Goal: Participate in discussion: Engage in conversation with other users on a specific topic

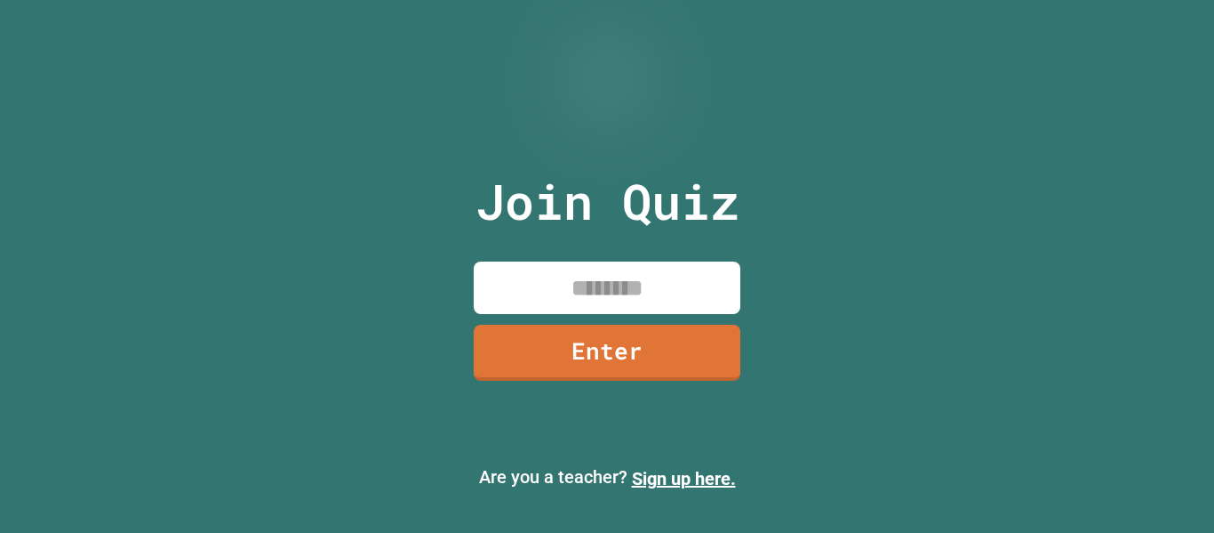
click at [601, 302] on input at bounding box center [607, 287] width 267 height 52
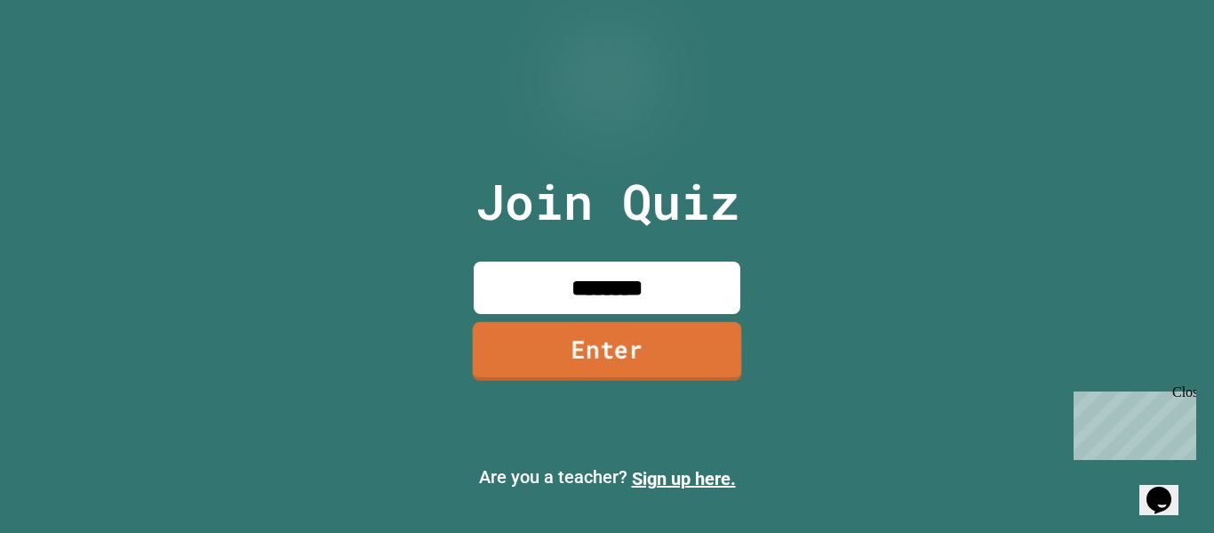
type input "********"
click at [650, 362] on link "Enter" at bounding box center [607, 351] width 269 height 59
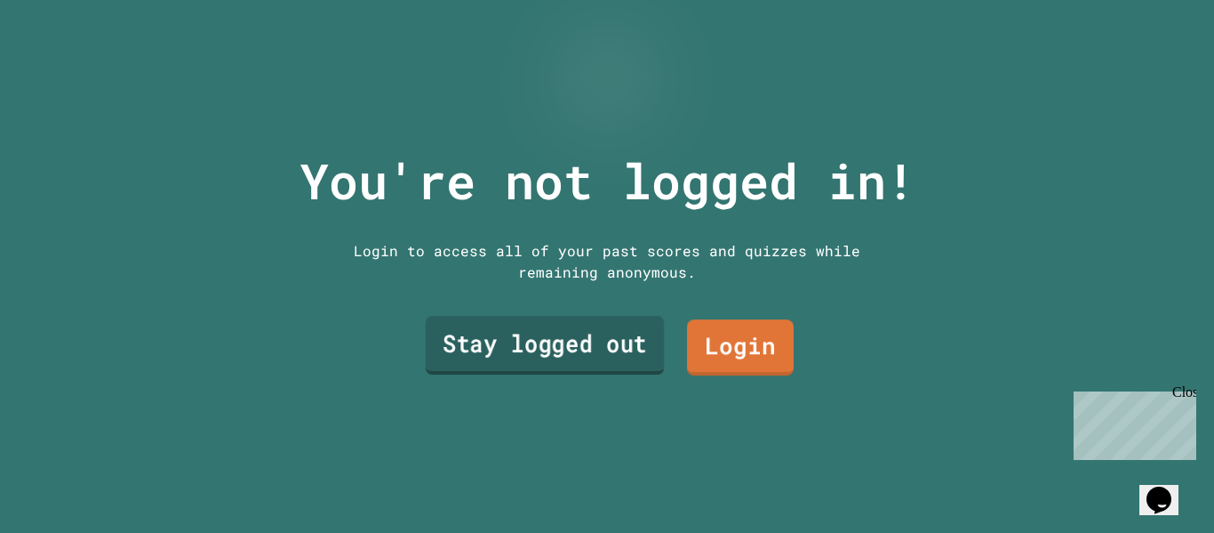
click at [610, 340] on link "Stay logged out" at bounding box center [545, 345] width 239 height 59
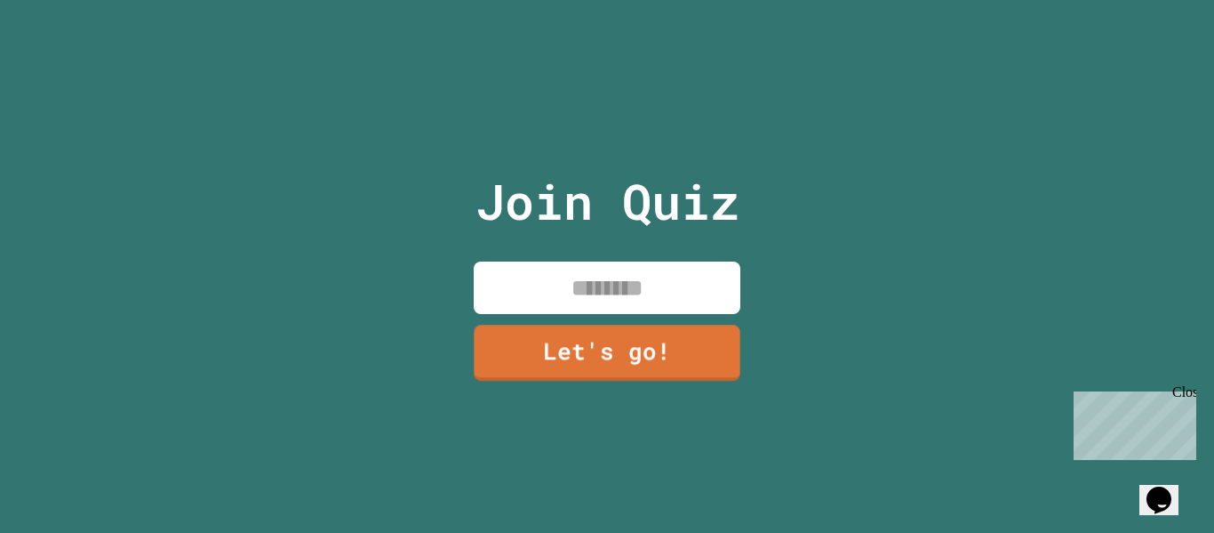
click at [654, 286] on input at bounding box center [607, 287] width 267 height 52
type input "********"
click at [674, 365] on link "Let's go!" at bounding box center [607, 350] width 263 height 59
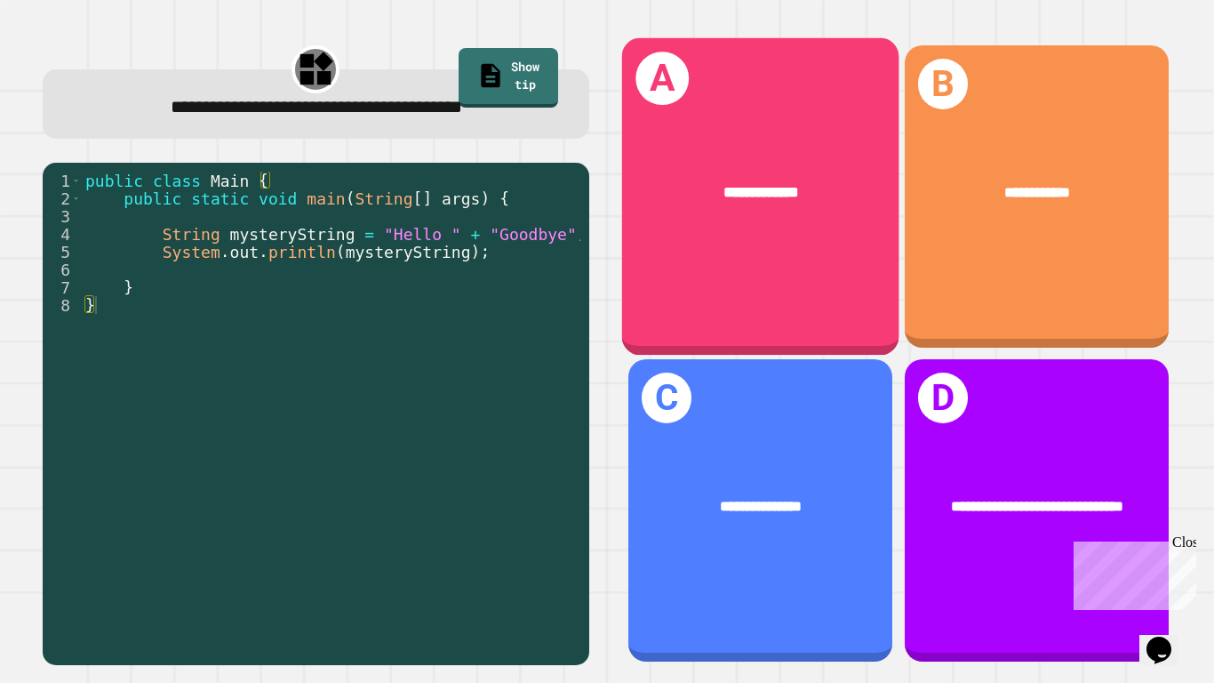
click at [845, 304] on div "**********" at bounding box center [759, 195] width 277 height 317
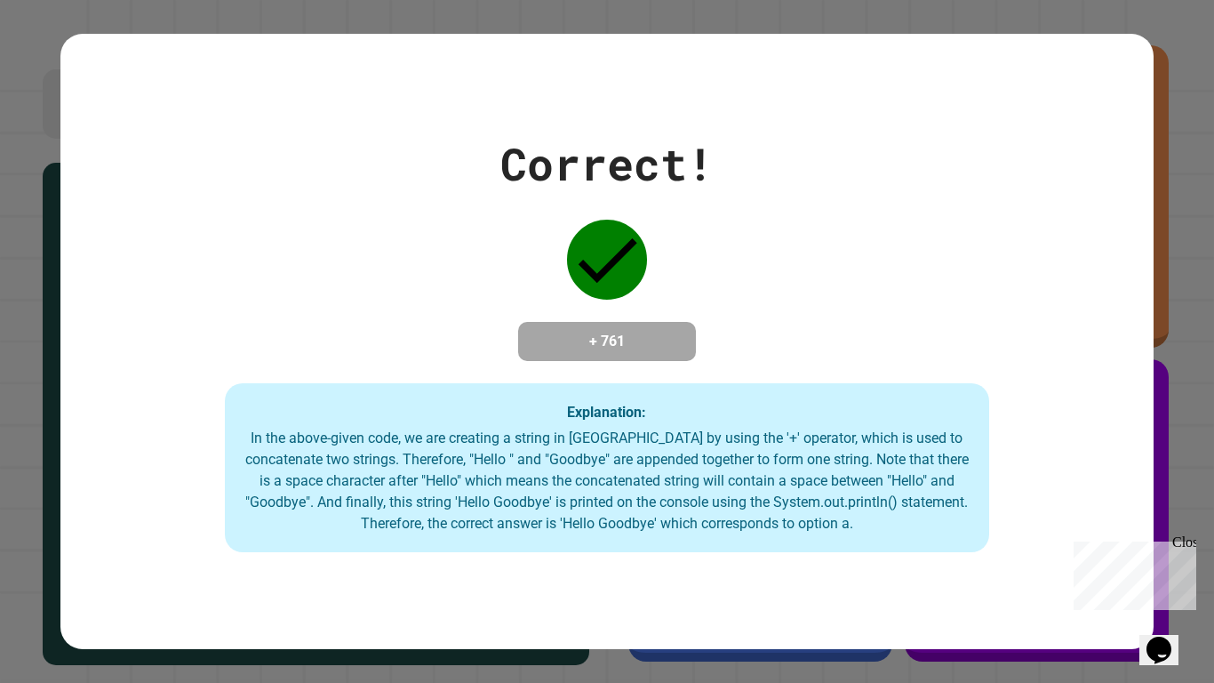
click at [1185, 532] on div "Close" at bounding box center [1184, 545] width 22 height 22
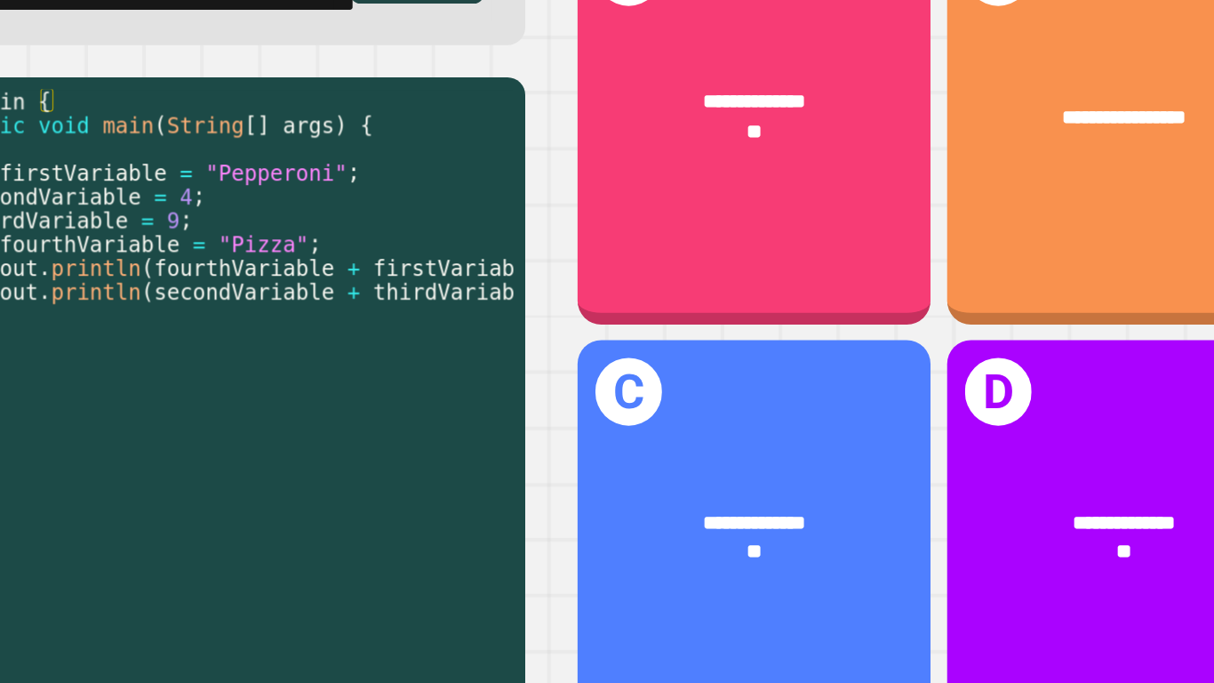
scroll to position [0, 43]
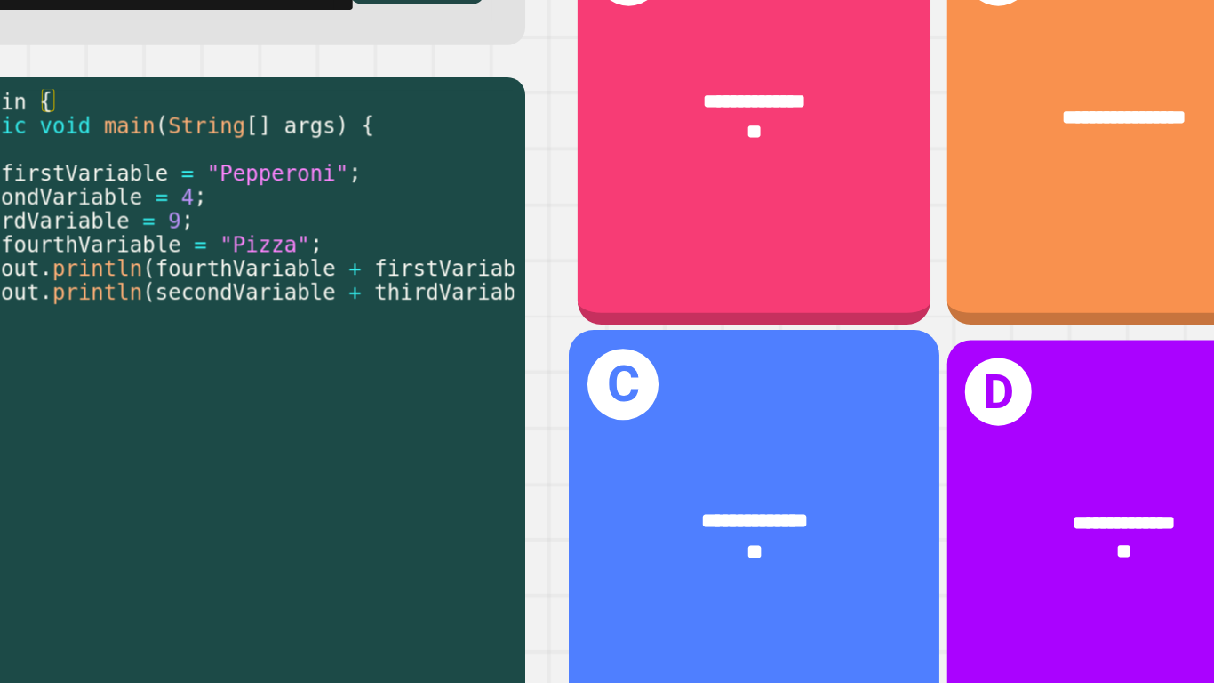
click at [669, 444] on div "**********" at bounding box center [759, 510] width 277 height 317
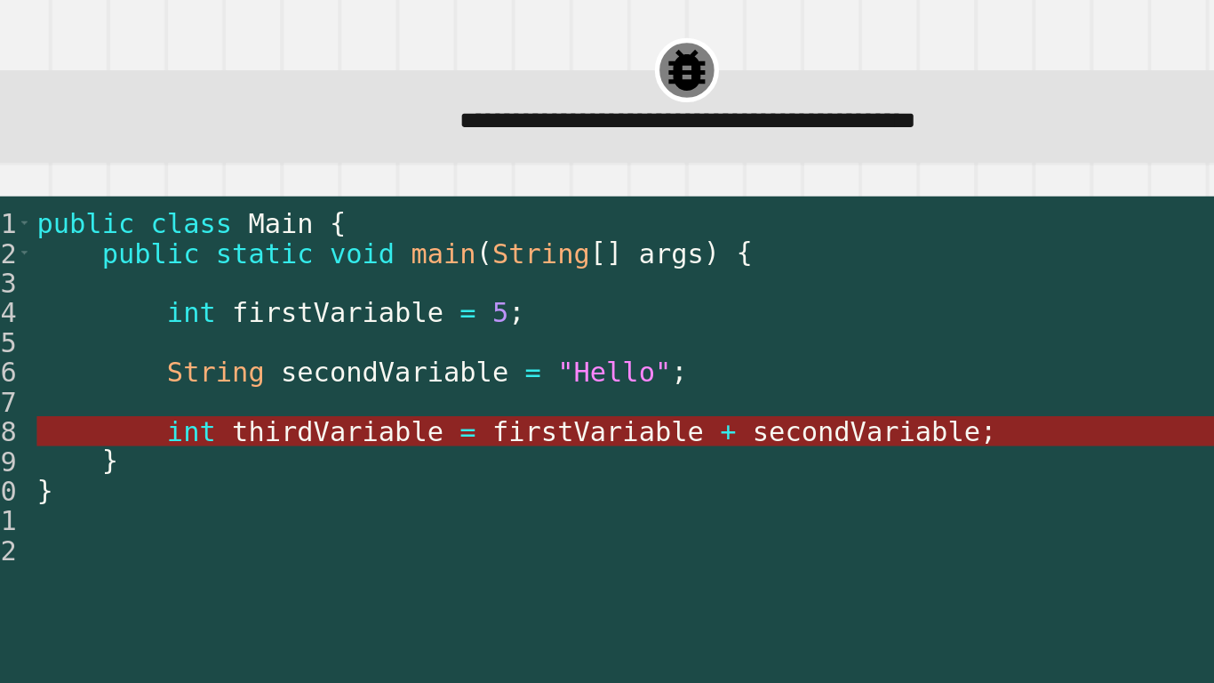
click at [359, 340] on span "thirdVariable" at bounding box center [346, 333] width 158 height 23
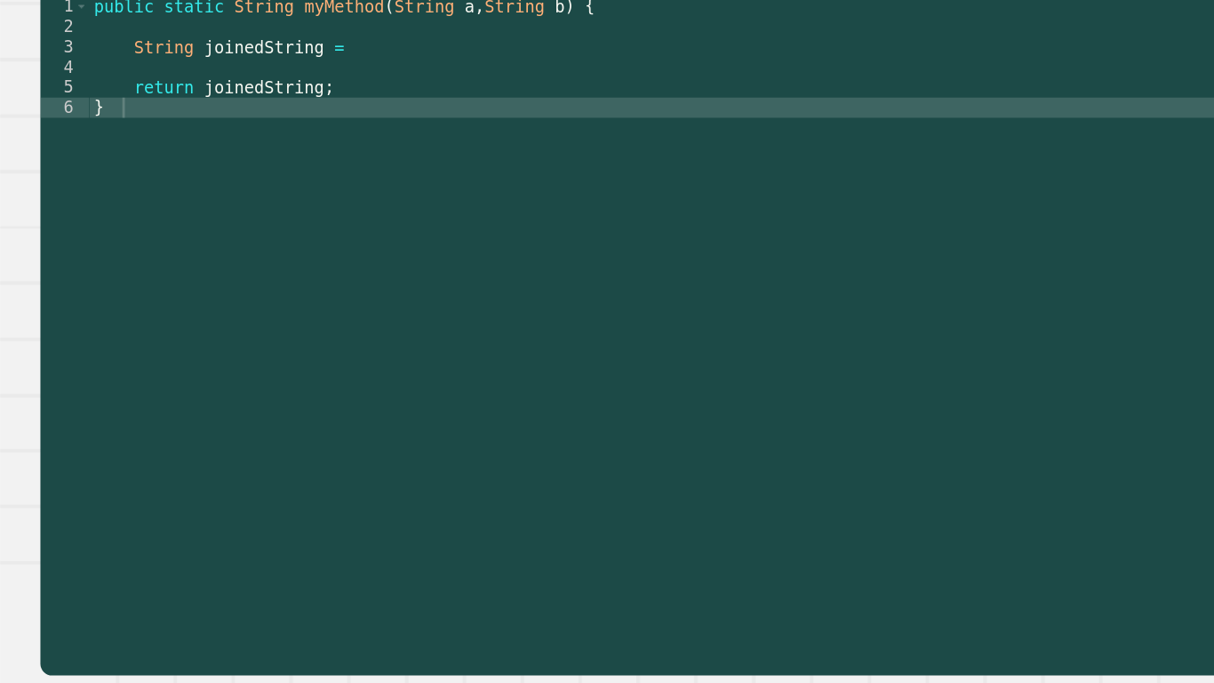
scroll to position [0, 0]
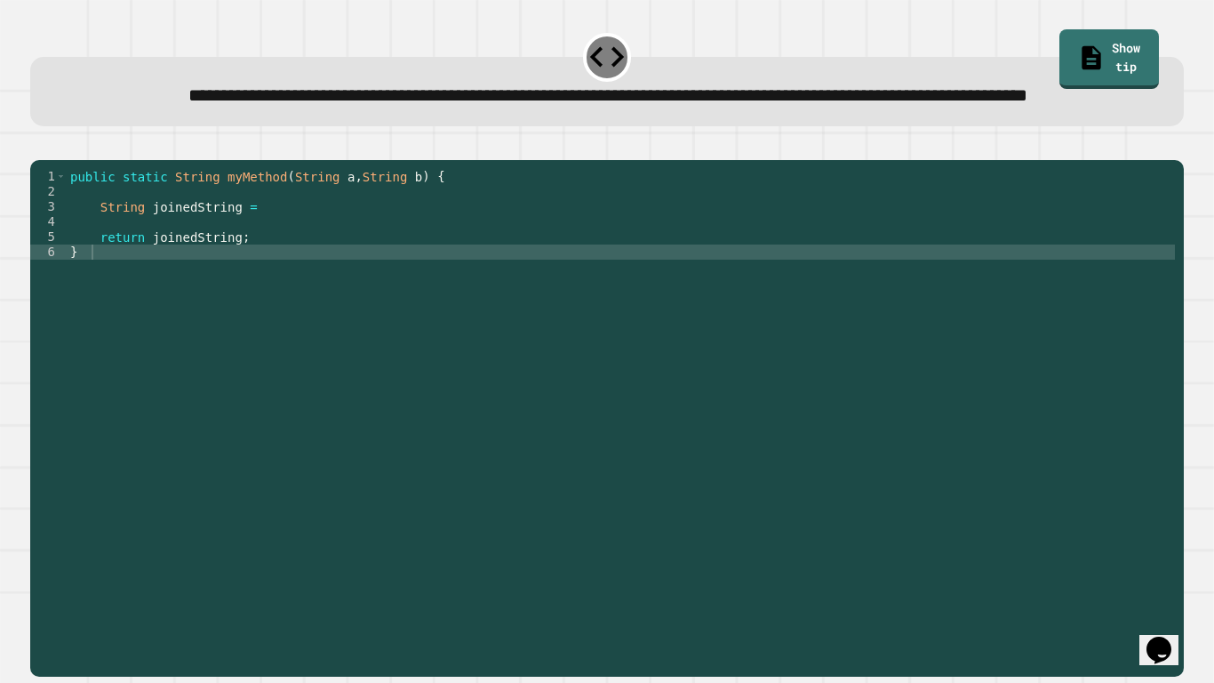
click at [286, 260] on div "public static String myMethod ( String a , String b ) { String joinedString = r…" at bounding box center [621, 395] width 1109 height 453
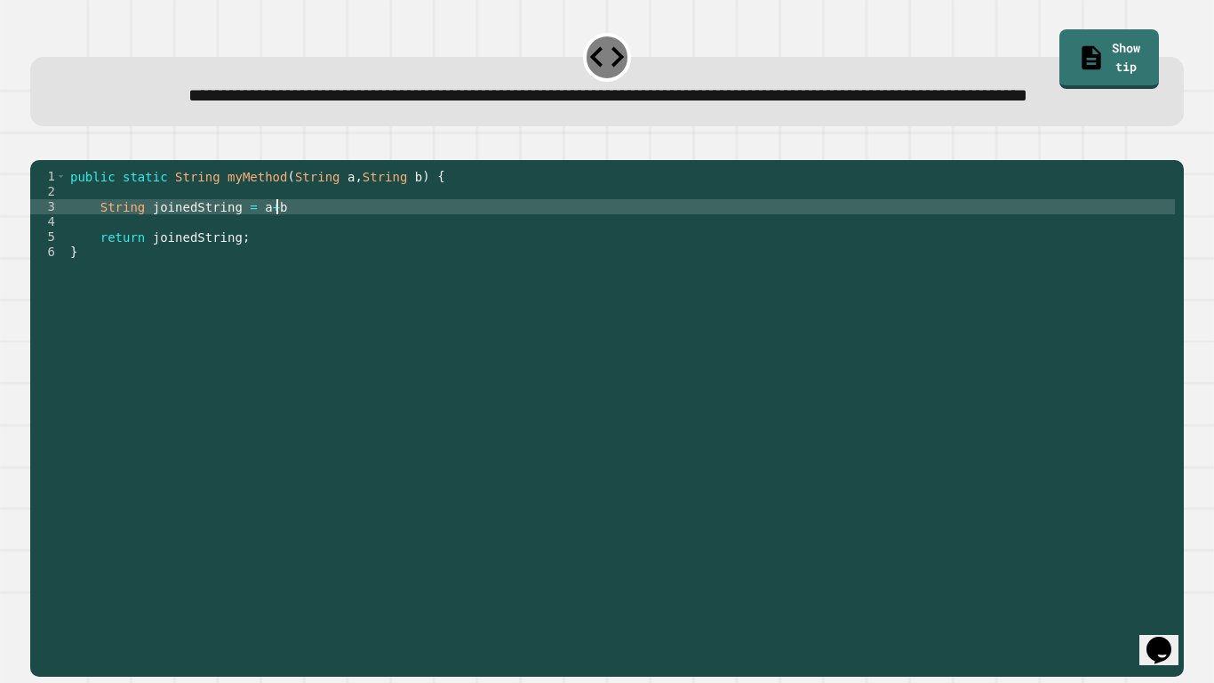
scroll to position [0, 26]
type textarea "**********"
click at [39, 146] on button "button" at bounding box center [39, 146] width 0 height 0
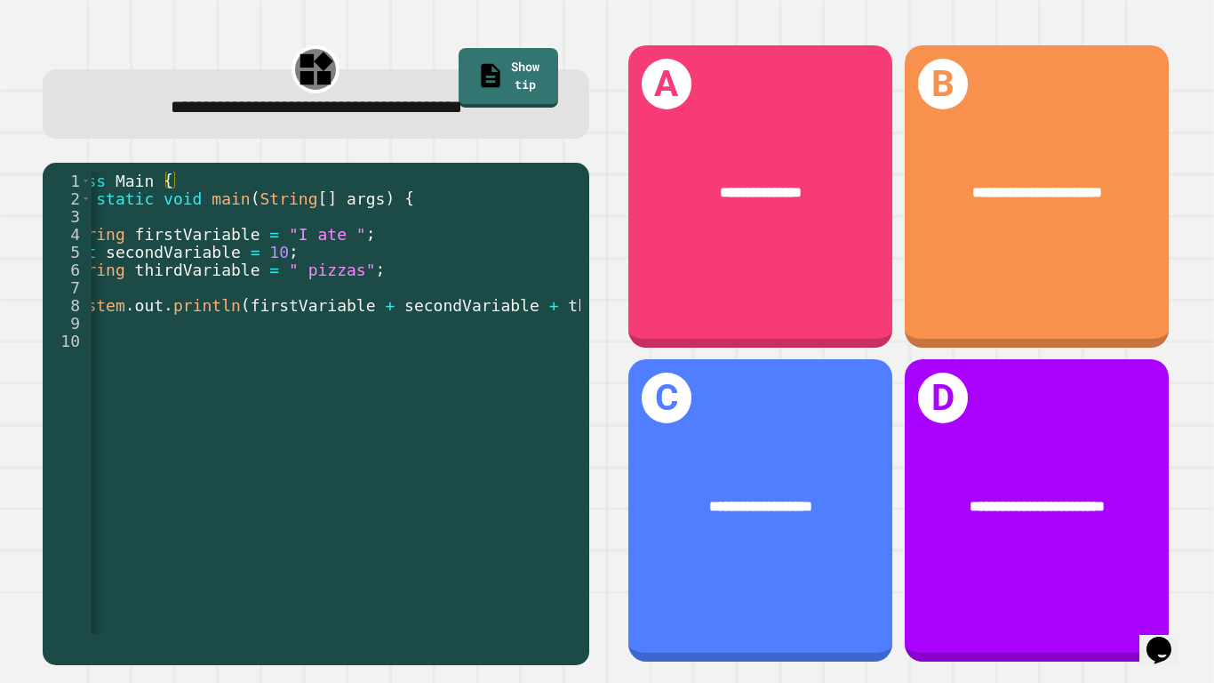
scroll to position [0, 105]
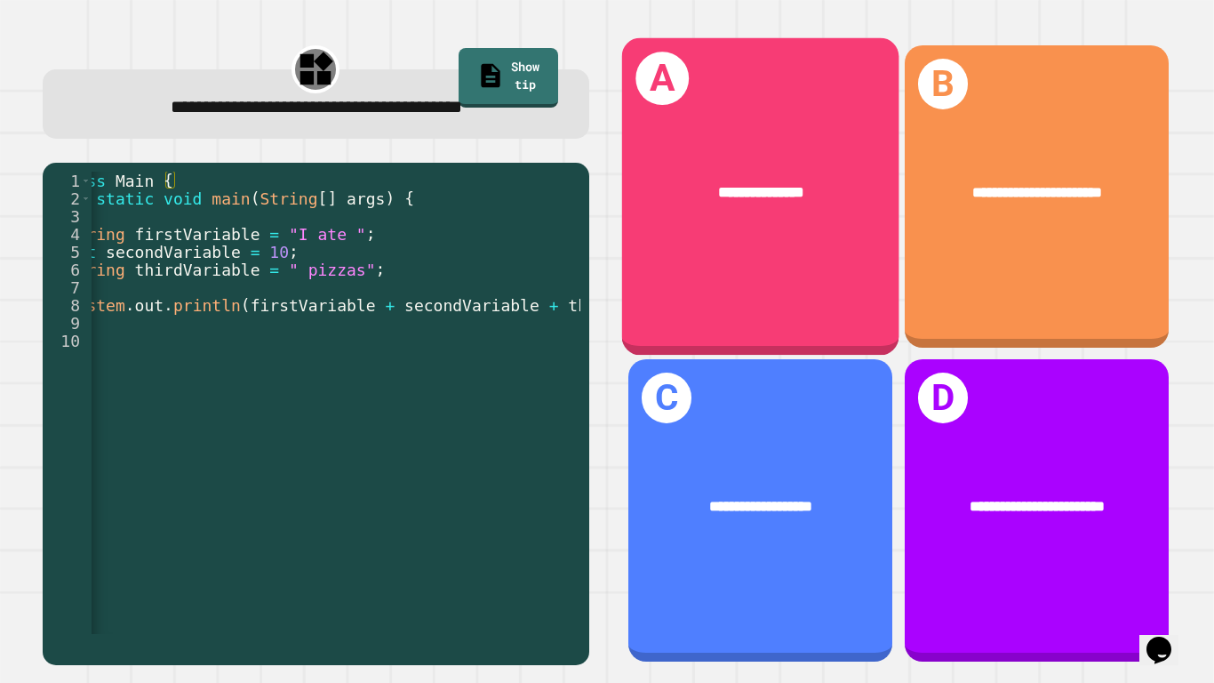
click at [741, 291] on div "**********" at bounding box center [759, 195] width 277 height 317
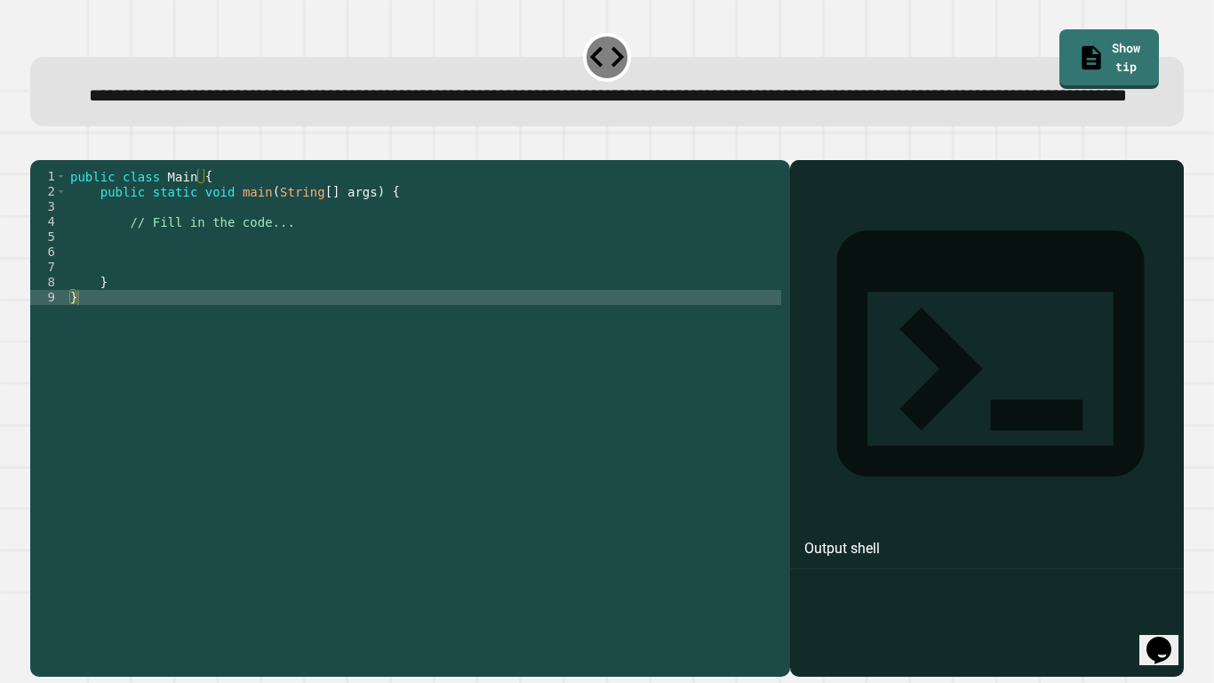
click at [298, 284] on div "public class Main { public static void main ( String [ ] args ) { // Fill in th…" at bounding box center [424, 395] width 715 height 453
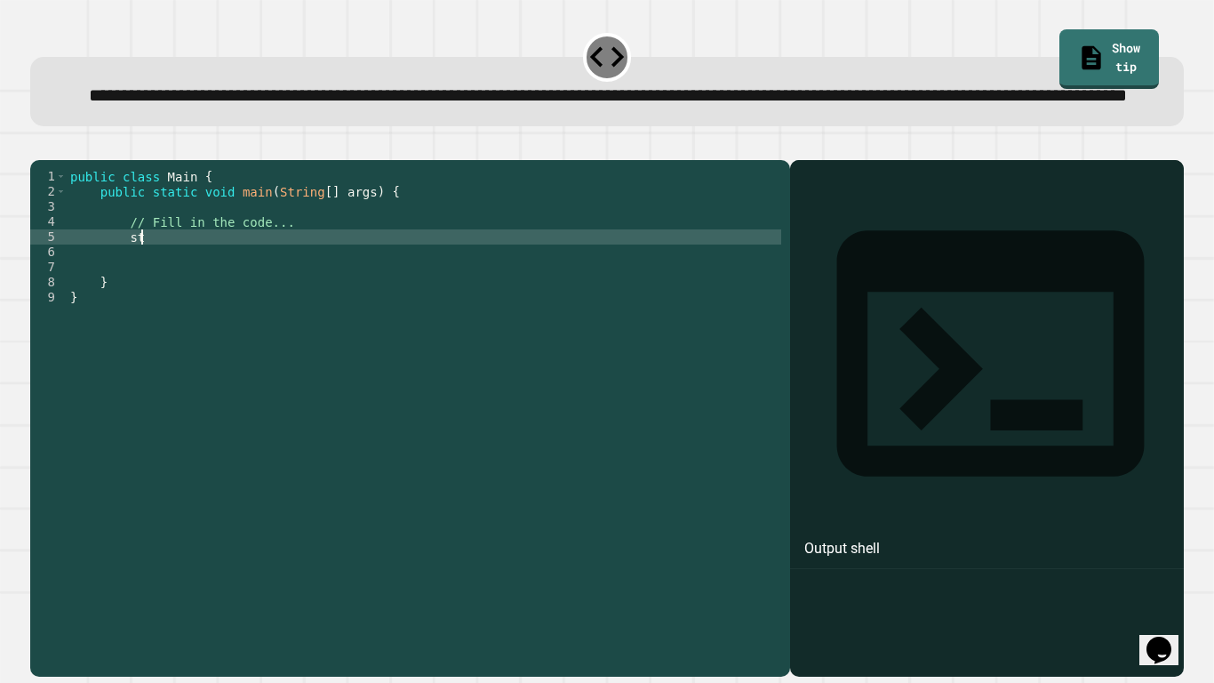
type textarea "*"
type textarea "**********"
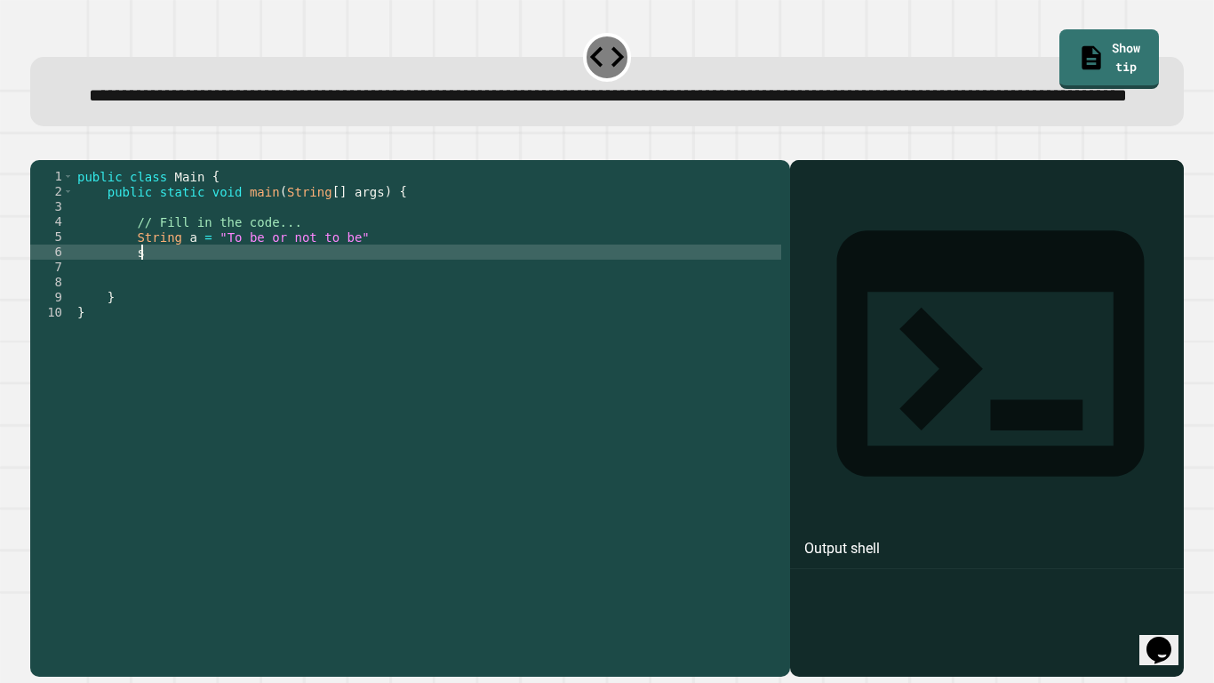
type textarea "*"
click at [39, 146] on button "button" at bounding box center [39, 146] width 0 height 0
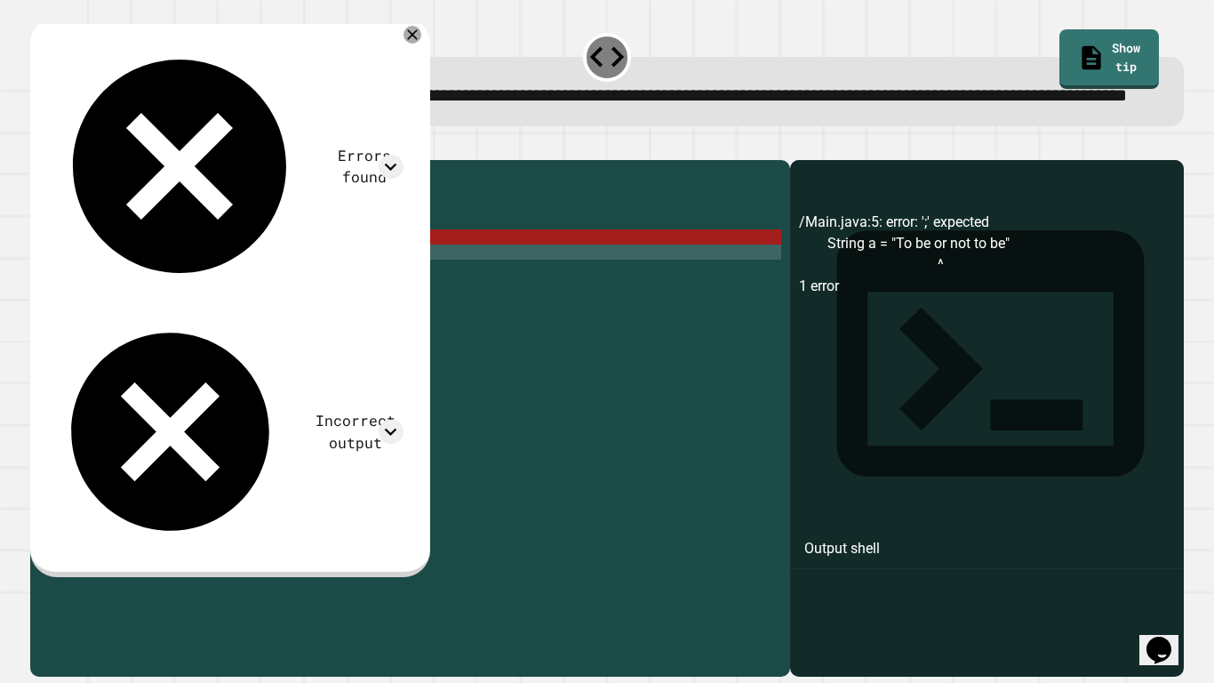
click at [365, 292] on div "public class Main { public static void main ( String [ ] args ) { // Fill in th…" at bounding box center [428, 395] width 708 height 453
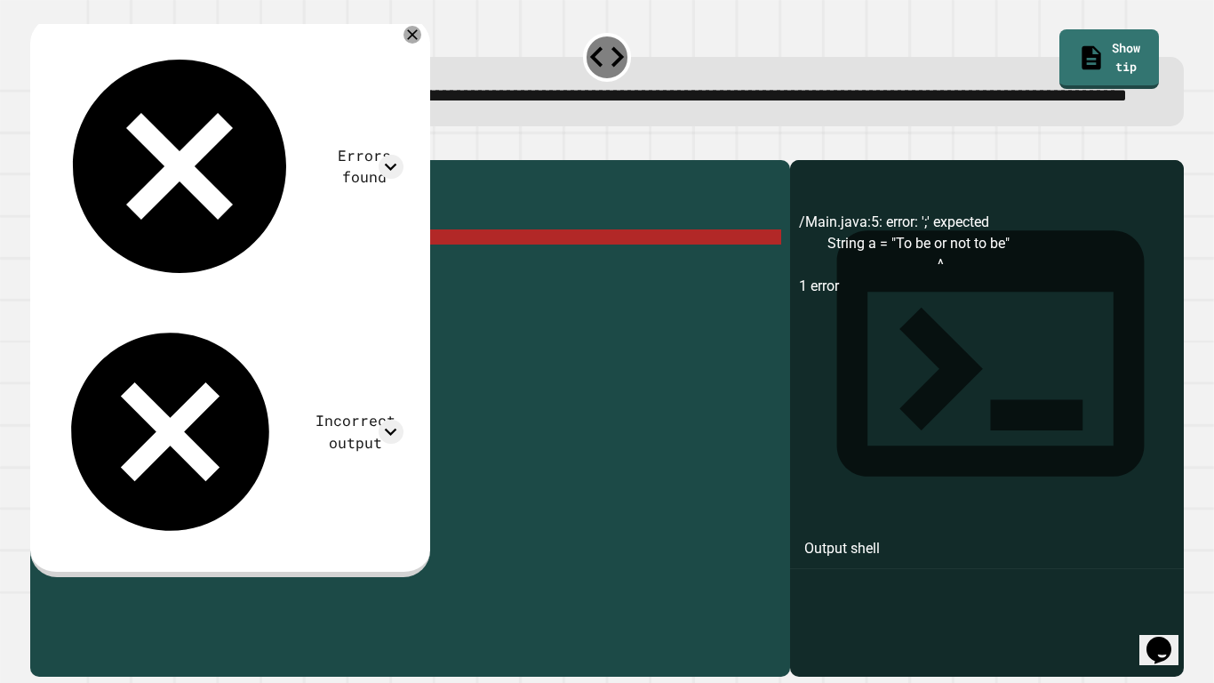
scroll to position [0, 35]
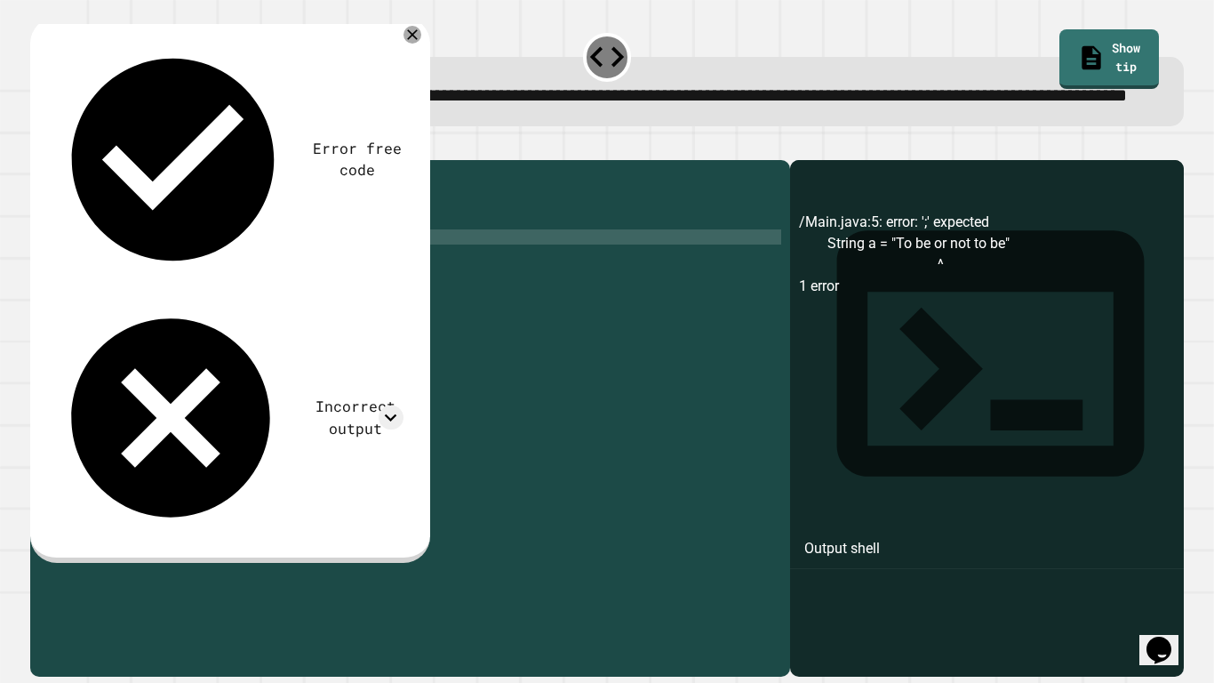
click at [39, 146] on icon "button" at bounding box center [39, 146] width 0 height 0
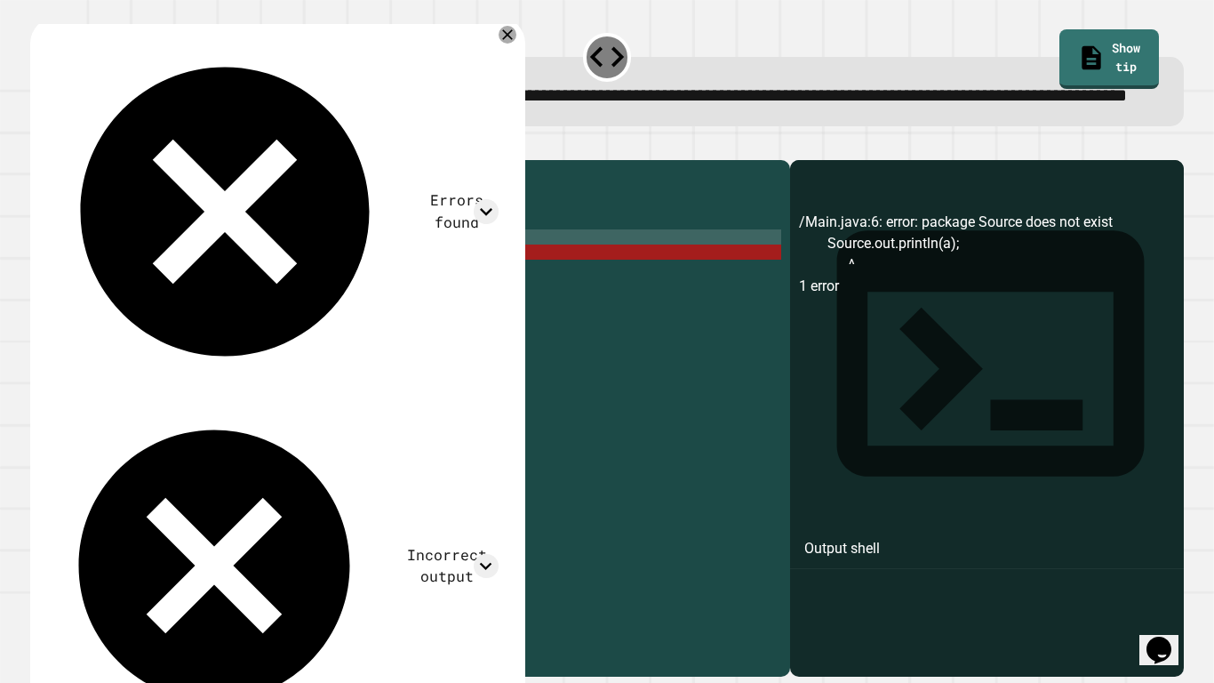
click at [162, 310] on div "public class Main { public static void main ( String [ ] args ) { // Fill in th…" at bounding box center [428, 395] width 708 height 453
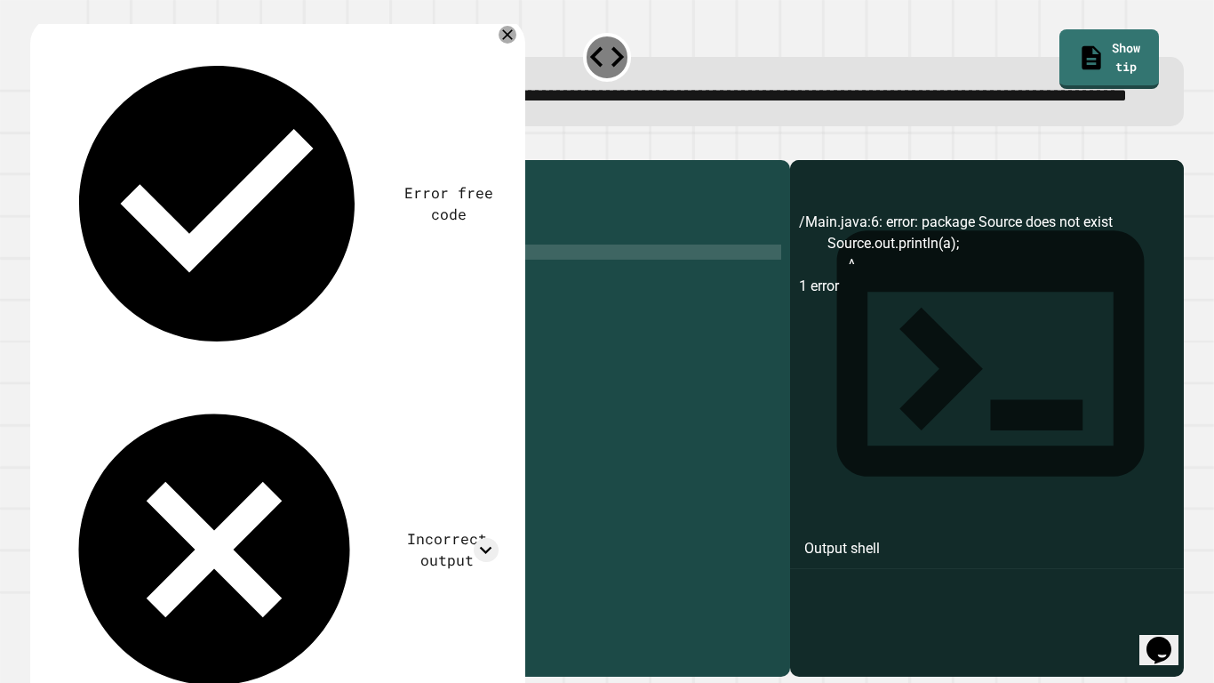
scroll to position [0, 13]
click at [56, 163] on icon "button" at bounding box center [51, 156] width 10 height 12
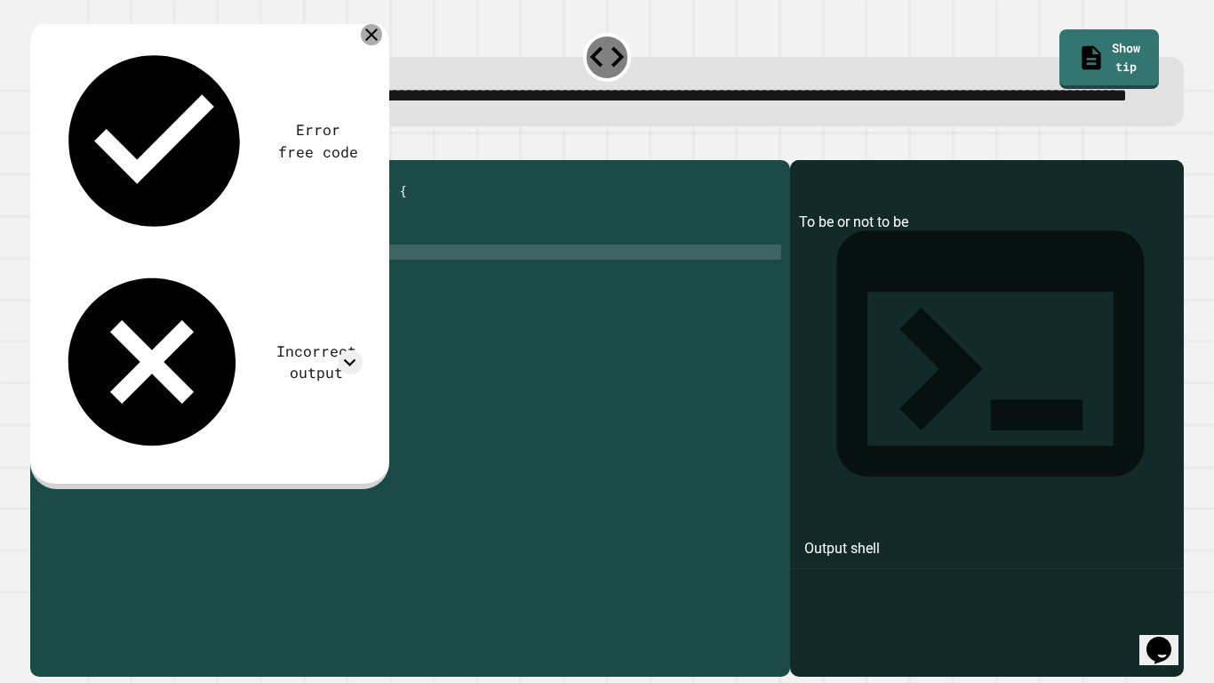
click at [375, 45] on icon at bounding box center [371, 34] width 21 height 21
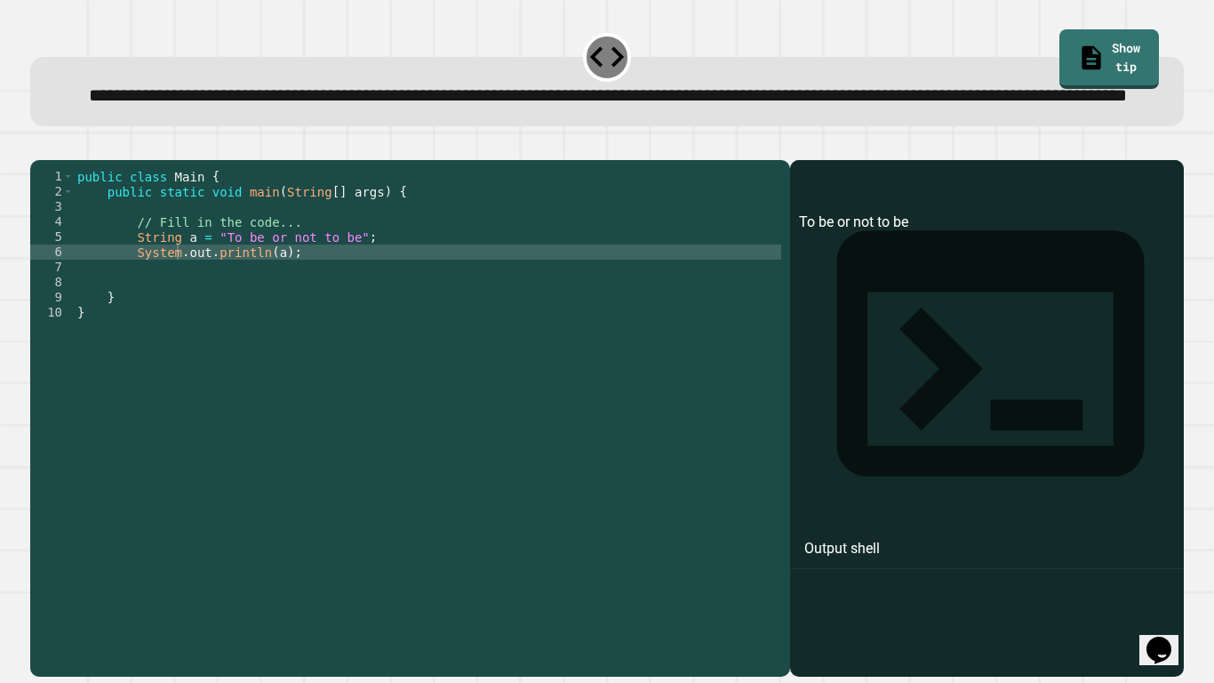
click at [348, 292] on div "public class Main { public static void main ( String [ ] args ) { // Fill in th…" at bounding box center [428, 395] width 708 height 453
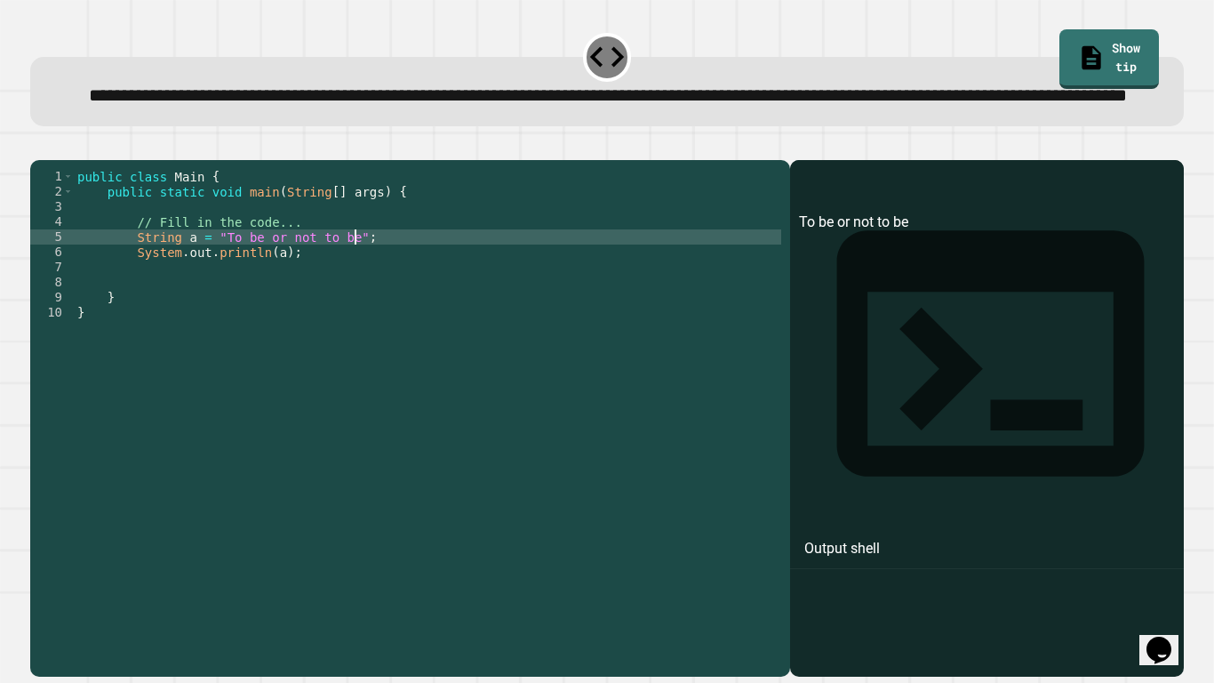
scroll to position [0, 36]
click at [39, 146] on button "button" at bounding box center [39, 146] width 0 height 0
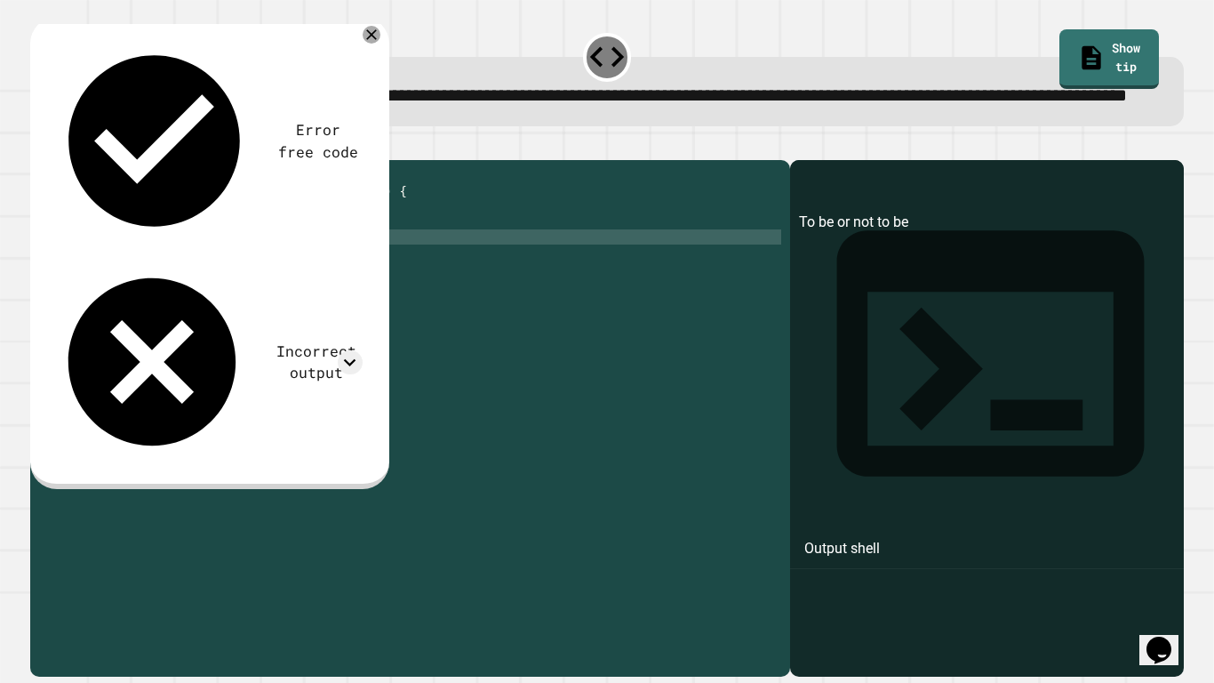
click at [473, 223] on div "public class Main { public static void main ( String [ ] args ) { // Fill in th…" at bounding box center [428, 395] width 708 height 453
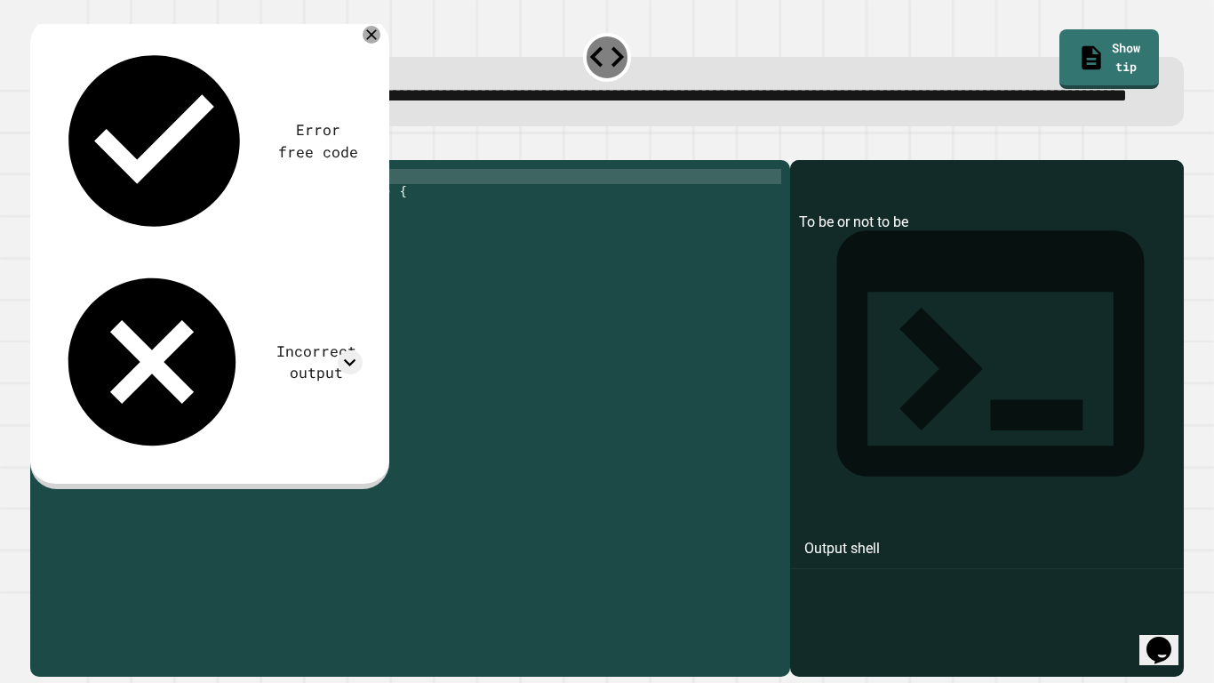
scroll to position [0, 16]
click at [370, 45] on icon at bounding box center [371, 34] width 21 height 21
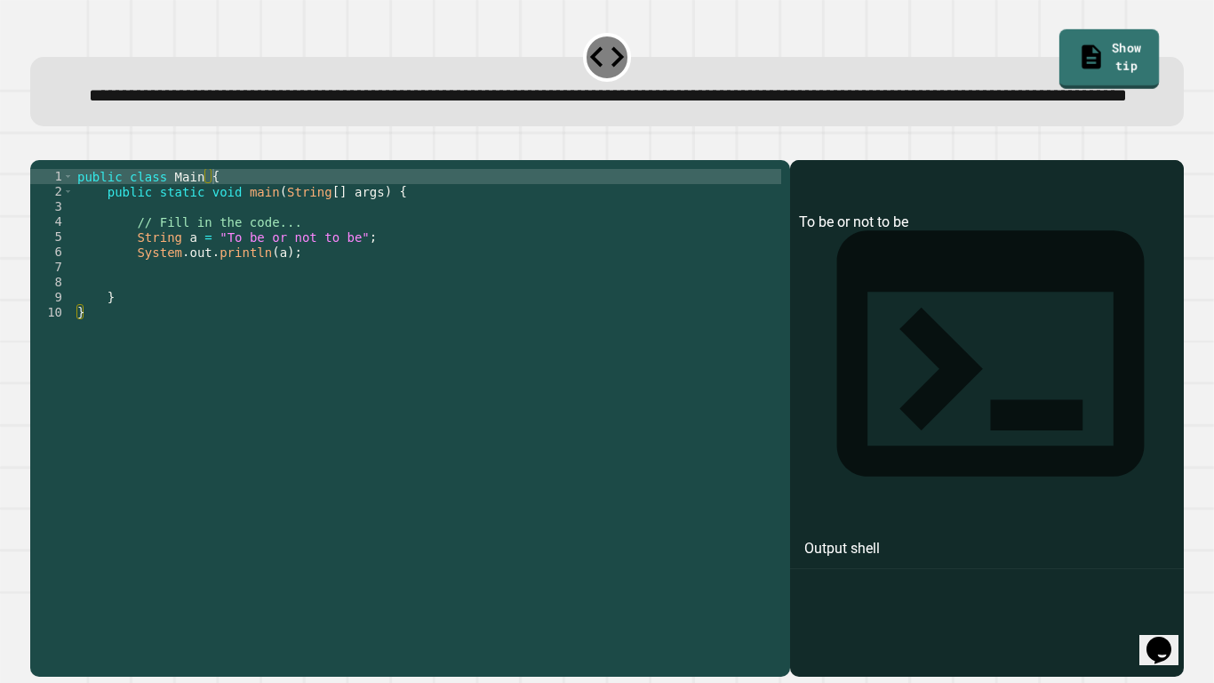
click at [1074, 58] on link "Show tip" at bounding box center [1110, 59] width 100 height 60
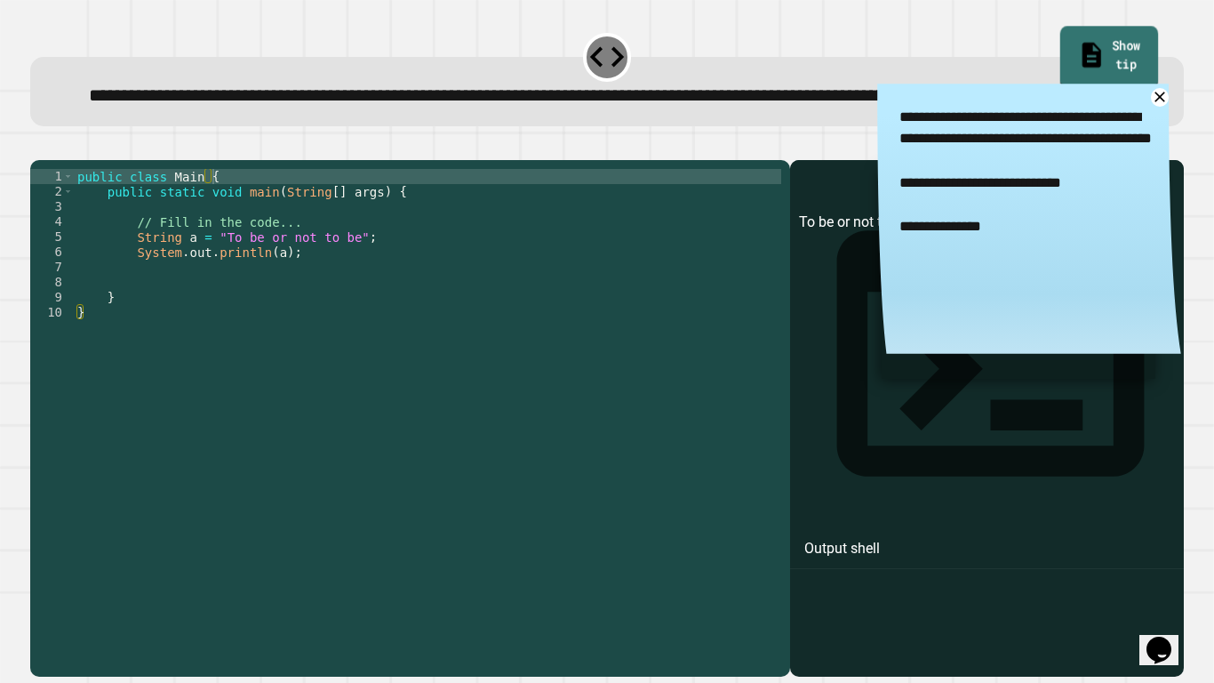
click at [1096, 64] on link "Show tip" at bounding box center [1110, 58] width 98 height 62
click at [214, 294] on div "public class Main { public static void main ( String [ ] args ) { // Fill in th…" at bounding box center [428, 395] width 708 height 453
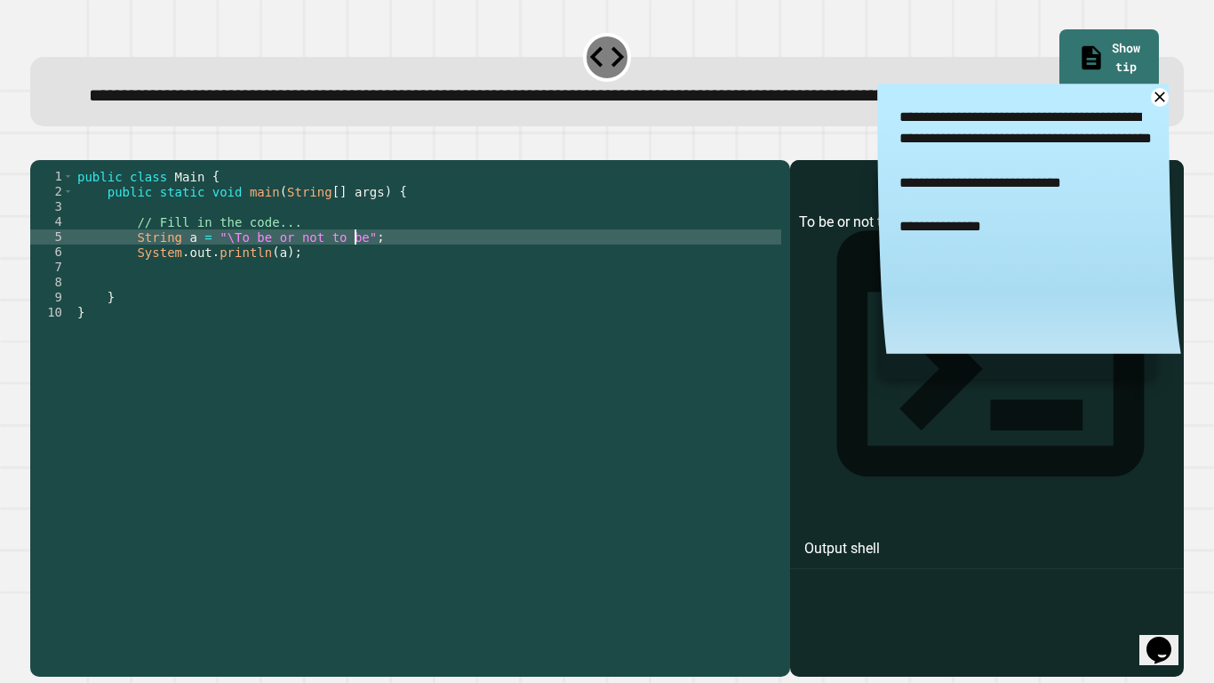
scroll to position [0, 36]
click at [39, 146] on button "button" at bounding box center [39, 146] width 0 height 0
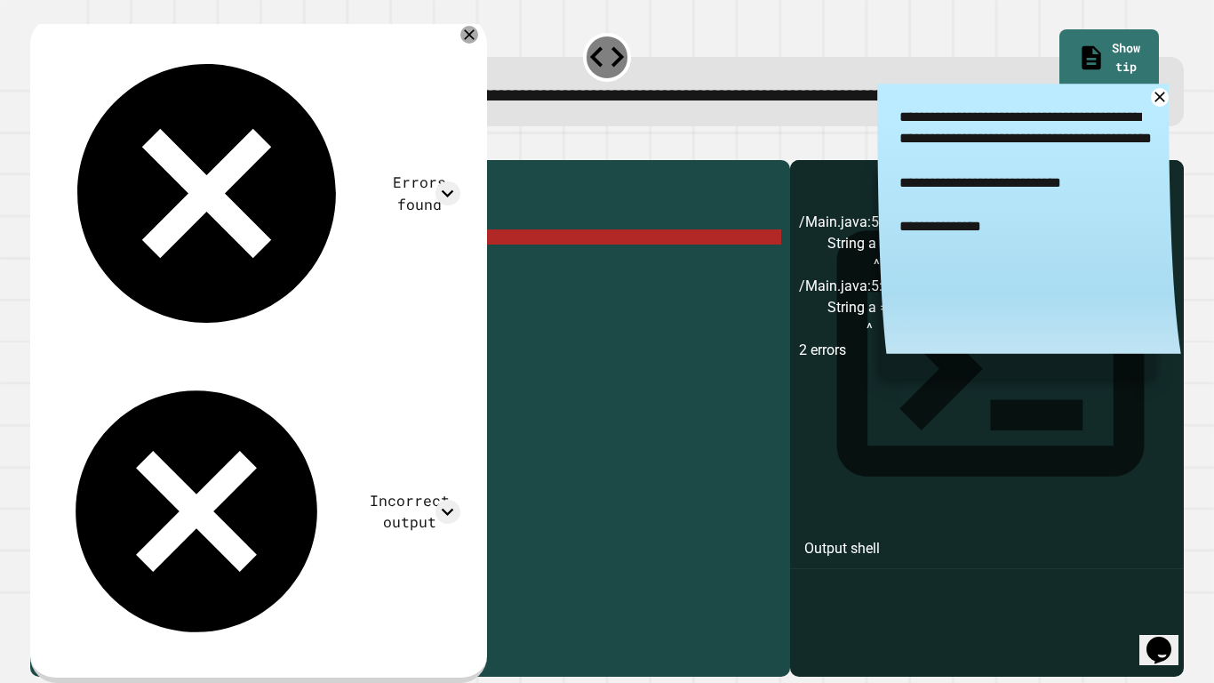
click at [228, 290] on div "public class Main { public static void main ( String [ ] args ) { // Fill in th…" at bounding box center [428, 395] width 708 height 453
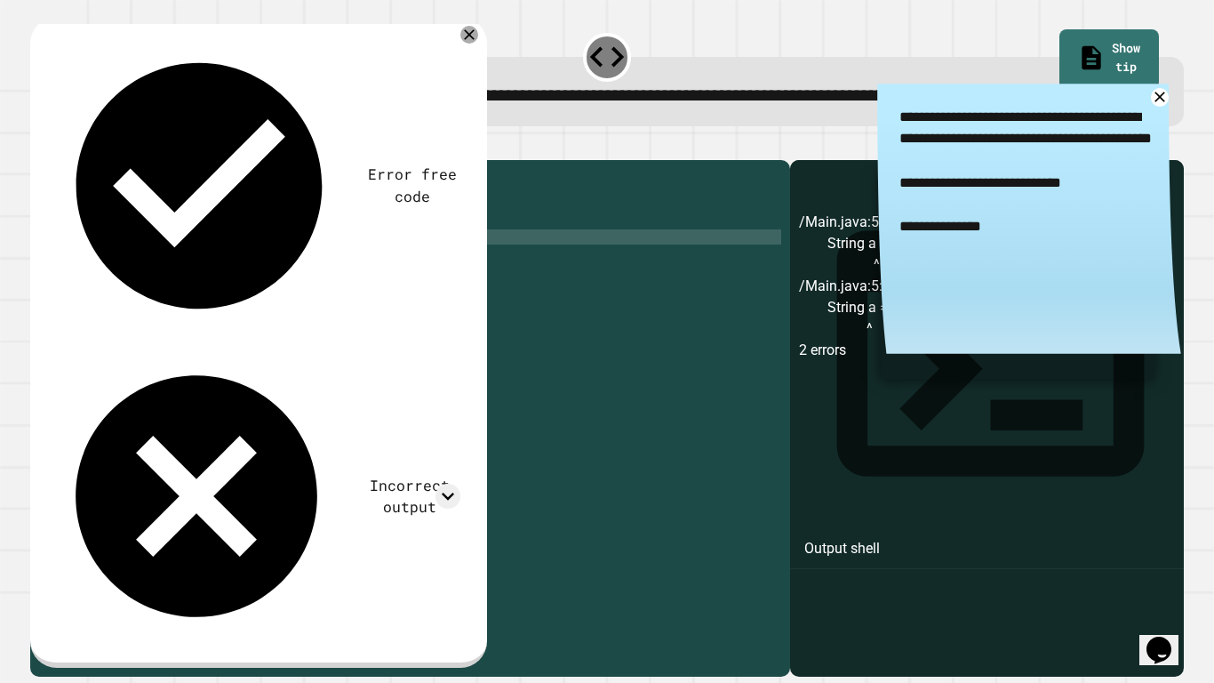
scroll to position [0, 35]
click at [276, 308] on div "public class Main { public static void main ( String [ ] args ) { // Fill in th…" at bounding box center [428, 395] width 708 height 453
click at [56, 163] on icon "button" at bounding box center [51, 156] width 10 height 12
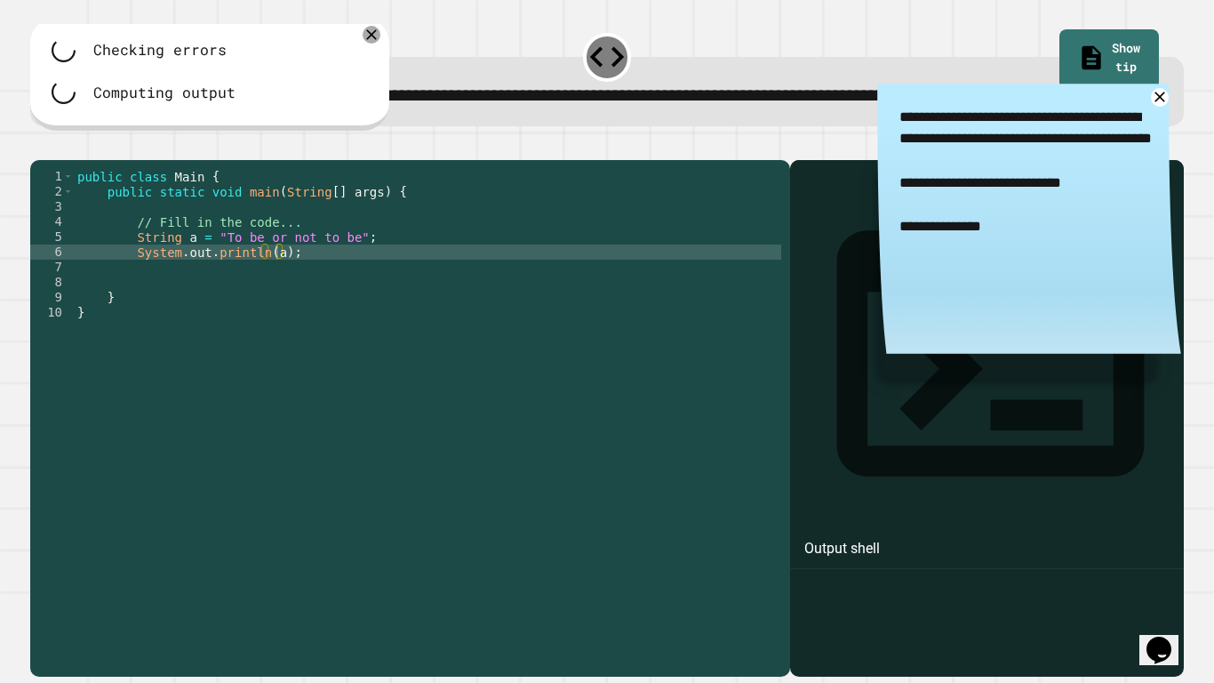
click at [245, 294] on div "public class Main { public static void main ( String [ ] args ) { // Fill in th…" at bounding box center [428, 395] width 708 height 453
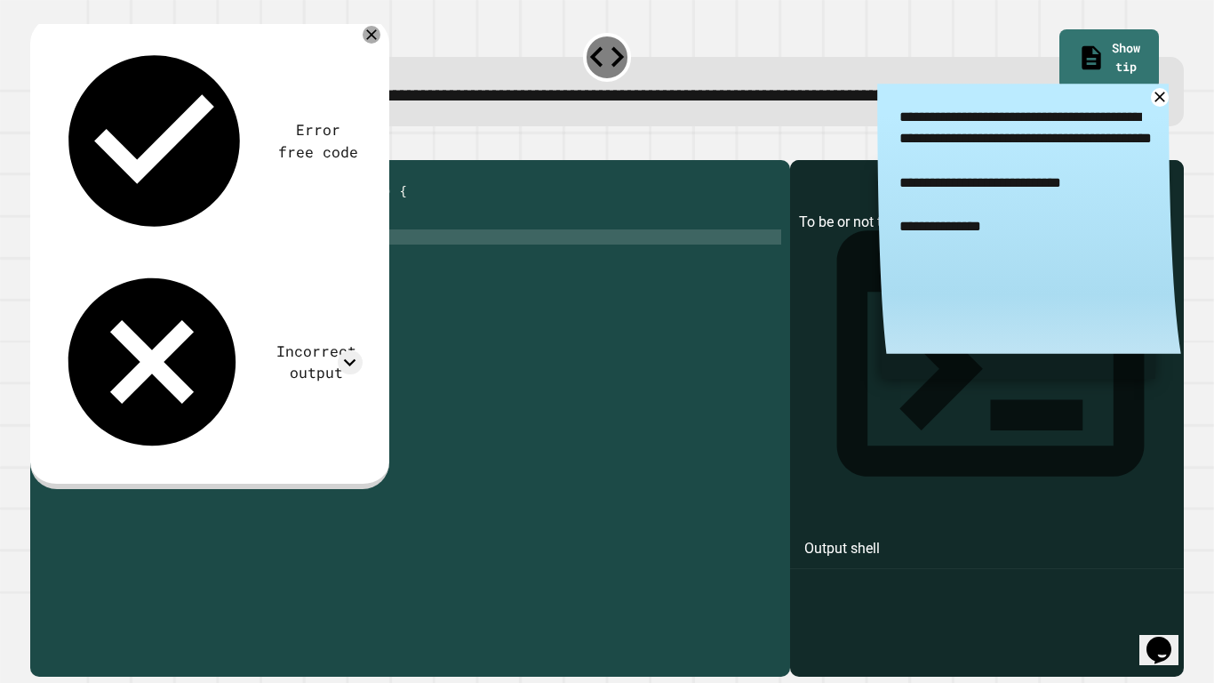
click at [245, 294] on div "public class Main { public static void main ( String [ ] args ) { // Fill in th…" at bounding box center [428, 395] width 708 height 453
click at [273, 309] on div "public class Main { public static void main ( String [ ] args ) { // Fill in th…" at bounding box center [428, 395] width 708 height 453
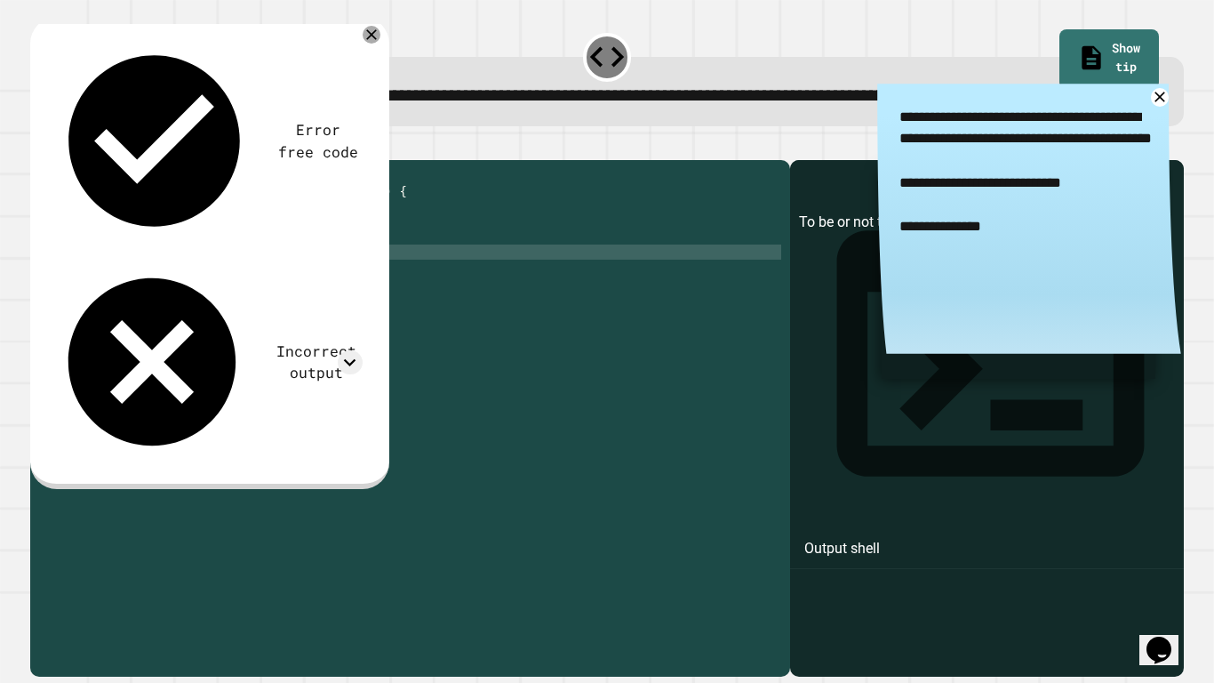
type textarea "**********"
click at [39, 146] on icon "button" at bounding box center [39, 146] width 0 height 0
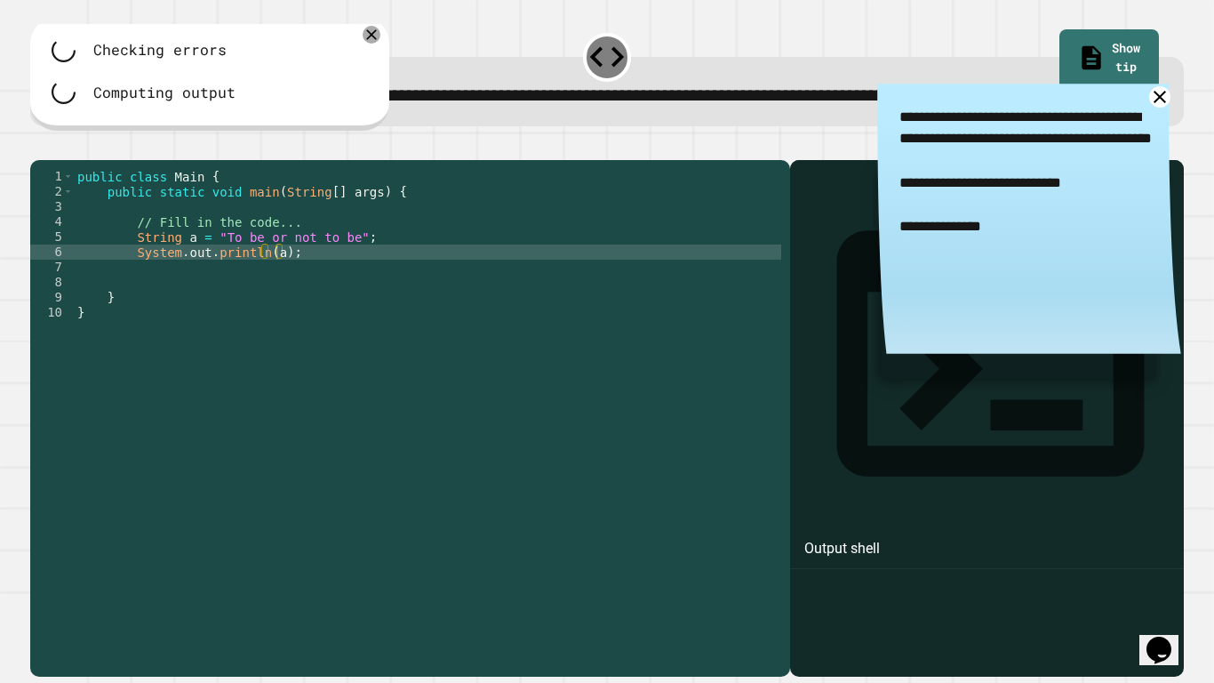
click at [1164, 108] on icon at bounding box center [1160, 97] width 22 height 22
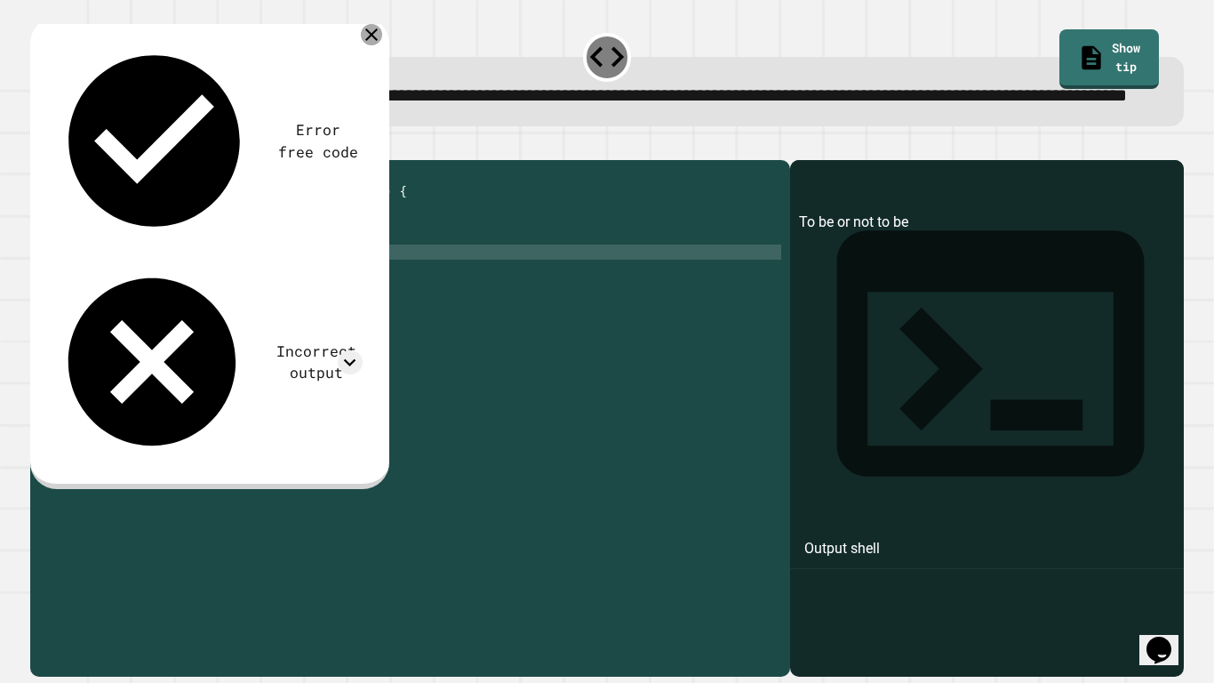
click at [375, 45] on icon at bounding box center [371, 34] width 21 height 21
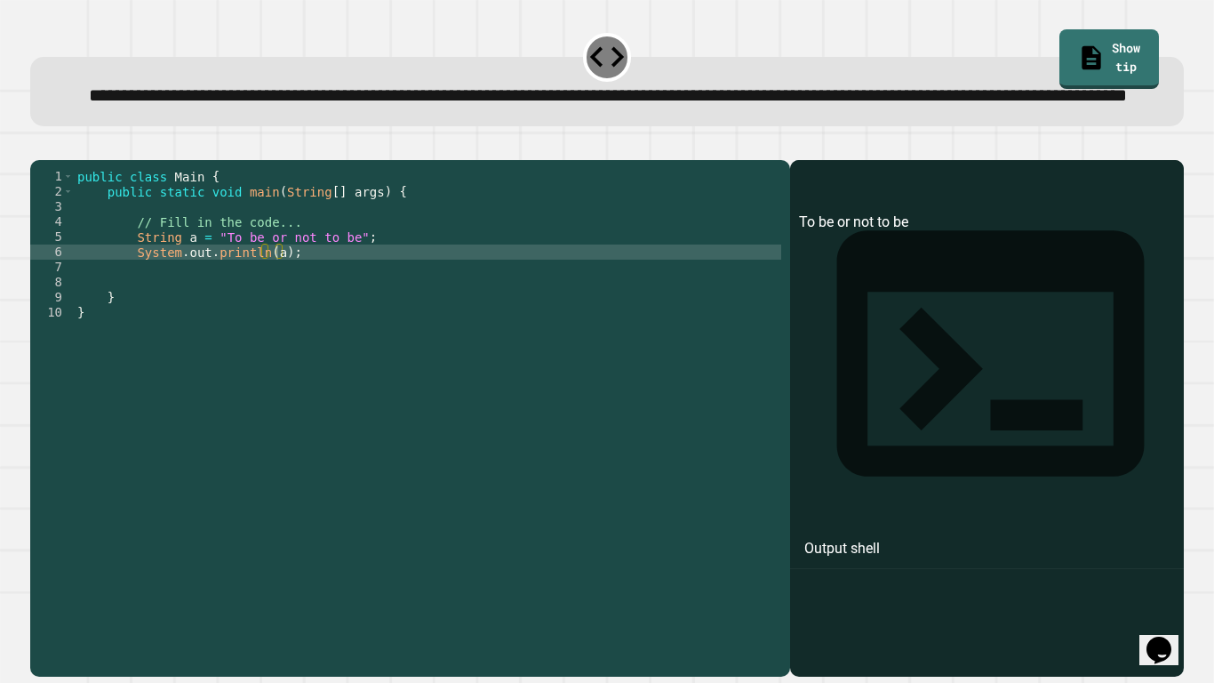
click at [265, 311] on div "public class Main { public static void main ( String [ ] args ) { // Fill in th…" at bounding box center [428, 395] width 708 height 453
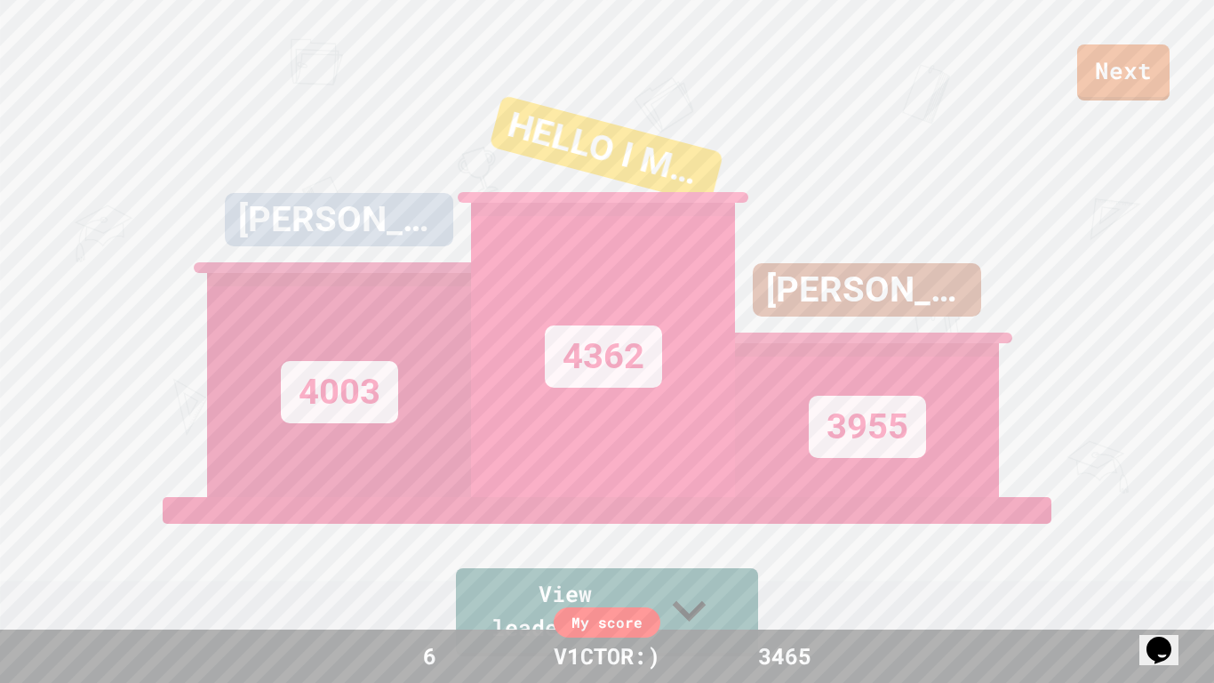
click at [1129, 91] on link "Next" at bounding box center [1123, 72] width 92 height 56
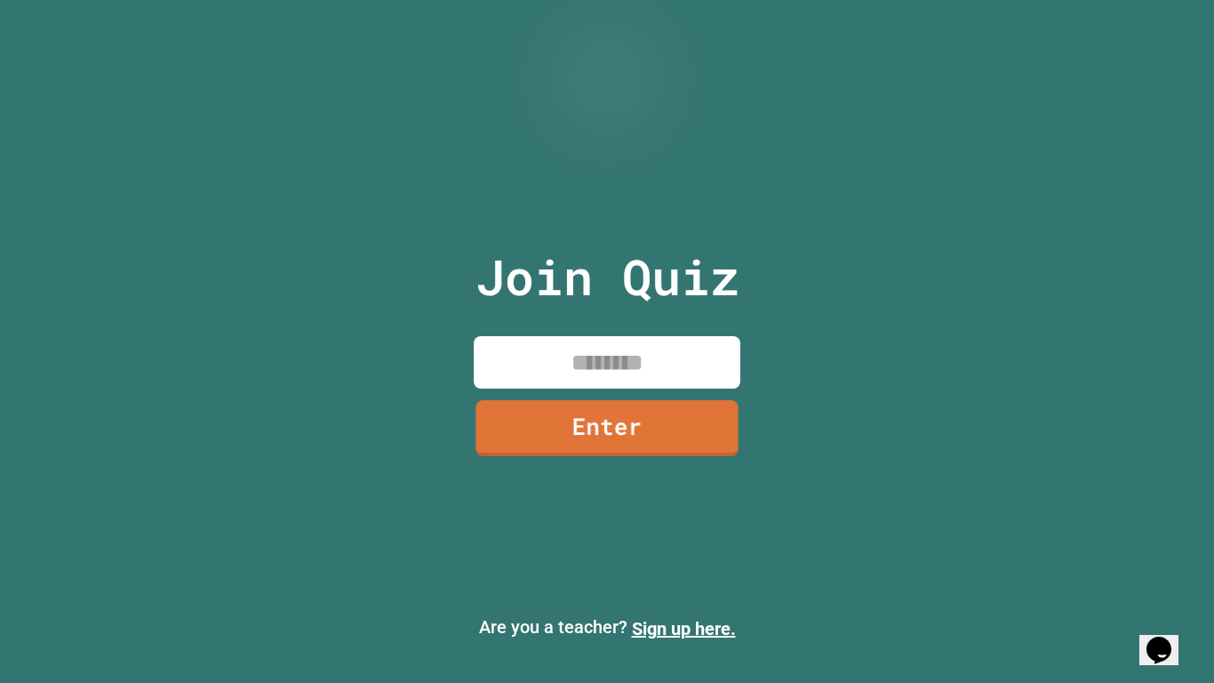
click at [636, 357] on input at bounding box center [607, 362] width 267 height 52
type input "********"
click at [608, 429] on link "Enter" at bounding box center [607, 425] width 270 height 59
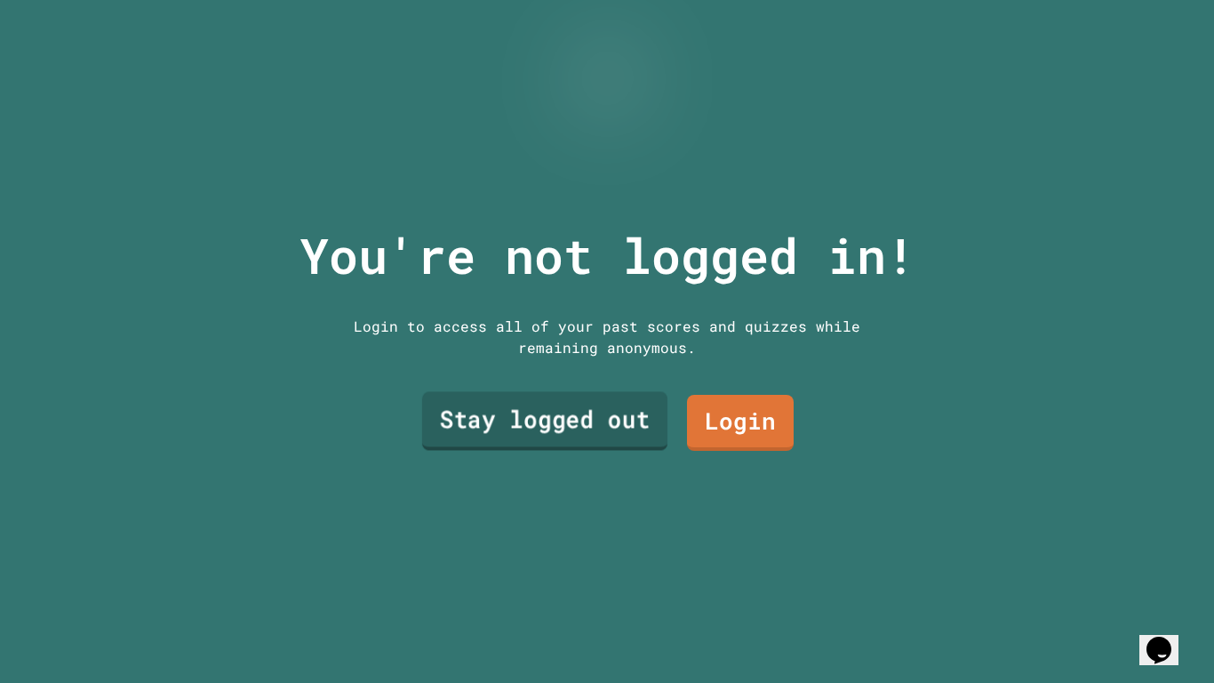
click at [608, 429] on link "Stay logged out" at bounding box center [544, 420] width 245 height 59
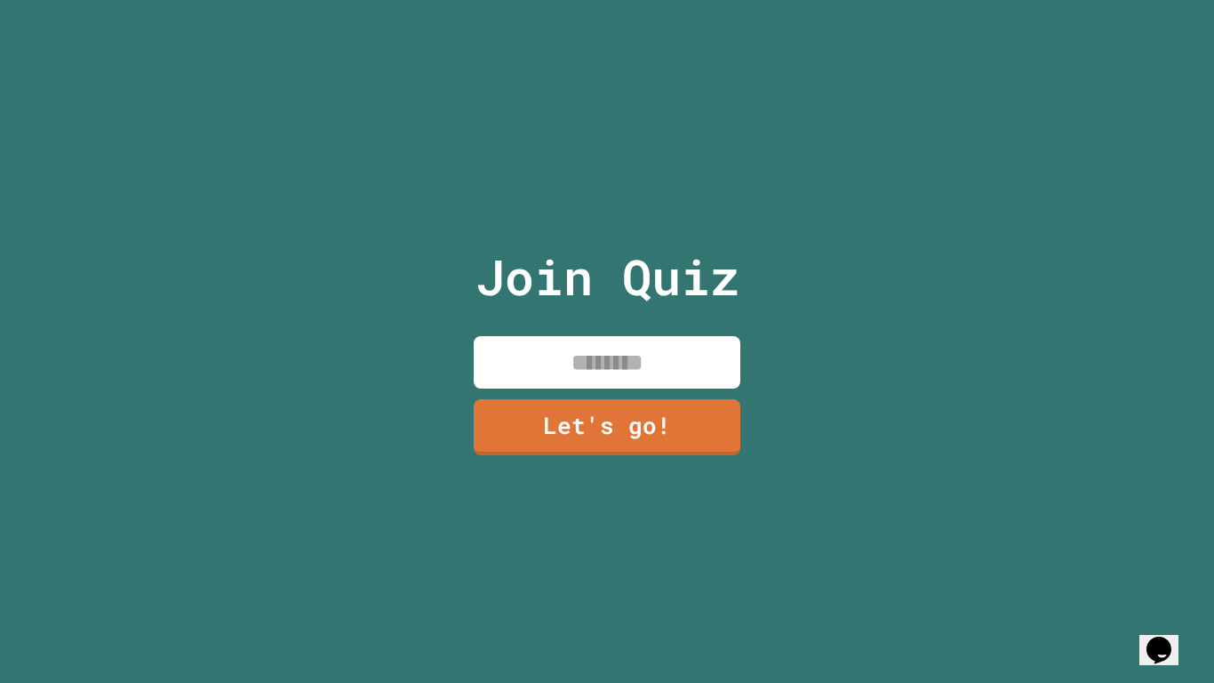
click at [638, 368] on input at bounding box center [607, 362] width 267 height 52
type input "********"
click at [629, 421] on link "Let's go!" at bounding box center [607, 425] width 263 height 59
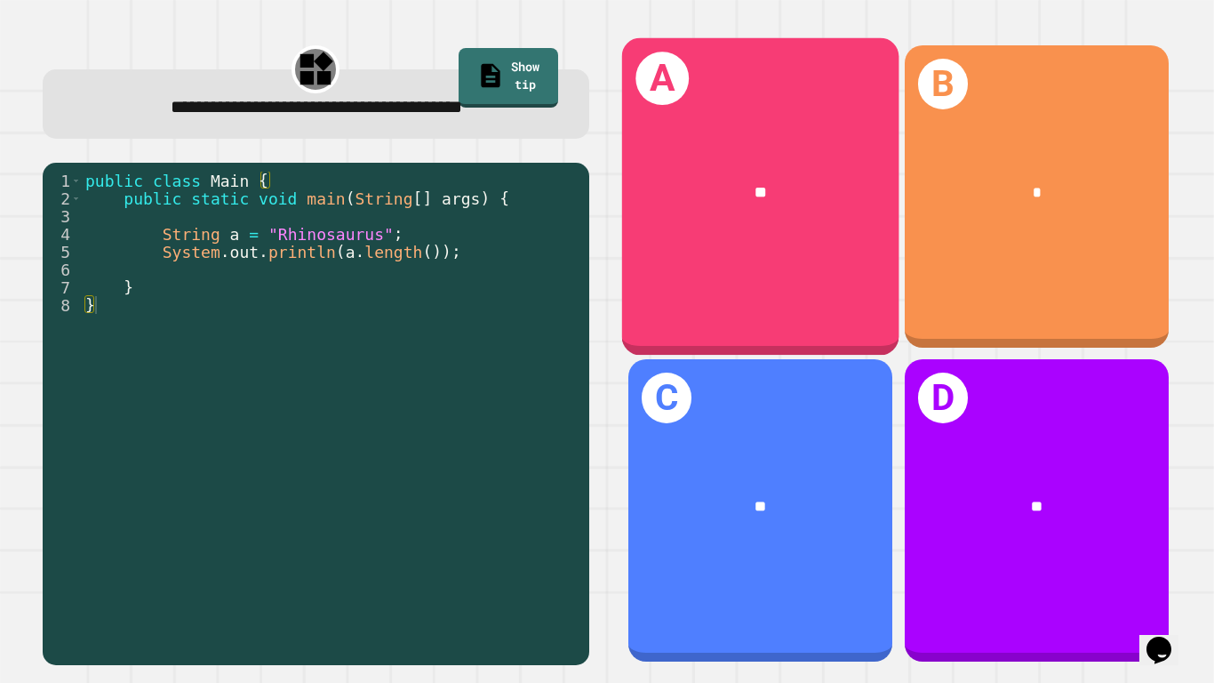
click at [779, 143] on div "A **" at bounding box center [759, 195] width 277 height 317
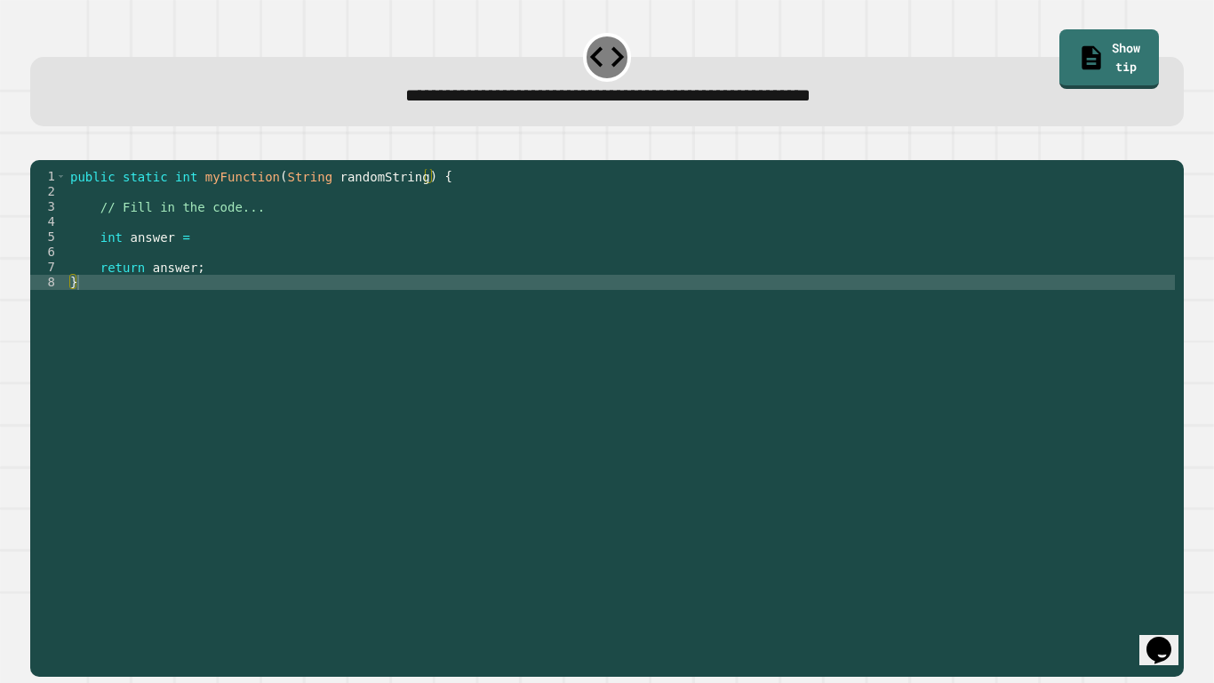
click at [223, 268] on div "public static int myFunction ( String randomString ) { // Fill in the code... i…" at bounding box center [621, 411] width 1109 height 484
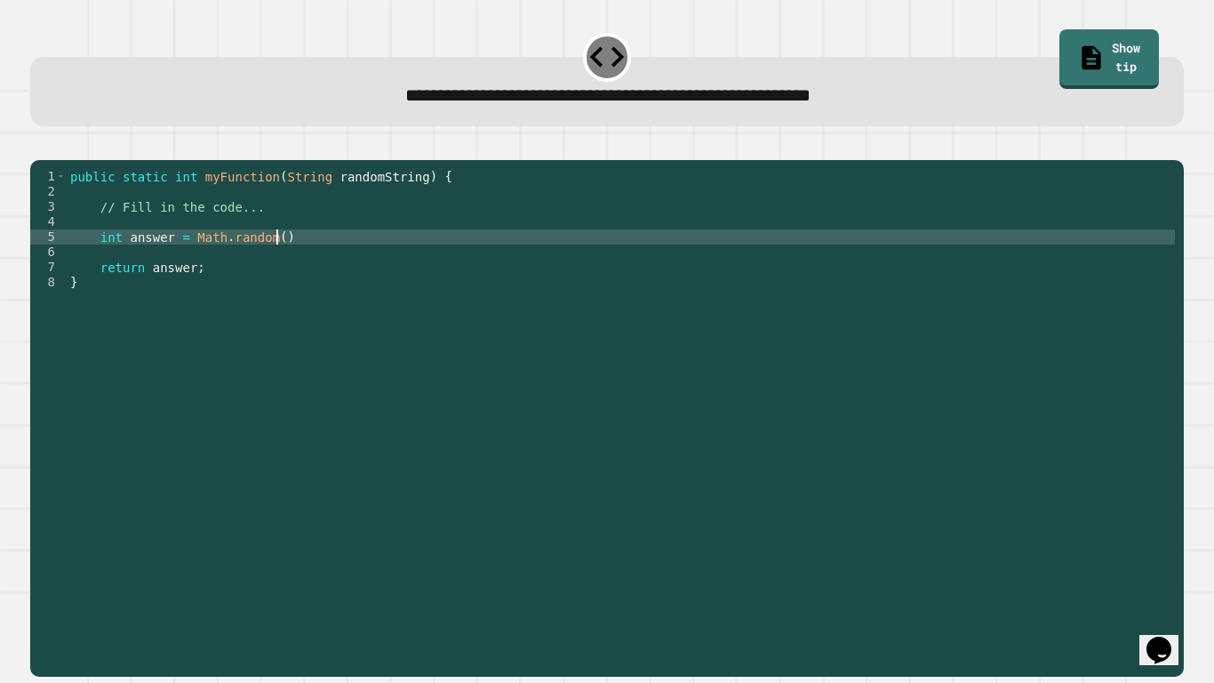
scroll to position [0, 25]
click at [292, 264] on div "public static int myFunction ( String randomString ) { // Fill in the code... i…" at bounding box center [621, 411] width 1109 height 484
click at [39, 146] on icon "button" at bounding box center [39, 146] width 0 height 0
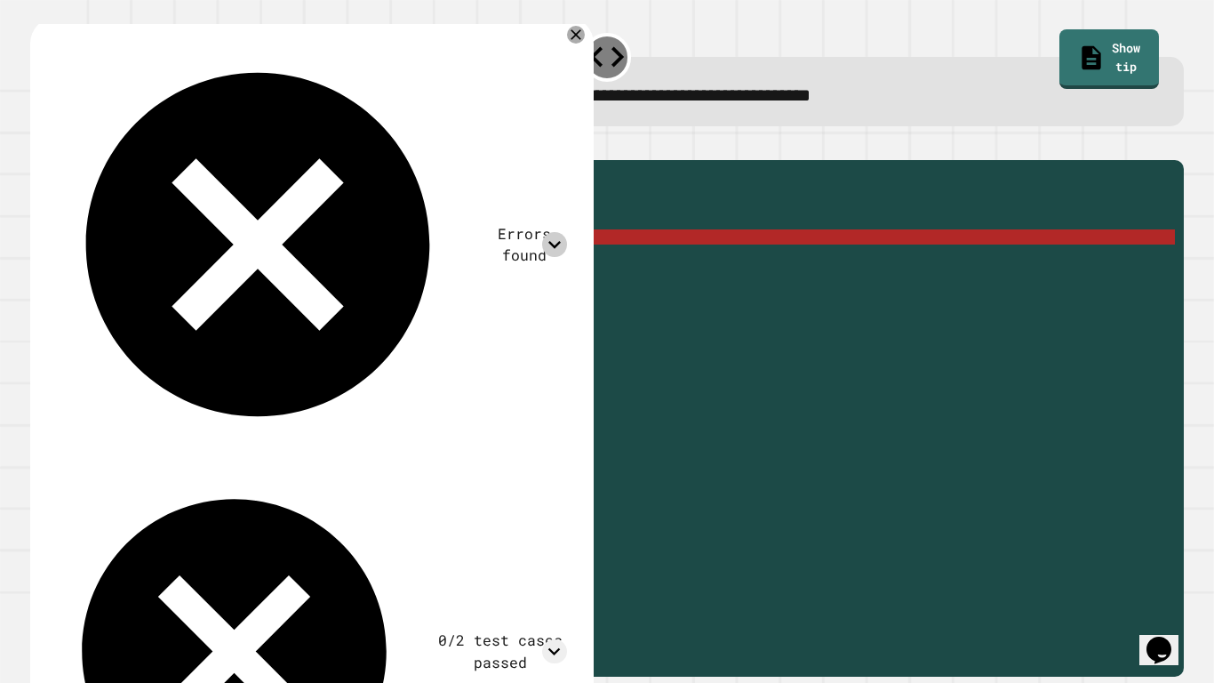
click at [554, 232] on icon at bounding box center [554, 244] width 24 height 24
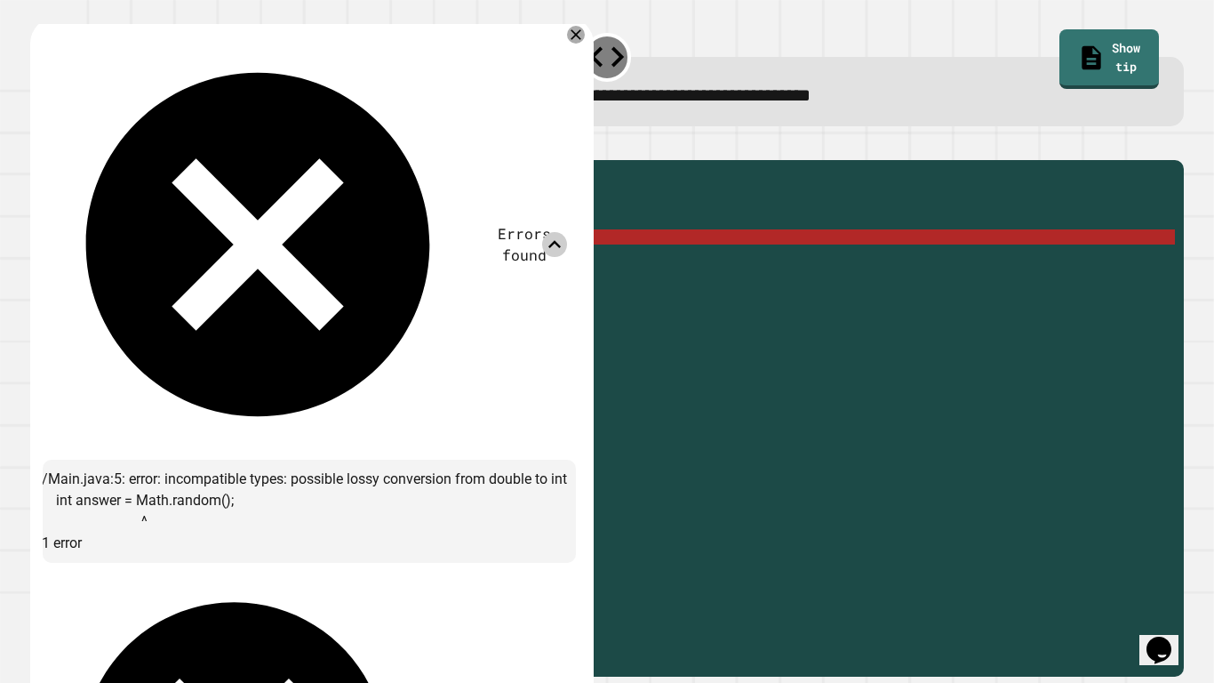
scroll to position [0, 0]
click at [245, 255] on div "public static int myFunction ( String randomString ) { // Fill in the code... i…" at bounding box center [621, 411] width 1109 height 484
click at [220, 263] on div "public static int myFunction ( String randomString ) { // Fill in the code... i…" at bounding box center [621, 411] width 1109 height 484
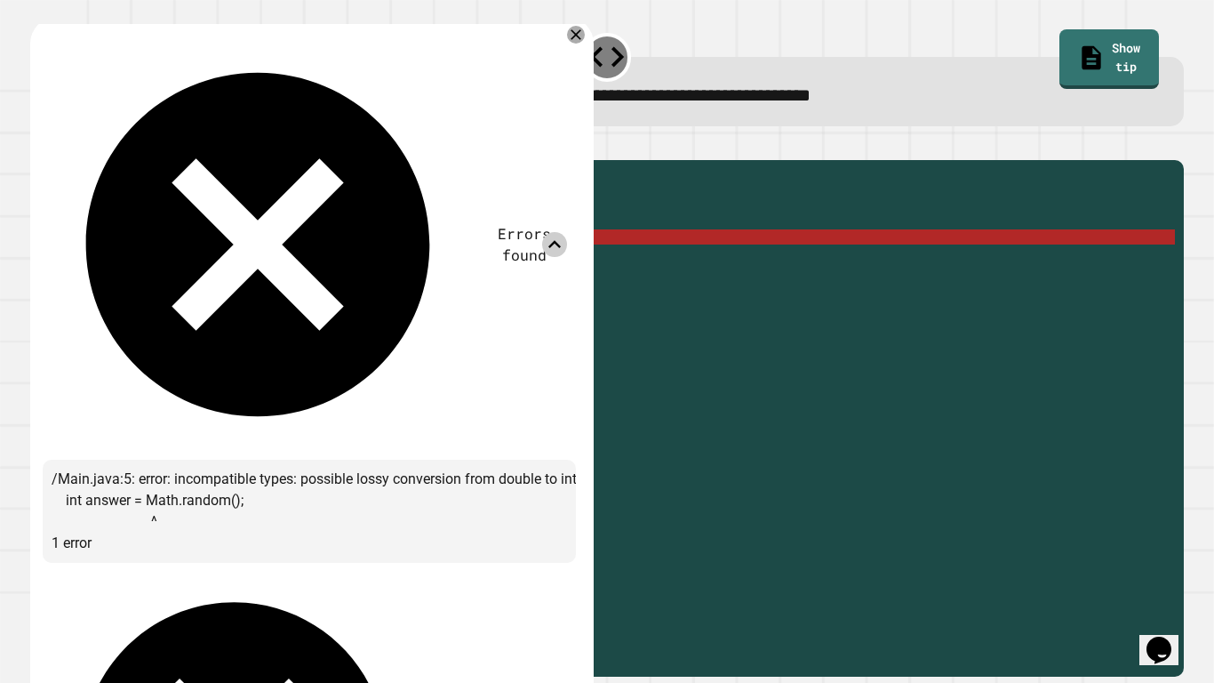
click at [553, 232] on icon at bounding box center [554, 244] width 24 height 24
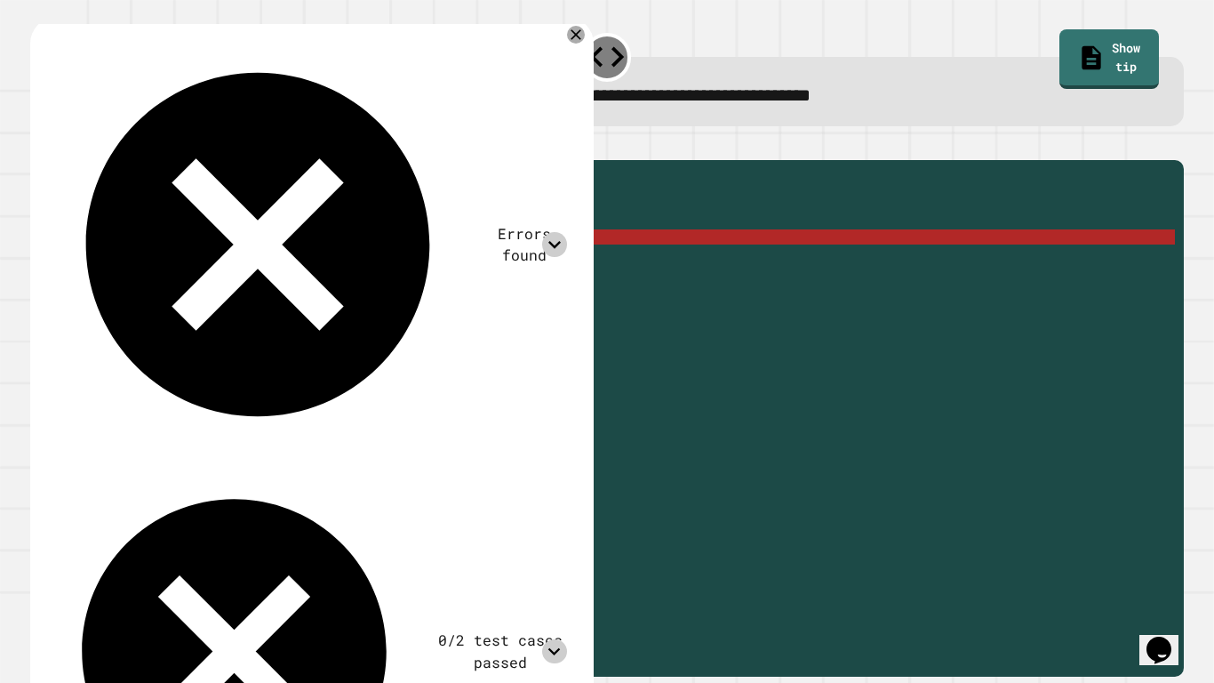
click at [412, 160] on div at bounding box center [607, 149] width 1154 height 21
click at [277, 259] on div "public static int myFunction ( String randomString ) { // Fill in the code... i…" at bounding box center [621, 411] width 1109 height 484
click at [277, 259] on div "public static int myFunction ( String randomString ) { // Fill in the code... i…" at bounding box center [621, 395] width 1109 height 453
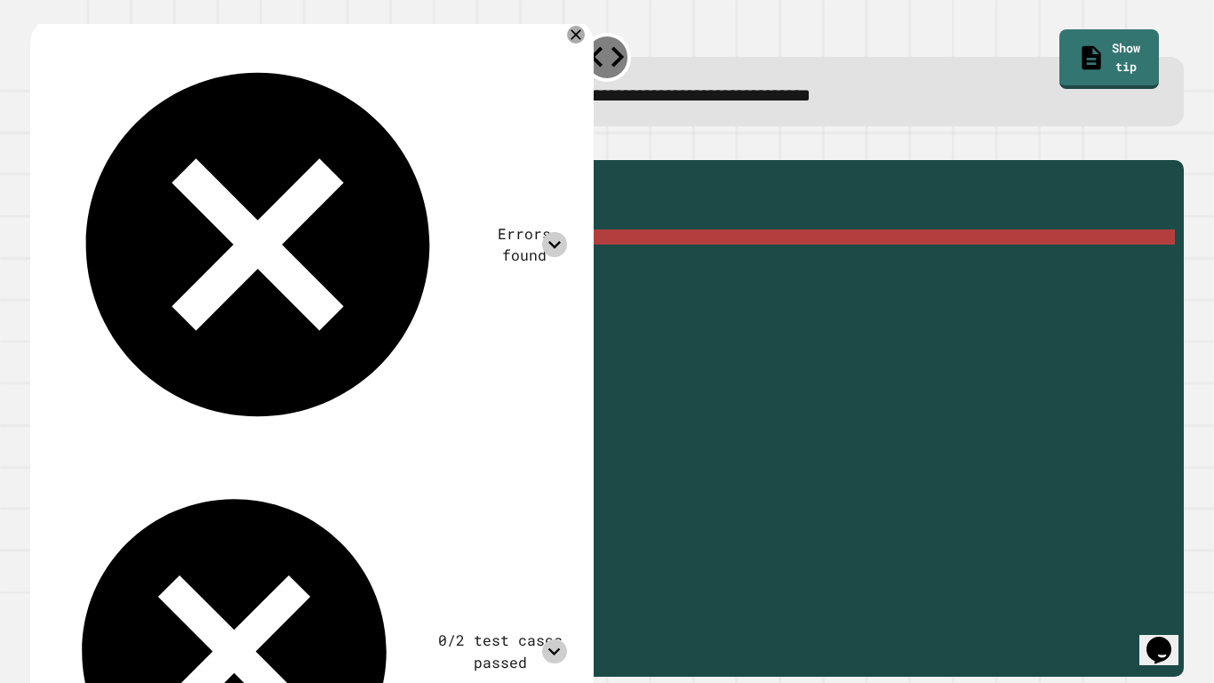
click at [303, 263] on div "public static int myFunction ( String randomString ) { // Fill in the code... i…" at bounding box center [621, 411] width 1109 height 484
click at [567, 29] on div "Errors found /Main.java:5: error: incompatible types: possible lossy conversion…" at bounding box center [309, 435] width 533 height 813
click at [568, 32] on icon at bounding box center [575, 34] width 21 height 21
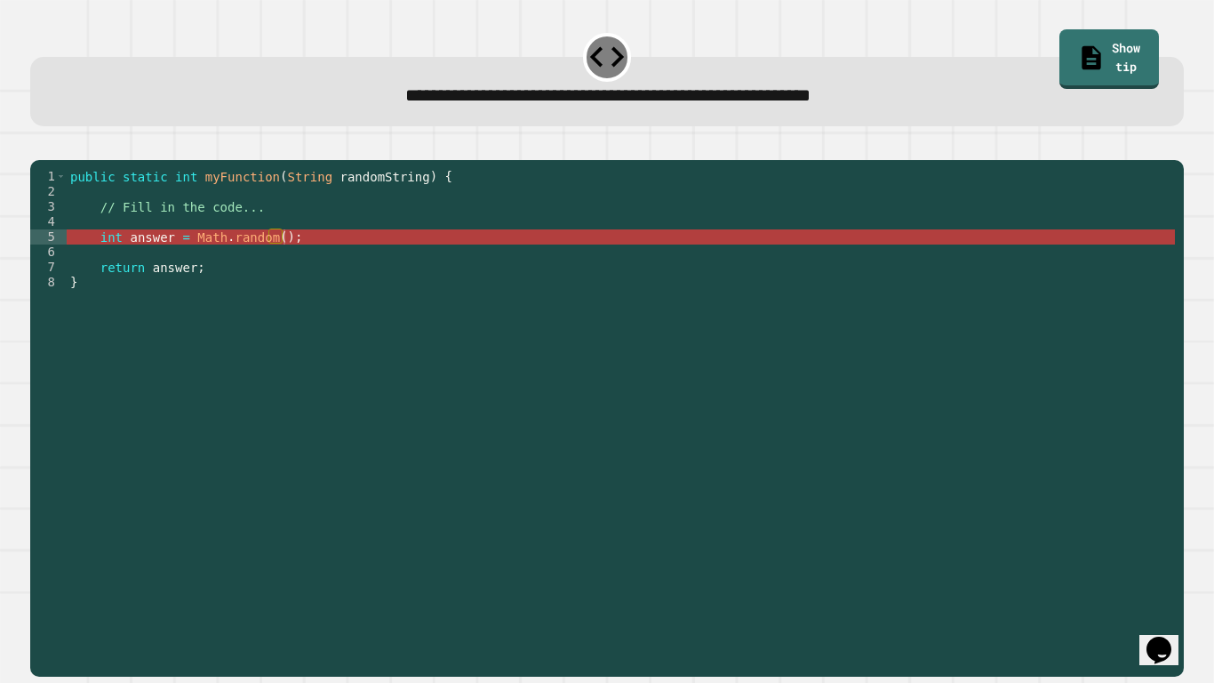
click at [282, 262] on div "public static int myFunction ( String randomString ) { // Fill in the code... i…" at bounding box center [621, 411] width 1109 height 484
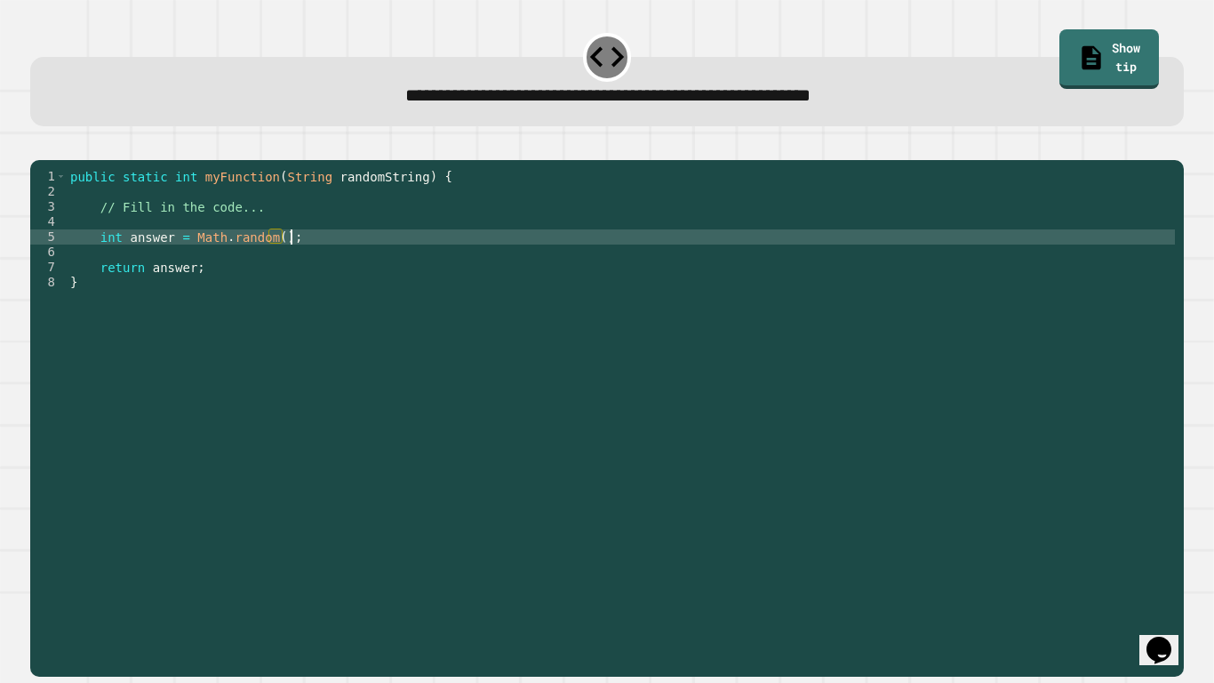
scroll to position [0, 27]
click at [192, 264] on div "public static int myFunction ( String randomString ) { // Fill in the code... i…" at bounding box center [621, 411] width 1109 height 484
click at [39, 146] on button "button" at bounding box center [39, 146] width 0 height 0
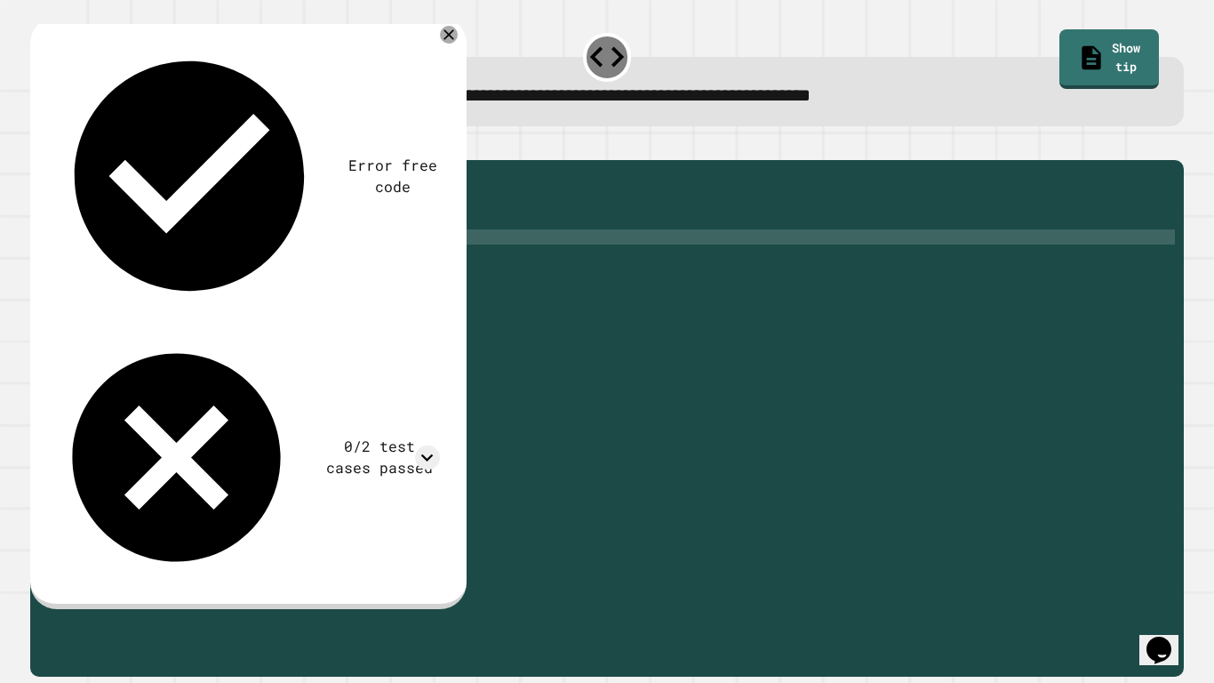
click at [245, 266] on div "public static int myFunction ( String randomString ) { // Fill in the code... i…" at bounding box center [621, 411] width 1109 height 484
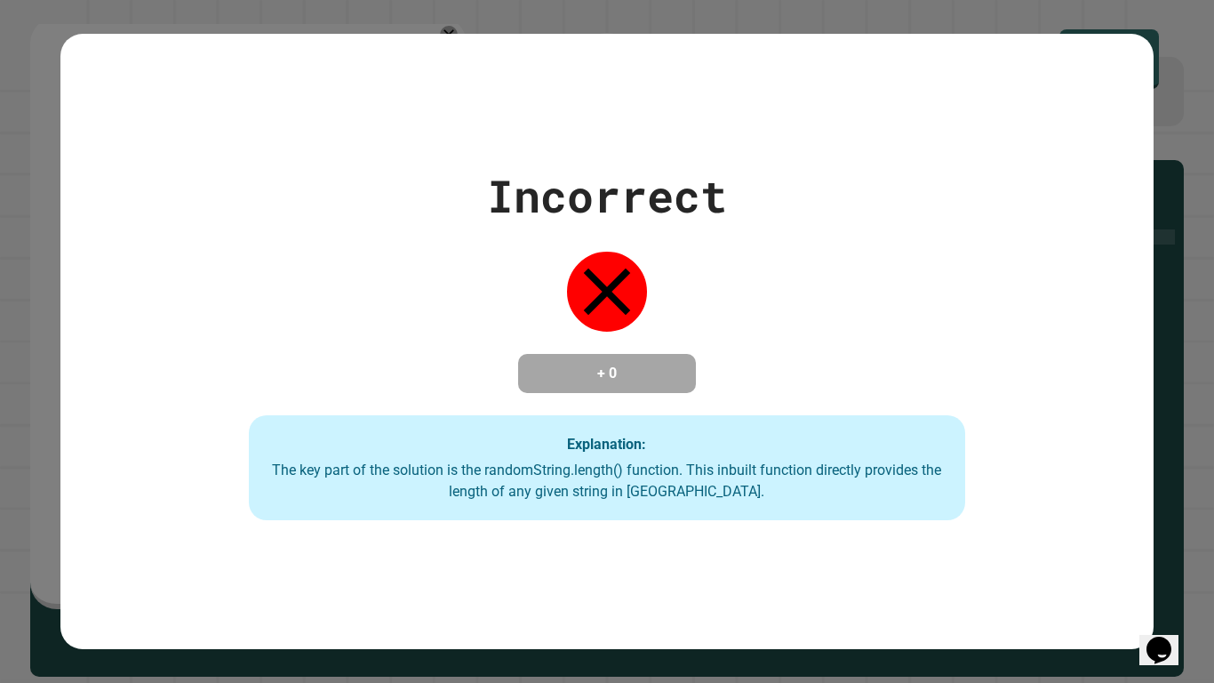
type textarea "**********"
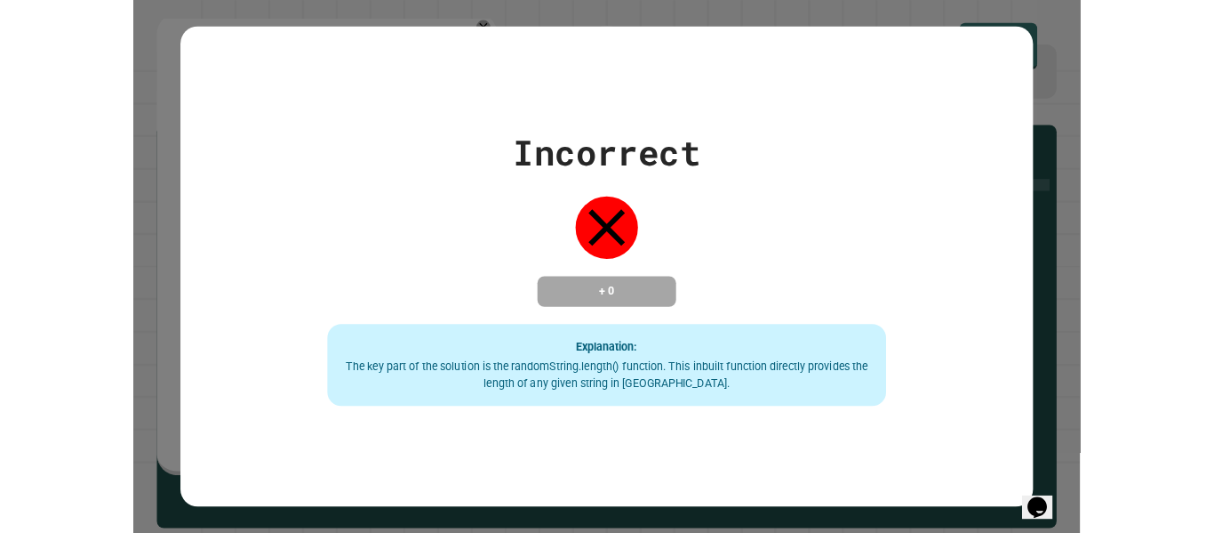
scroll to position [0, 21]
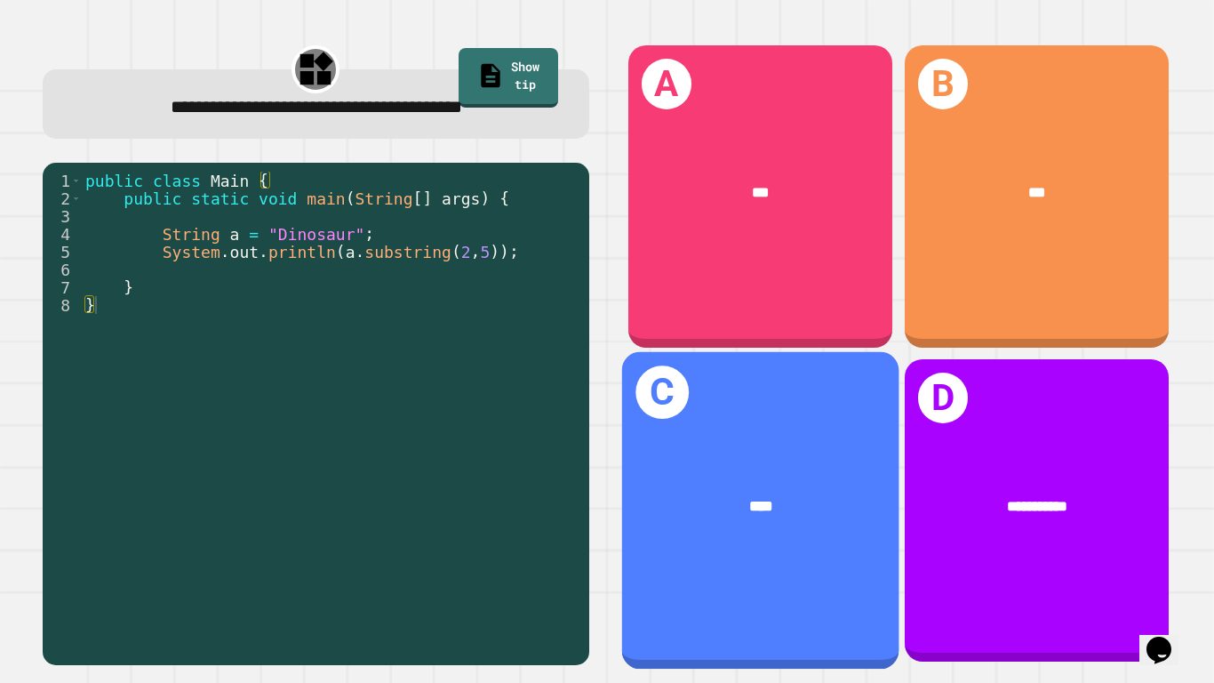
click at [761, 465] on div "****" at bounding box center [759, 506] width 277 height 84
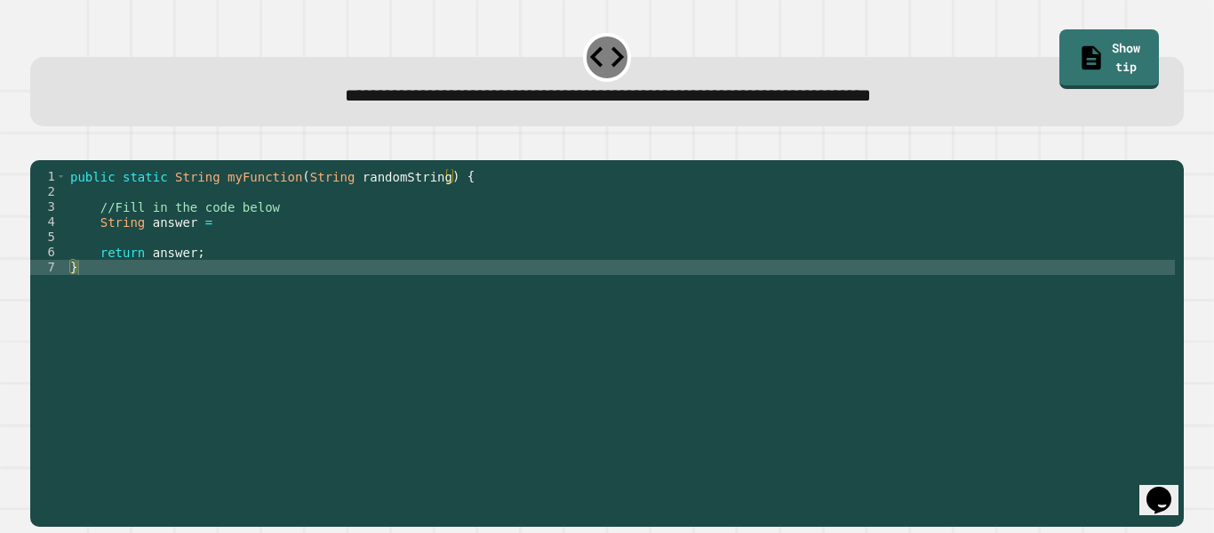
click at [217, 247] on div "public static String myFunction ( String randomString ) { //Fill in the code be…" at bounding box center [621, 335] width 1109 height 332
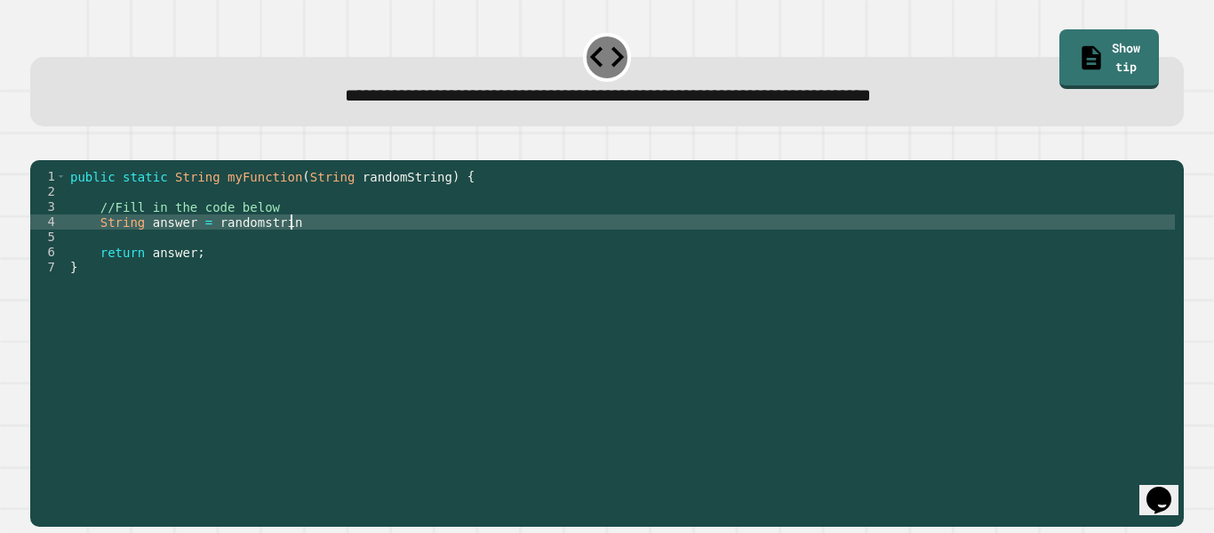
scroll to position [0, 27]
click at [1068, 60] on link "Show tip" at bounding box center [1110, 59] width 100 height 60
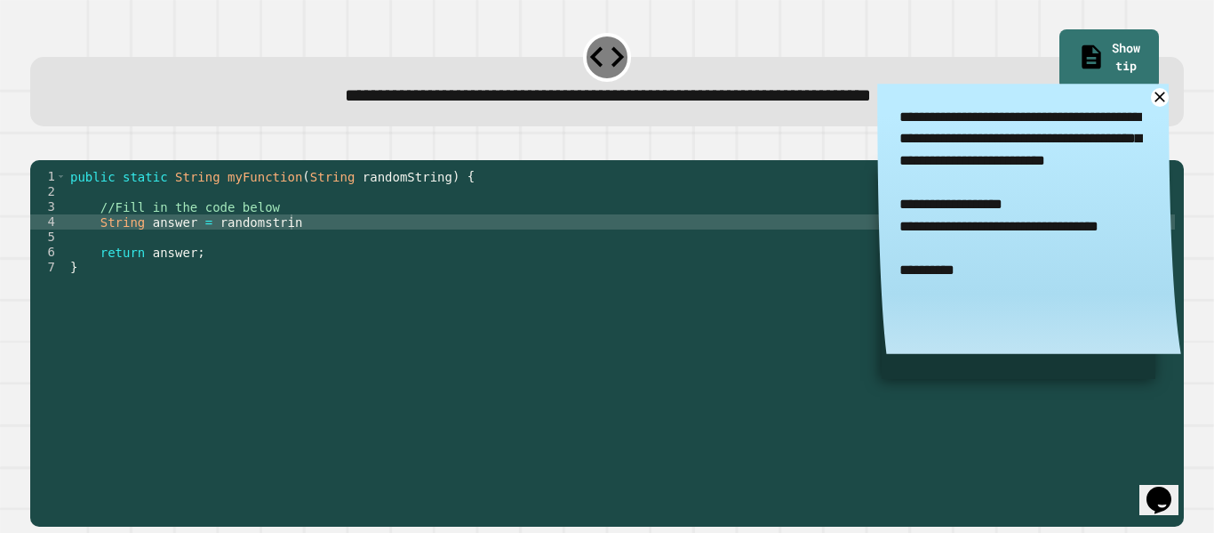
click at [314, 247] on div "public static String myFunction ( String randomString ) { //Fill in the code be…" at bounding box center [621, 335] width 1109 height 332
click at [580, 149] on div at bounding box center [607, 149] width 1154 height 21
click at [267, 243] on div "public static String myFunction ( String randomString ) { //Fill in the code be…" at bounding box center [621, 335] width 1109 height 332
click at [1161, 101] on icon at bounding box center [1160, 97] width 22 height 22
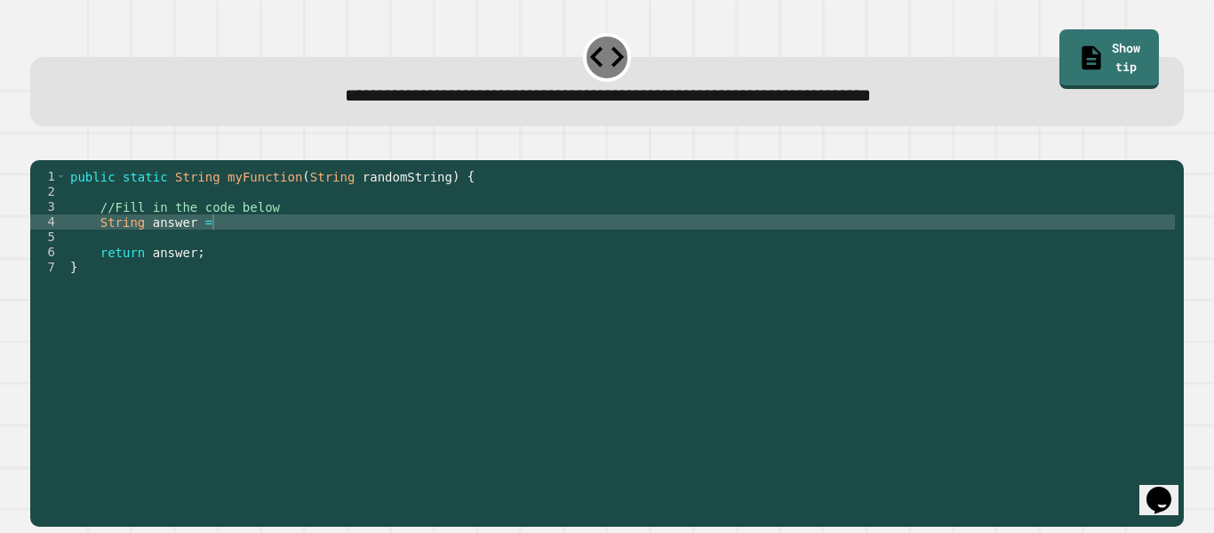
click at [626, 249] on div "public static String myFunction ( String randomString ) { //Fill in the code be…" at bounding box center [621, 335] width 1109 height 332
click at [1125, 68] on link "Show tip" at bounding box center [1110, 59] width 100 height 60
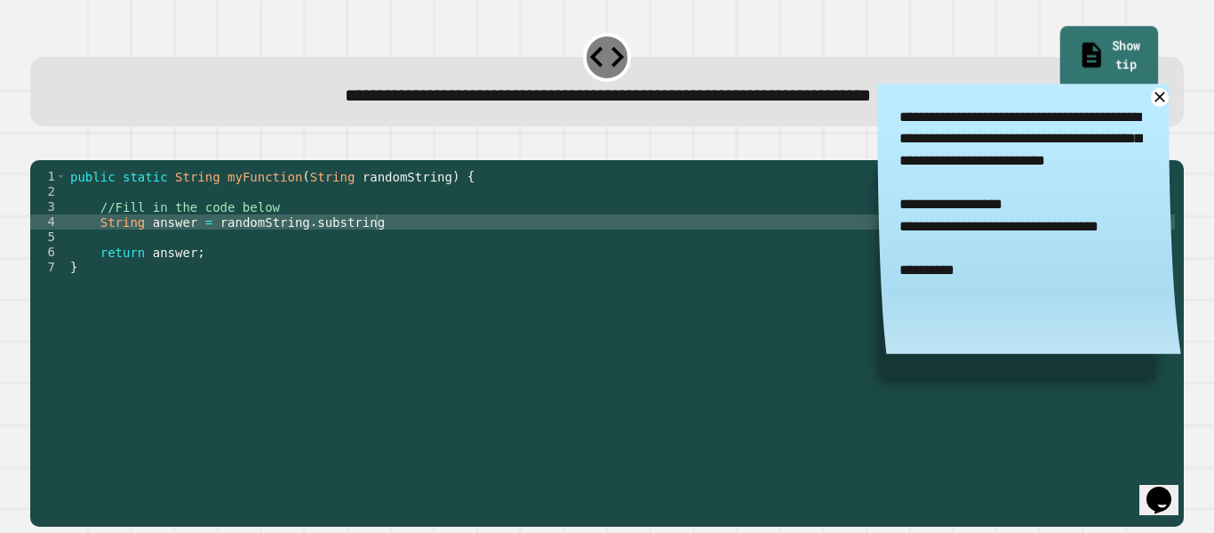
click at [1127, 60] on link "Show tip" at bounding box center [1110, 58] width 98 height 62
click at [302, 247] on div "public static String myFunction ( String randomString ) { //Fill in the code be…" at bounding box center [621, 335] width 1109 height 332
click at [395, 243] on div "public static String myFunction ( String randomString ) { //Fill in the code be…" at bounding box center [621, 335] width 1109 height 332
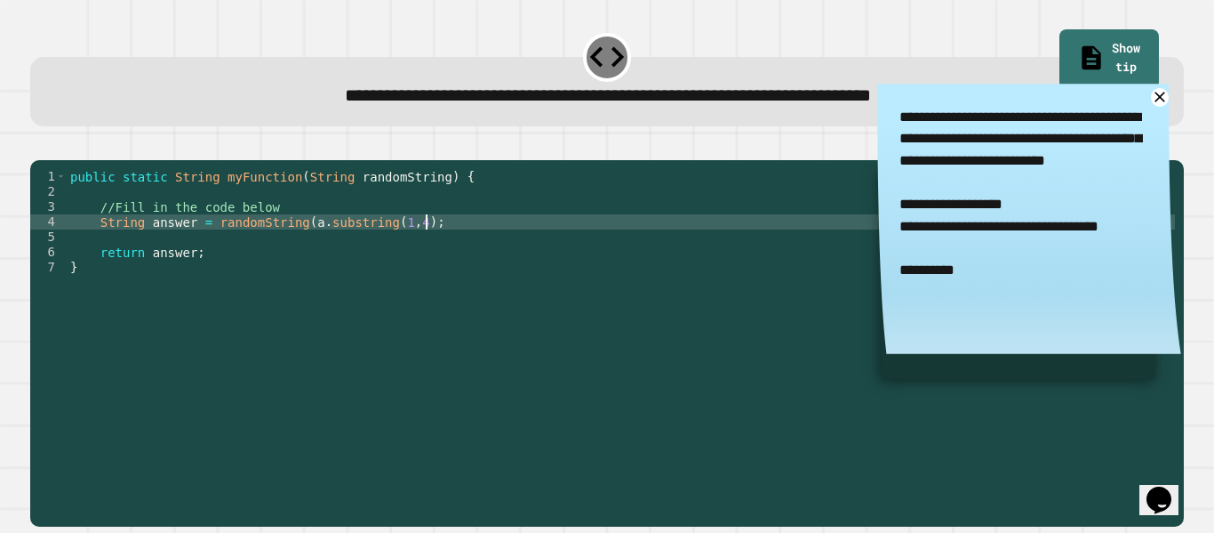
click at [39, 146] on button "button" at bounding box center [39, 146] width 0 height 0
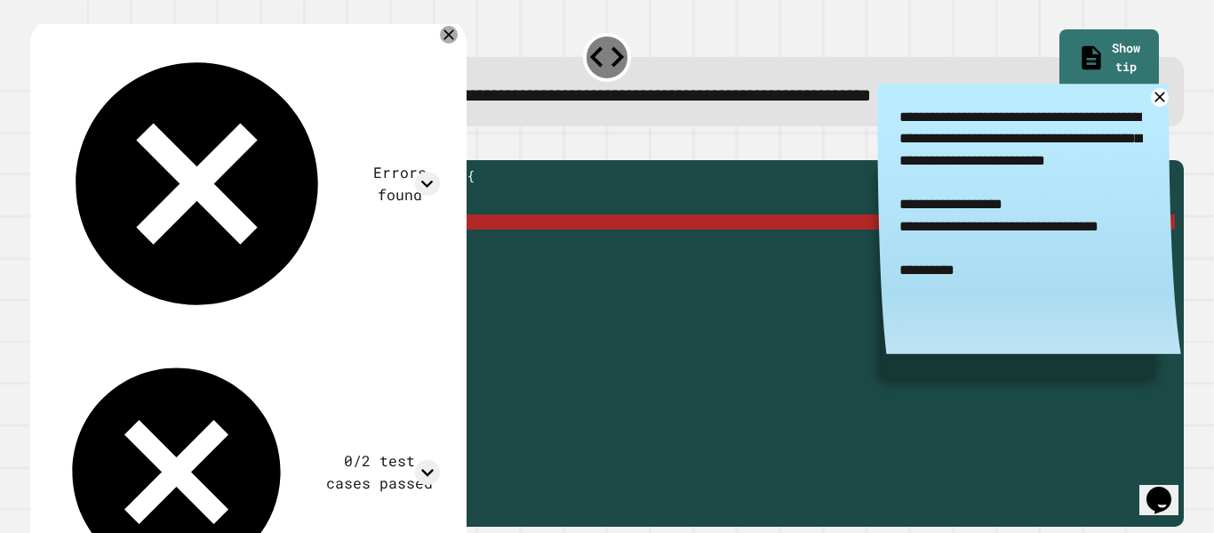
click at [415, 245] on div "public static String myFunction ( String randomString ) { //Fill in the code be…" at bounding box center [621, 335] width 1109 height 332
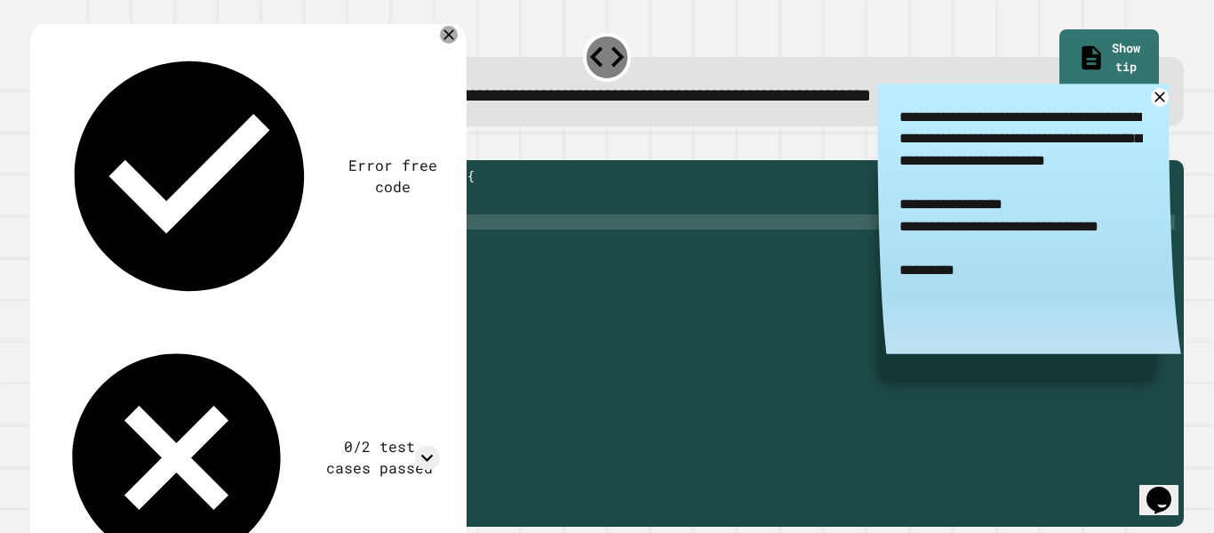
click at [55, 158] on icon "button" at bounding box center [51, 156] width 10 height 12
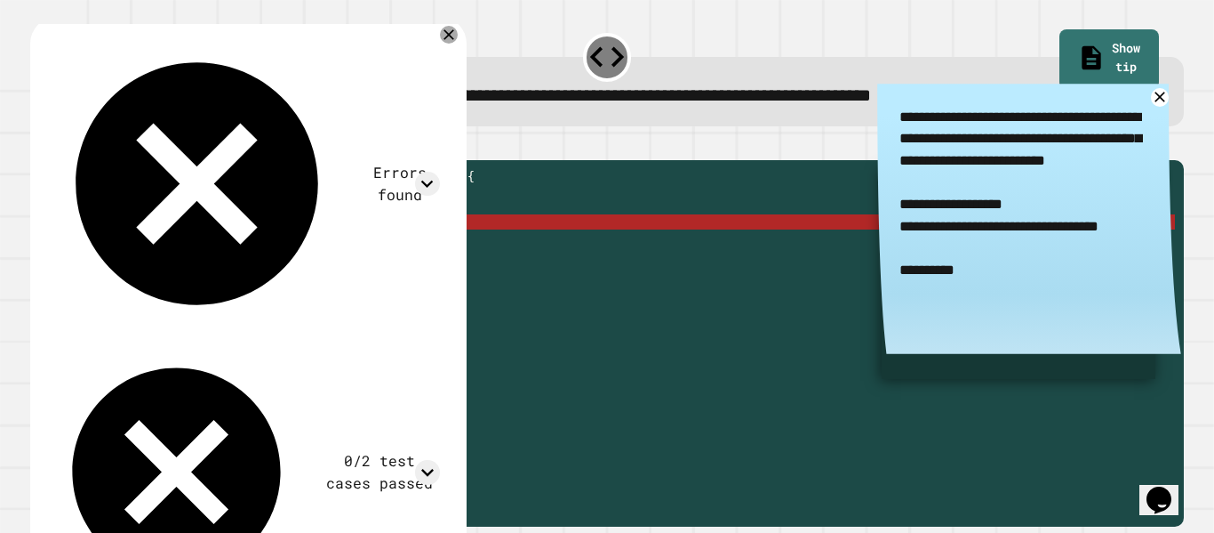
click at [423, 248] on div "public static String myFunction ( String randomString ) { //Fill in the code be…" at bounding box center [621, 335] width 1109 height 332
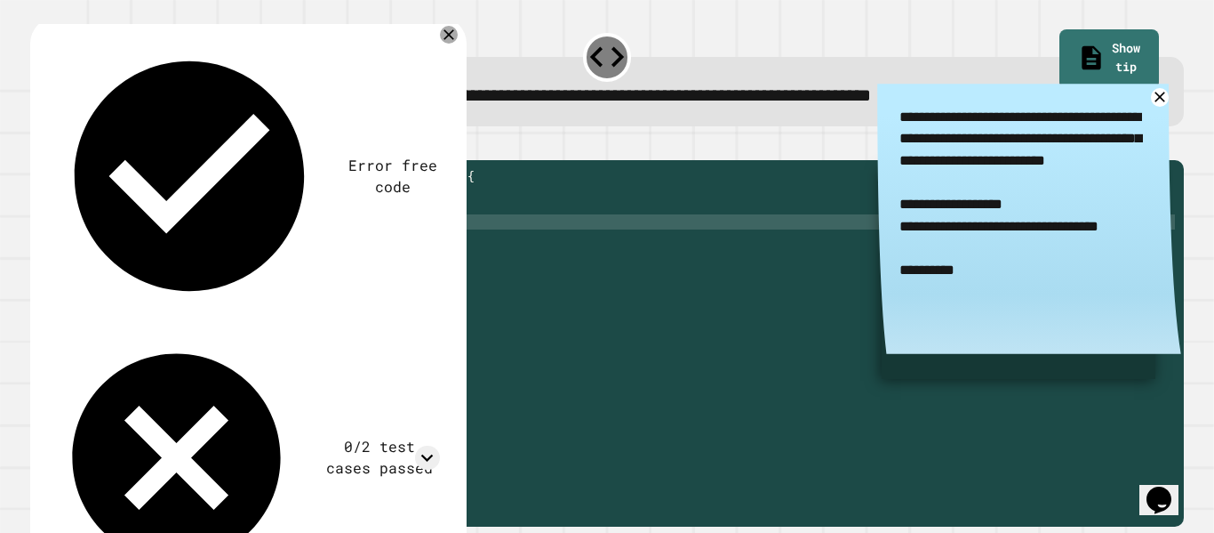
scroll to position [0, 44]
click at [39, 146] on icon "button" at bounding box center [39, 146] width 0 height 0
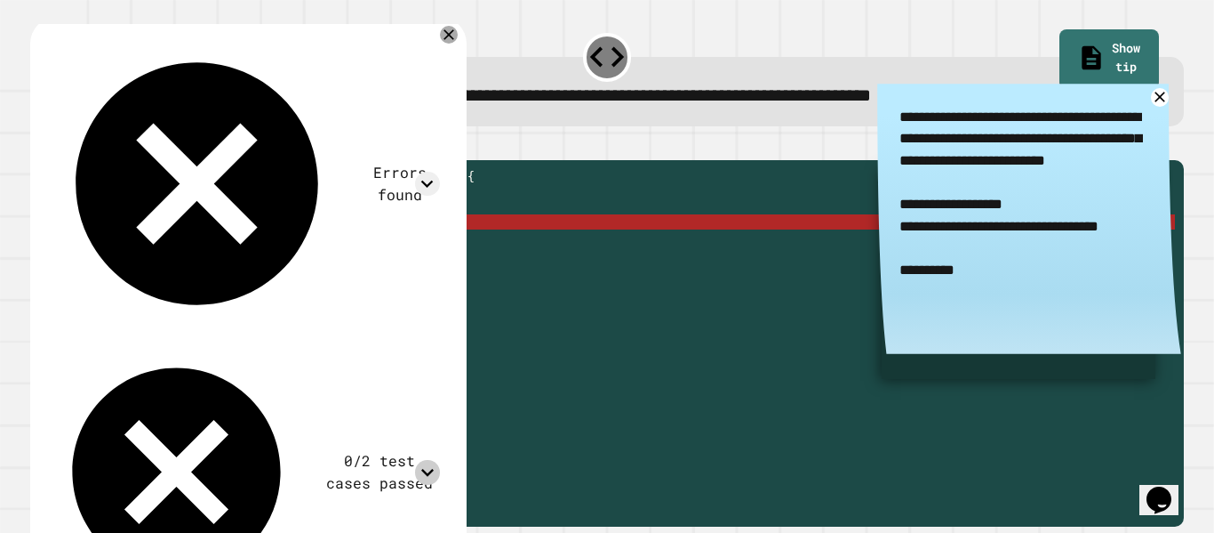
click at [439, 460] on icon at bounding box center [427, 472] width 24 height 24
click at [434, 468] on icon at bounding box center [427, 471] width 12 height 7
click at [357, 246] on div "public static String myFunction ( String randomString ) { //Fill in the code be…" at bounding box center [621, 335] width 1109 height 332
click at [398, 249] on div "public static String myFunction ( String randomString ) { //Fill in the code be…" at bounding box center [621, 335] width 1109 height 332
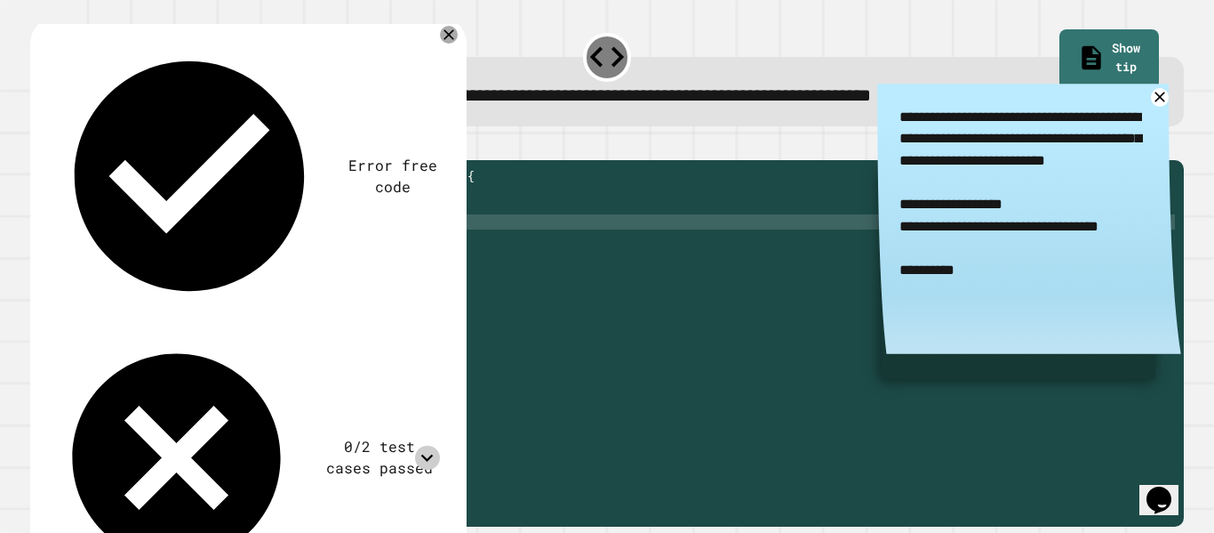
scroll to position [0, 42]
type textarea "**********"
click at [39, 146] on icon "button" at bounding box center [39, 146] width 0 height 0
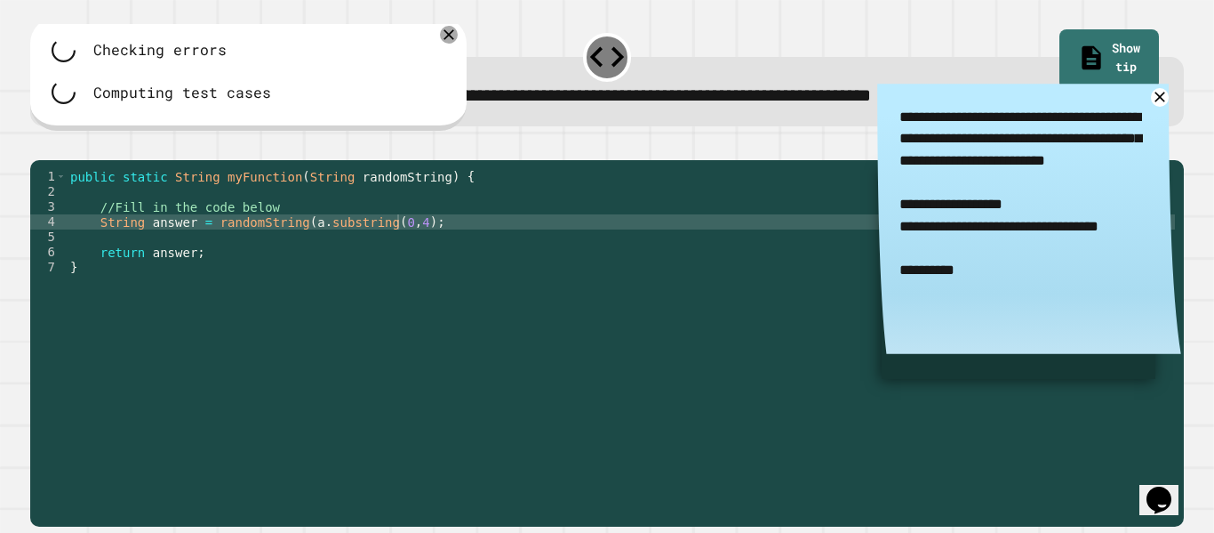
click at [412, 249] on div "public static String myFunction ( String randomString ) { //Fill in the code be…" at bounding box center [621, 335] width 1109 height 332
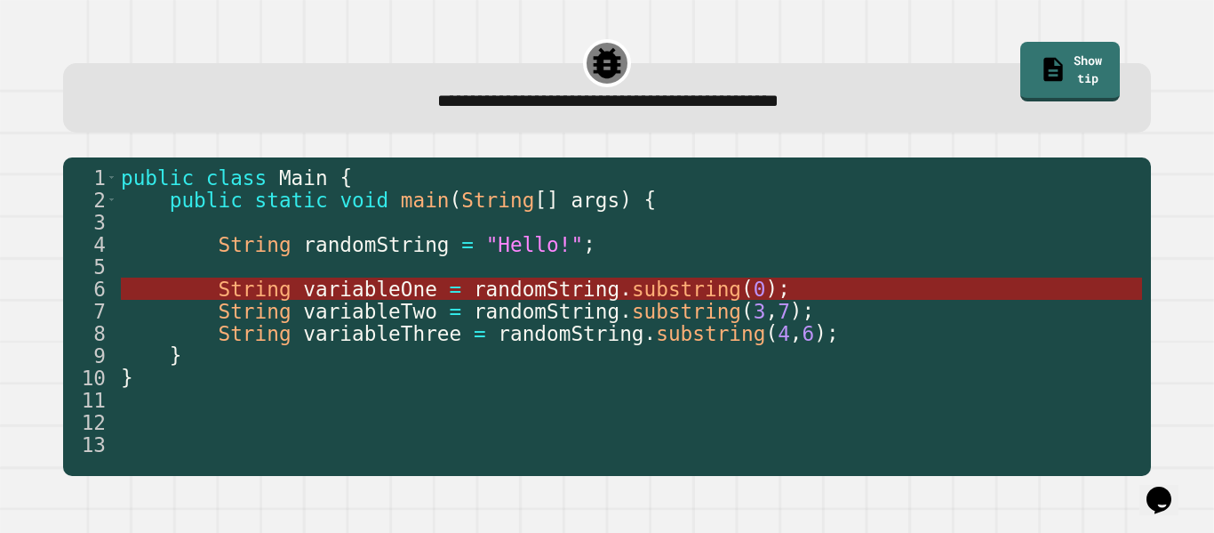
click at [690, 292] on span "substring" at bounding box center [686, 288] width 109 height 23
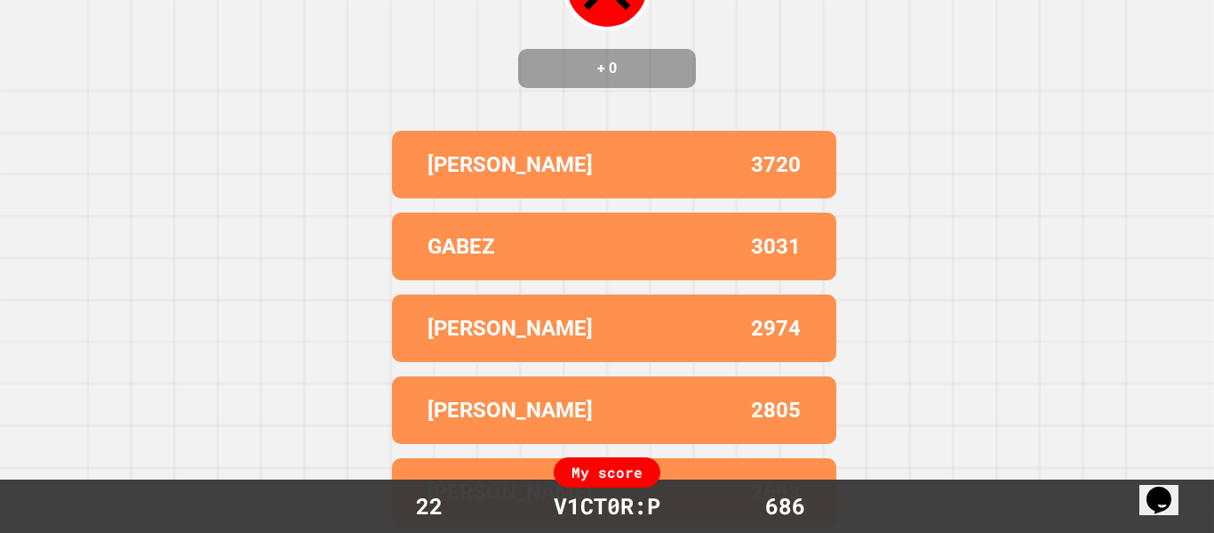
scroll to position [0, 0]
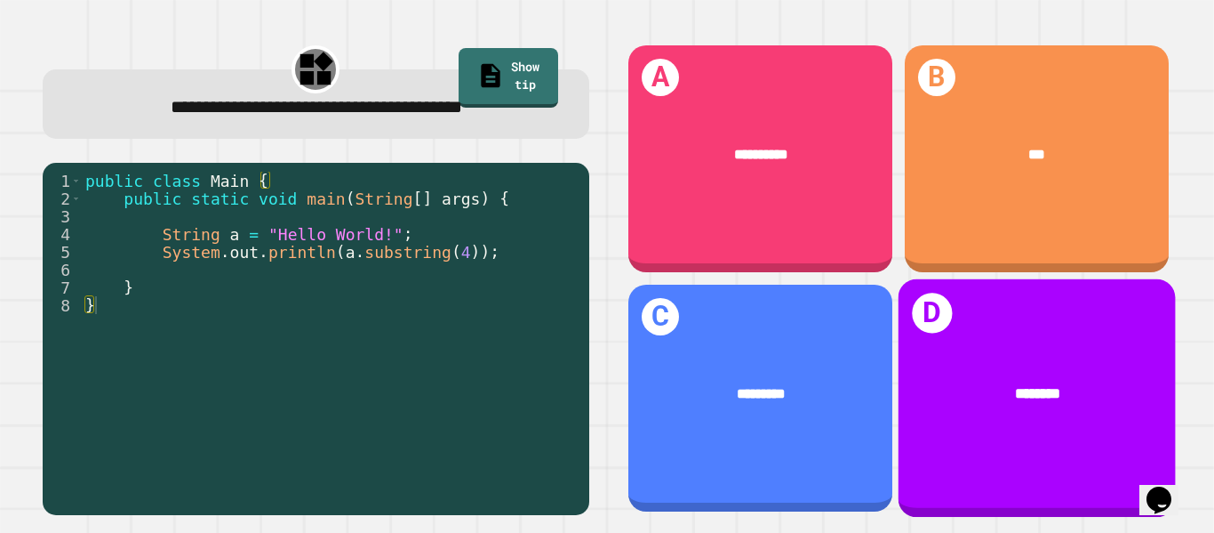
click at [934, 364] on div "********" at bounding box center [1036, 393] width 277 height 83
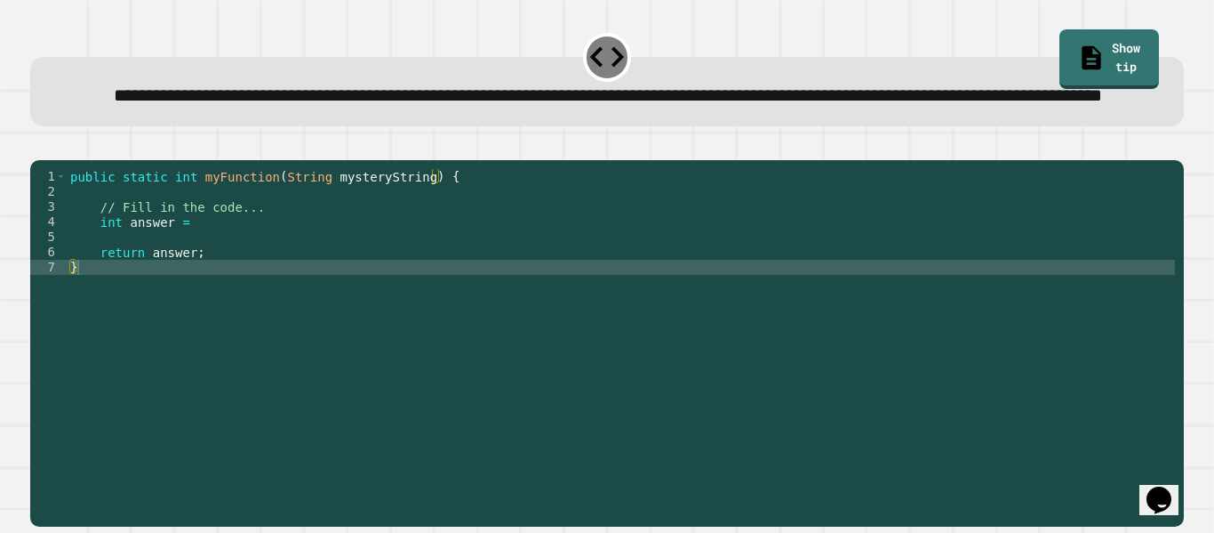
click at [205, 275] on div "public static int myFunction ( String mysteryString ) { // Fill in the code... …" at bounding box center [621, 320] width 1109 height 302
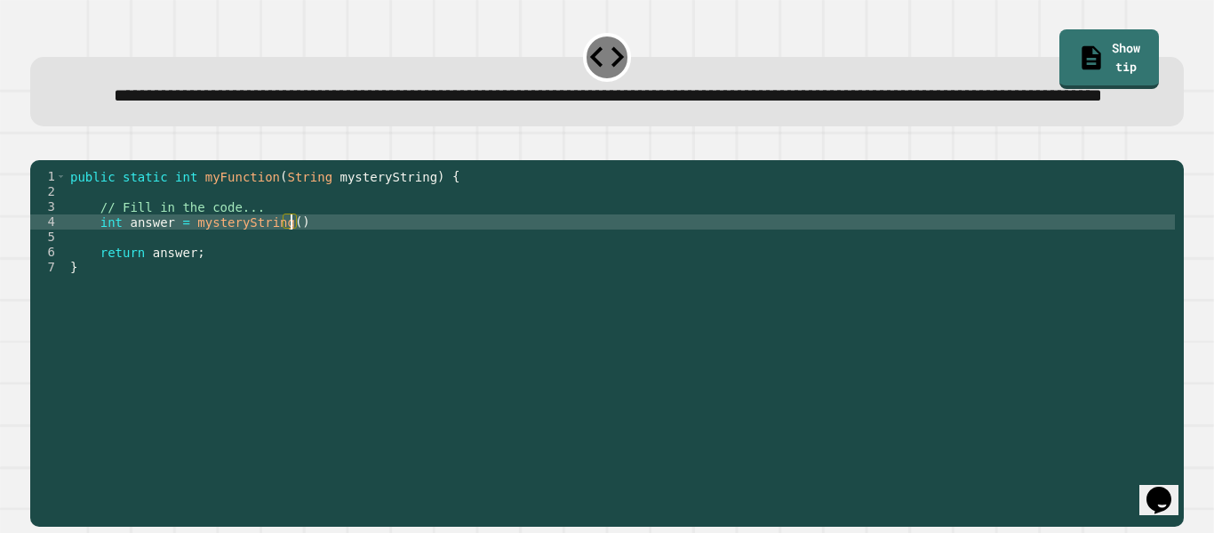
scroll to position [0, 28]
click at [1140, 59] on link "Show tip" at bounding box center [1109, 57] width 92 height 62
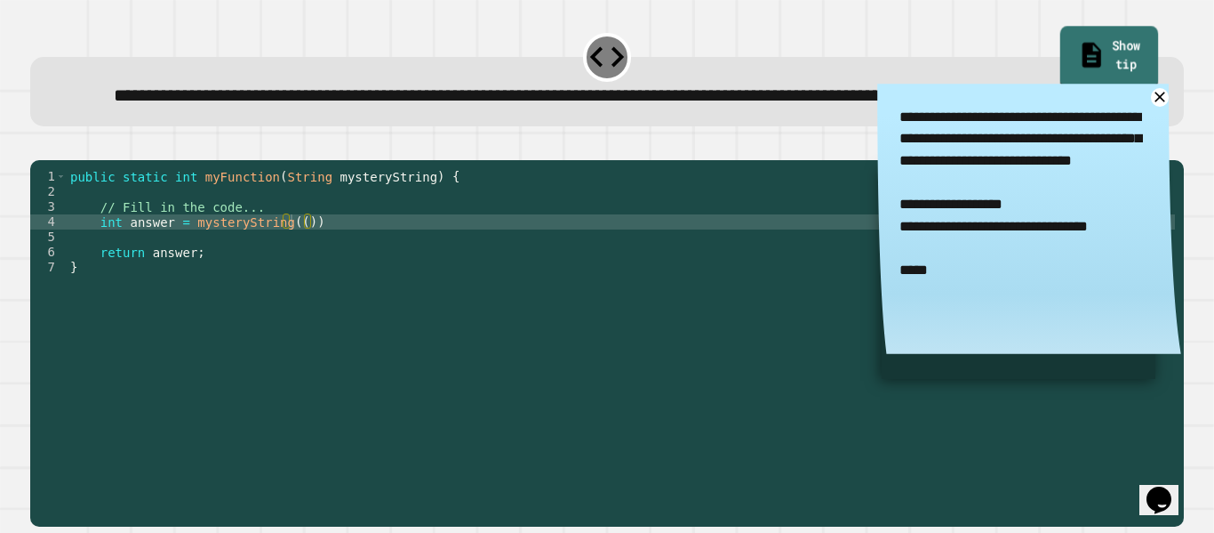
click at [1140, 59] on link "Show tip" at bounding box center [1110, 58] width 98 height 62
click at [292, 278] on div "public static int myFunction ( String mysteryString ) { // Fill in the code... …" at bounding box center [621, 320] width 1109 height 302
click at [1089, 55] on link "Show tip" at bounding box center [1109, 58] width 100 height 62
click at [351, 279] on div "public static int myFunction ( String mysteryString ) { // Fill in the code... …" at bounding box center [621, 320] width 1109 height 302
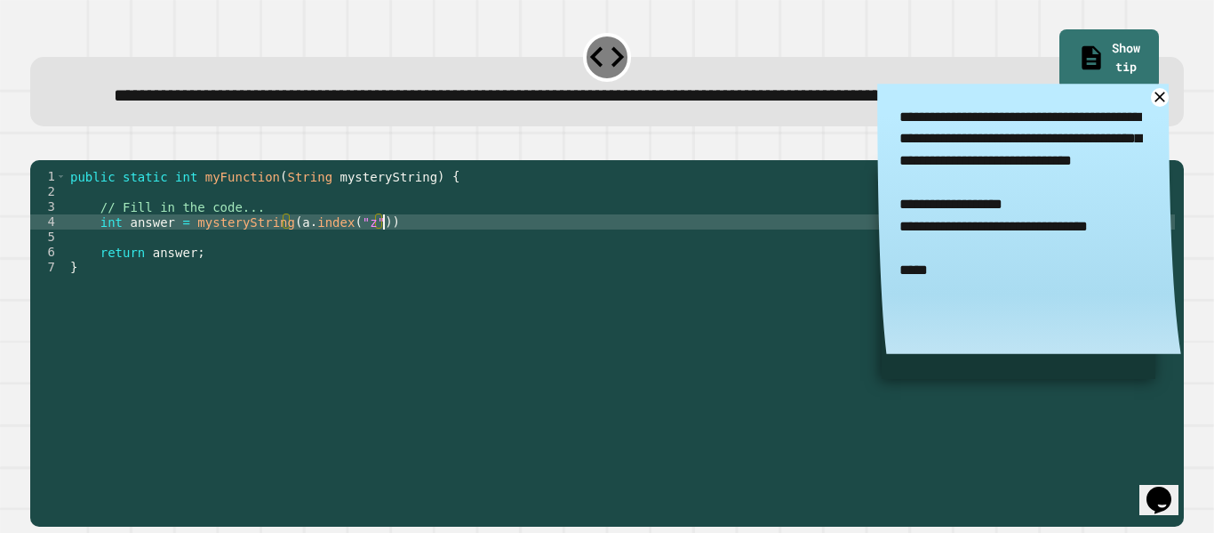
scroll to position [0, 39]
click at [672, 160] on div at bounding box center [607, 149] width 1154 height 21
click at [1095, 42] on link "Show tip" at bounding box center [1109, 58] width 101 height 62
click at [1161, 103] on icon at bounding box center [1160, 97] width 12 height 12
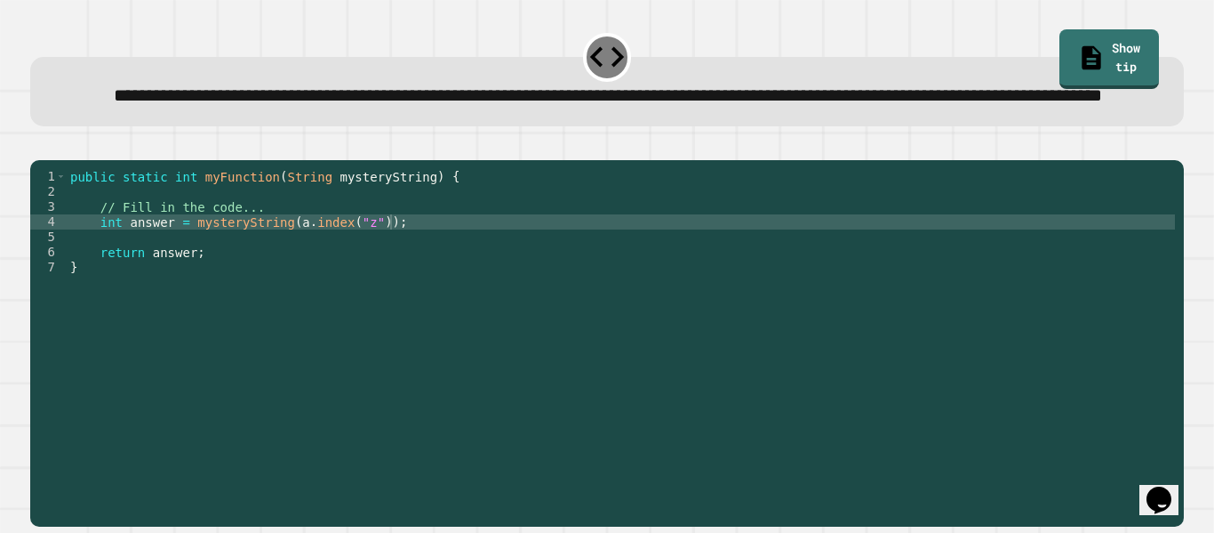
click at [39, 146] on icon "button" at bounding box center [39, 146] width 0 height 0
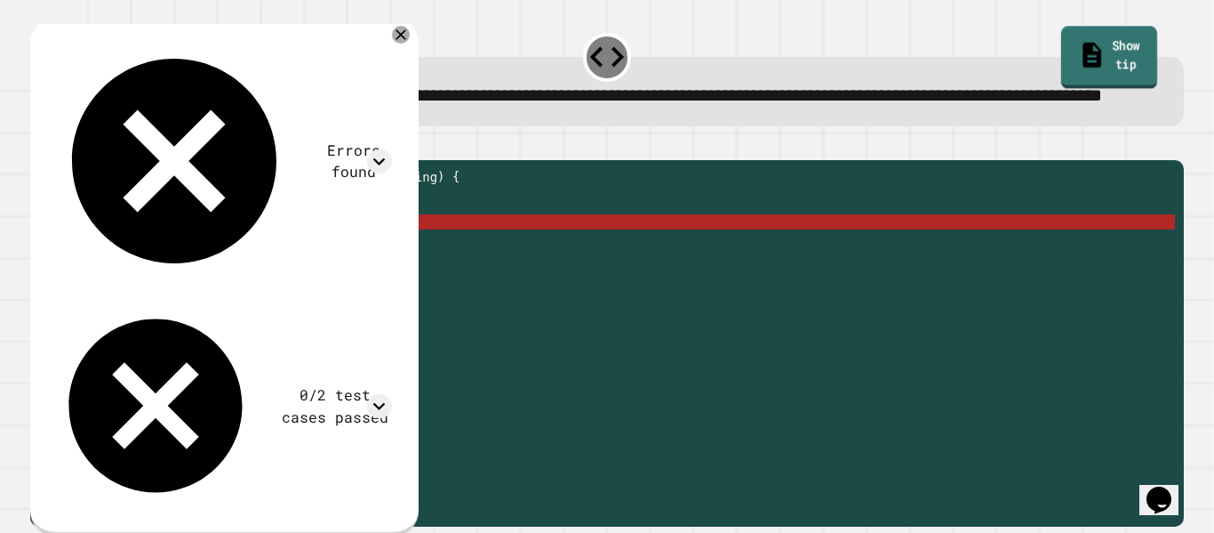
click at [1097, 53] on link "Show tip" at bounding box center [1109, 58] width 96 height 62
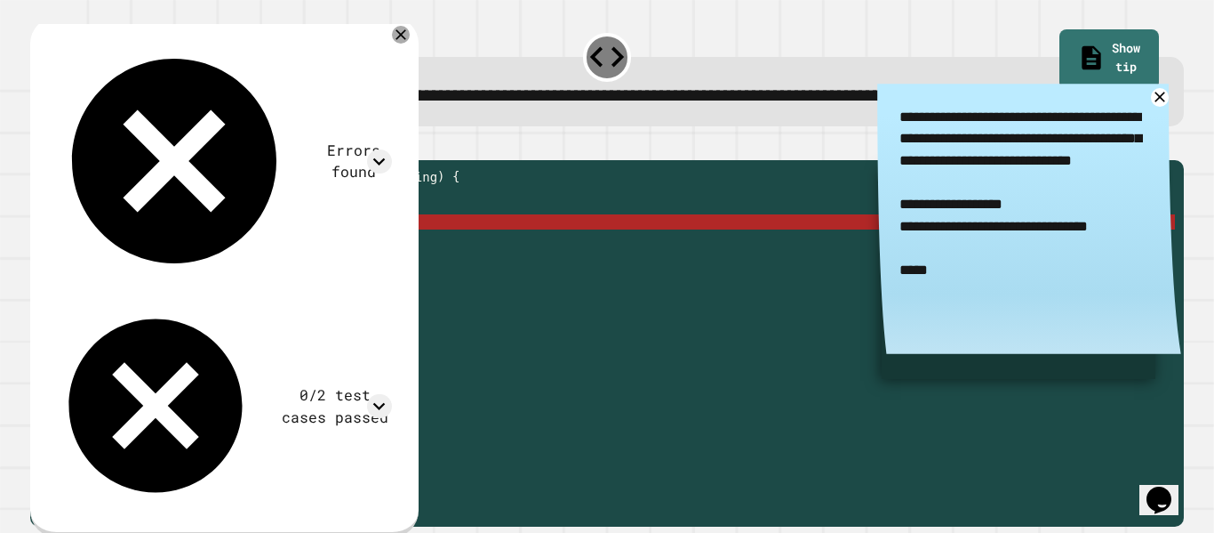
click at [338, 274] on div "public static int myFunction ( String mysteryString ) { // Fill in the code... …" at bounding box center [621, 320] width 1109 height 302
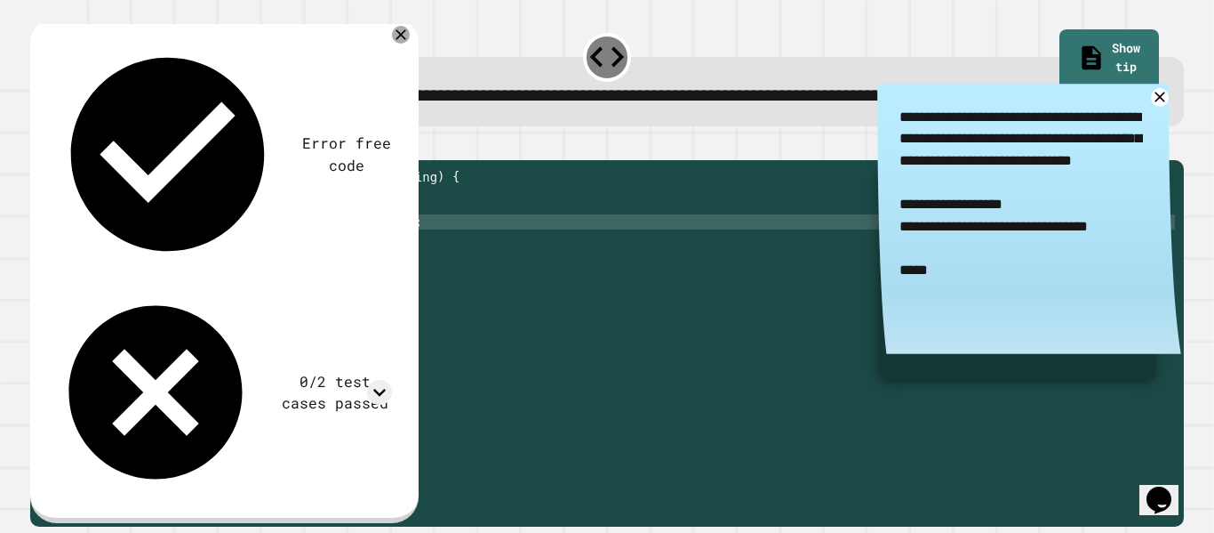
scroll to position [0, 36]
click at [39, 146] on icon "button" at bounding box center [39, 146] width 0 height 0
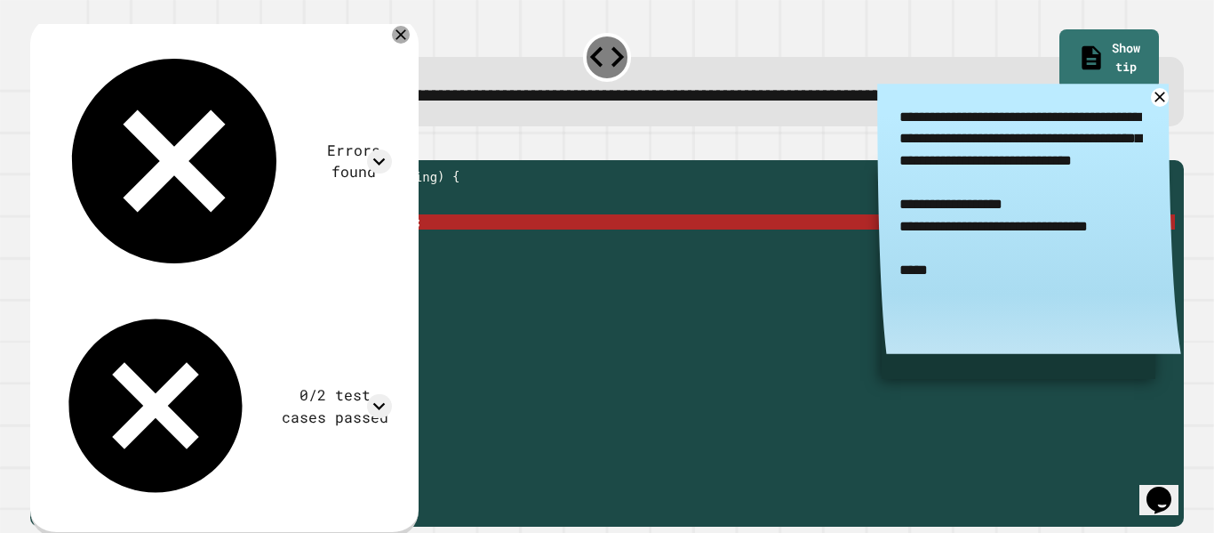
click at [348, 276] on div "public static int myFunction ( String mysteryString ) { // Fill in the code... …" at bounding box center [621, 320] width 1109 height 302
click at [388, 149] on icon at bounding box center [379, 161] width 24 height 24
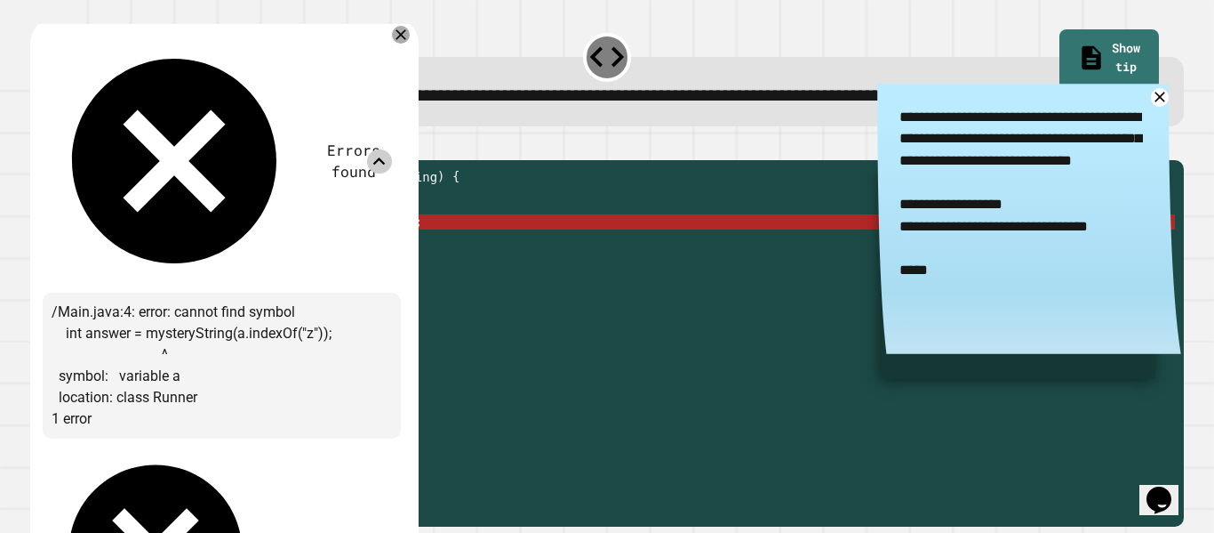
click at [388, 149] on icon at bounding box center [379, 161] width 24 height 24
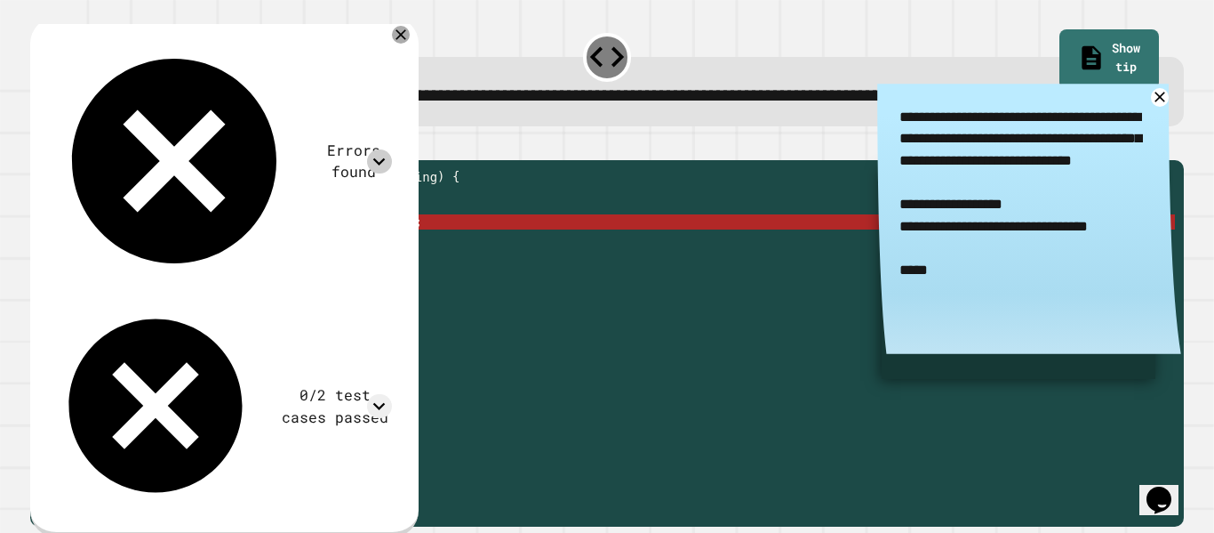
click at [293, 276] on div "public static int myFunction ( String mysteryString ) { // Fill in the code... …" at bounding box center [621, 320] width 1109 height 302
click at [385, 274] on div "public static int myFunction ( String mysteryString ) { // Fill in the code... …" at bounding box center [621, 320] width 1109 height 302
click at [412, 45] on icon at bounding box center [400, 34] width 21 height 21
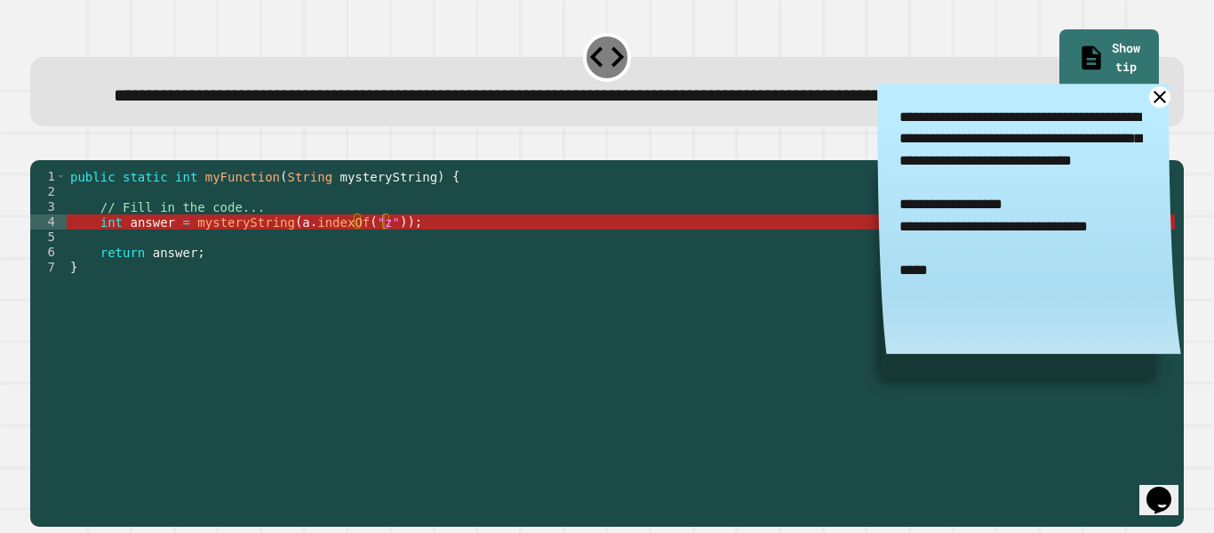
click at [1162, 103] on icon at bounding box center [1160, 97] width 12 height 12
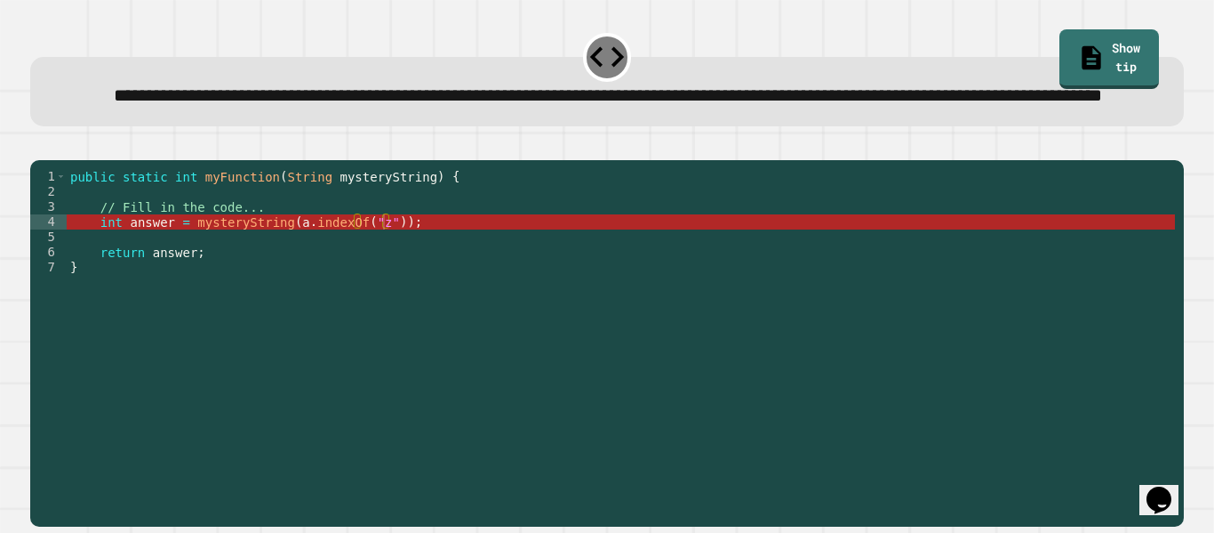
click at [377, 279] on div "public static int myFunction ( String mysteryString ) { // Fill in the code... …" at bounding box center [621, 320] width 1109 height 302
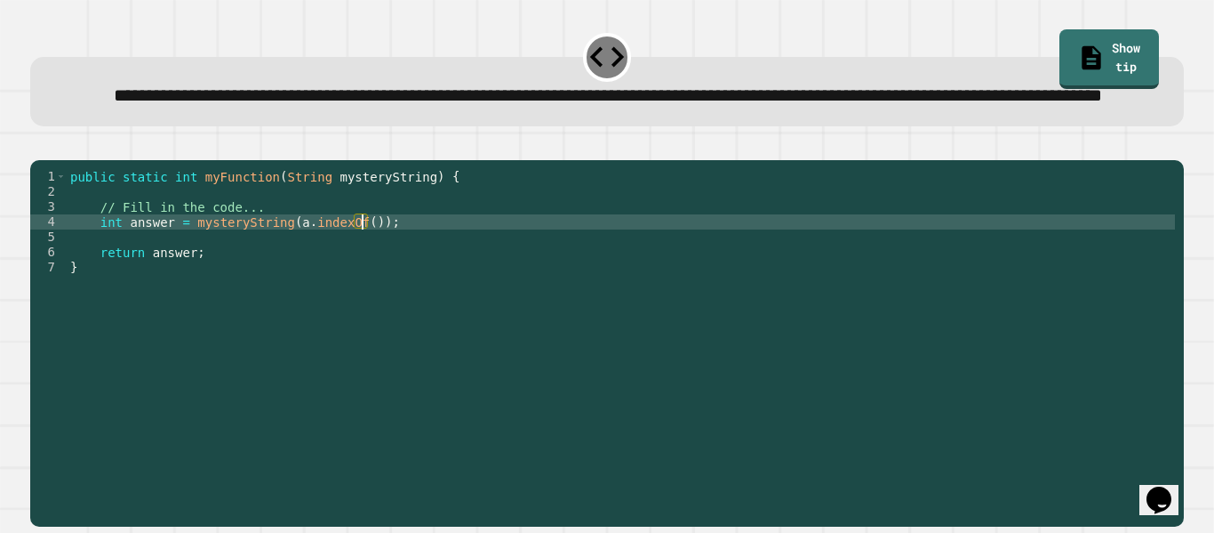
click at [39, 146] on icon "button" at bounding box center [39, 146] width 0 height 0
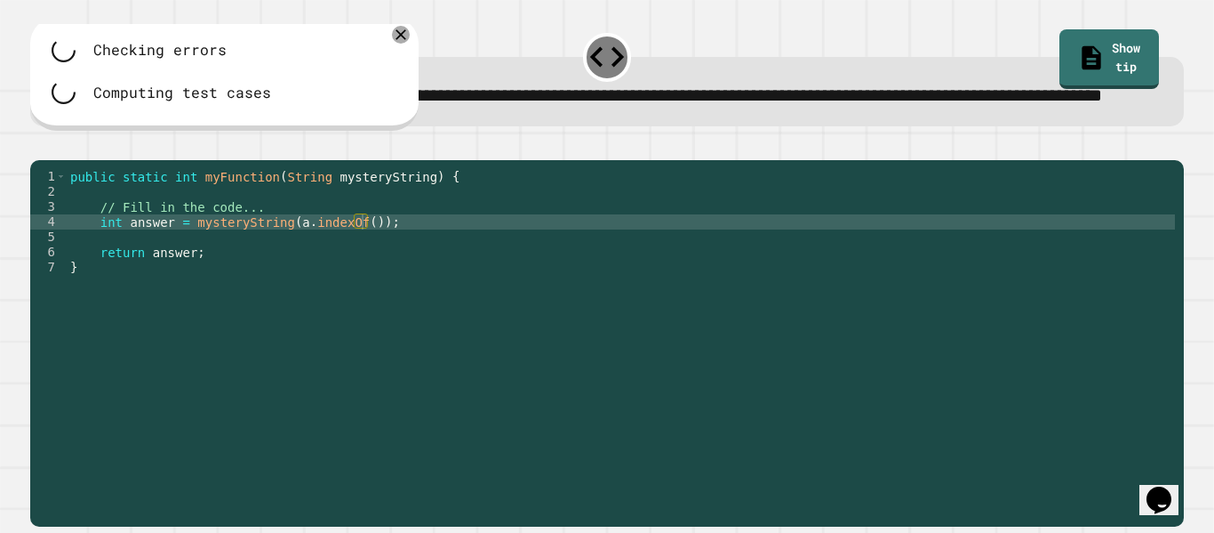
click at [364, 275] on div "public static int myFunction ( String mysteryString ) { // Fill in the code... …" at bounding box center [621, 320] width 1109 height 302
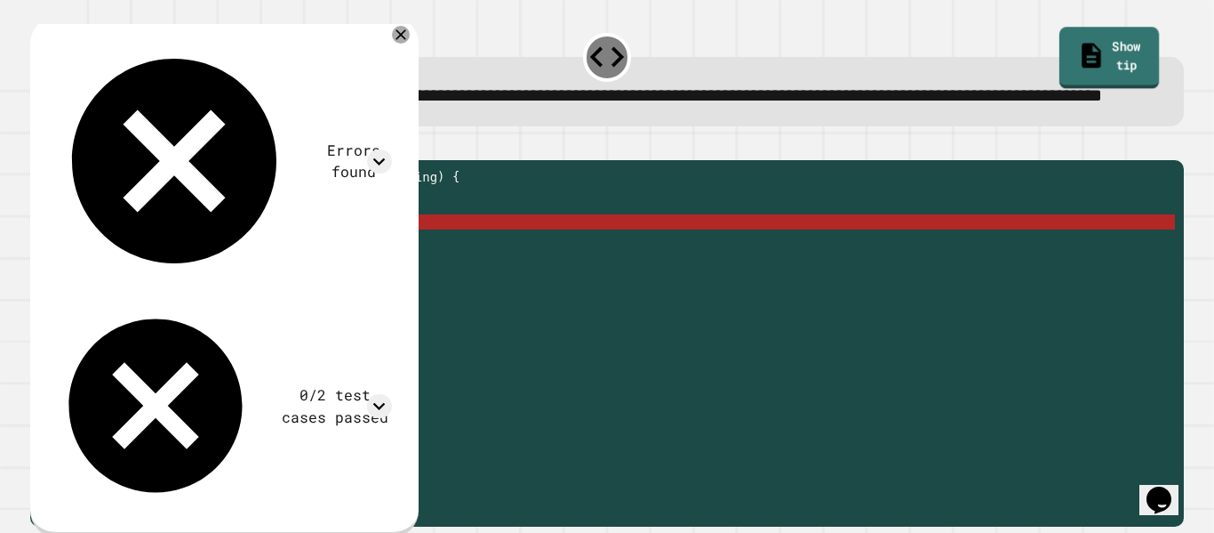
click at [1163, 44] on div "**********" at bounding box center [606, 78] width 1165 height 108
click at [1146, 44] on link "Show tip" at bounding box center [1109, 59] width 100 height 60
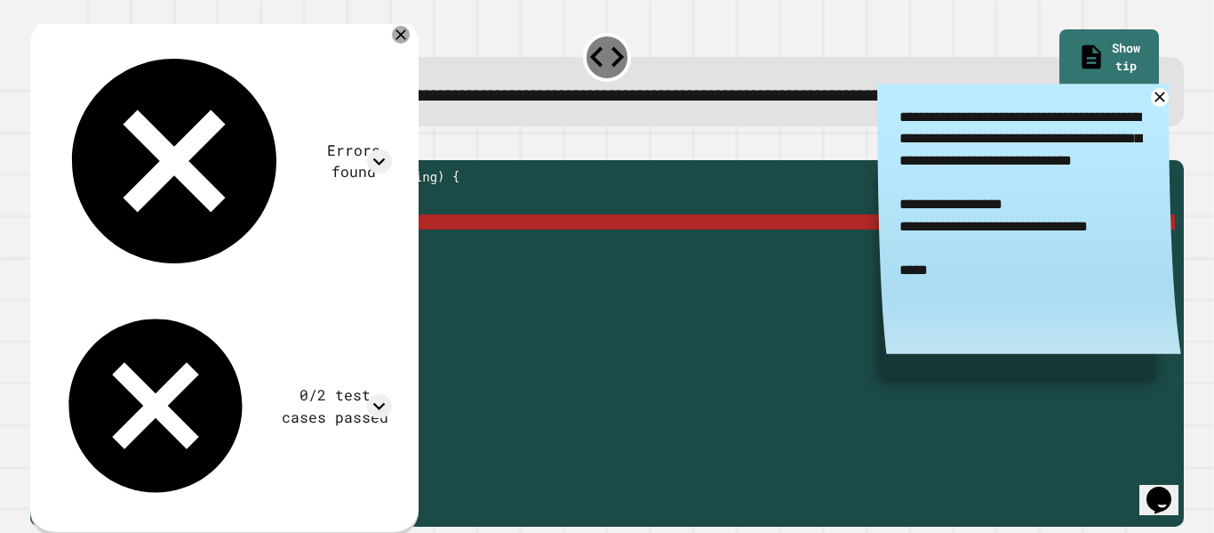
click at [419, 67] on div "Errors found /Main.java:4: error: cannot find symbol int answer = mysteryString…" at bounding box center [224, 276] width 388 height 519
click at [407, 45] on icon at bounding box center [400, 34] width 21 height 21
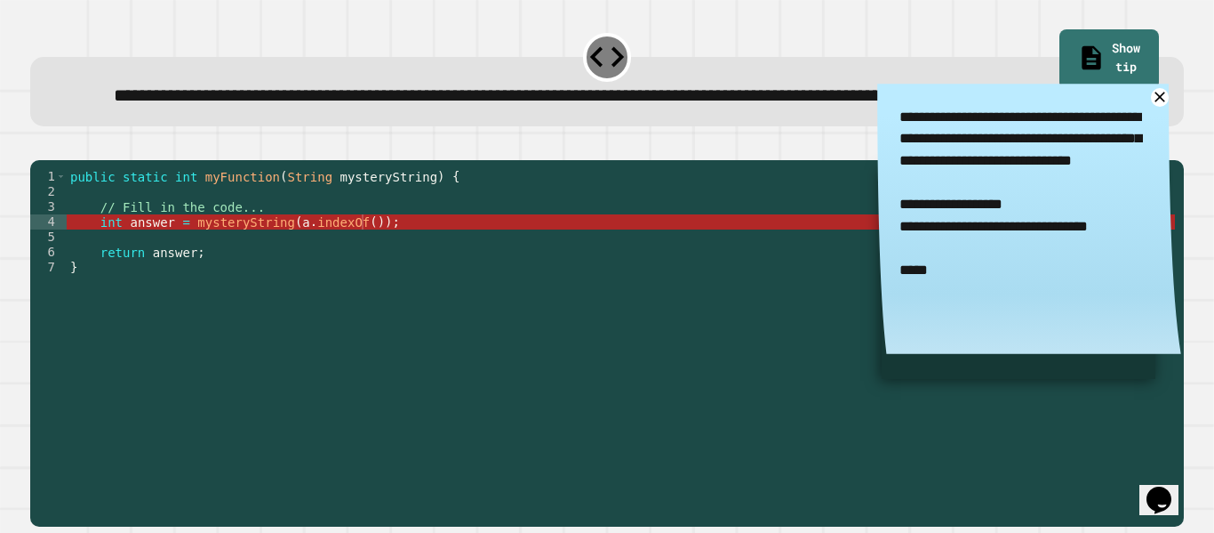
click at [361, 276] on div "public static int myFunction ( String mysteryString ) { // Fill in the code... …" at bounding box center [621, 320] width 1109 height 302
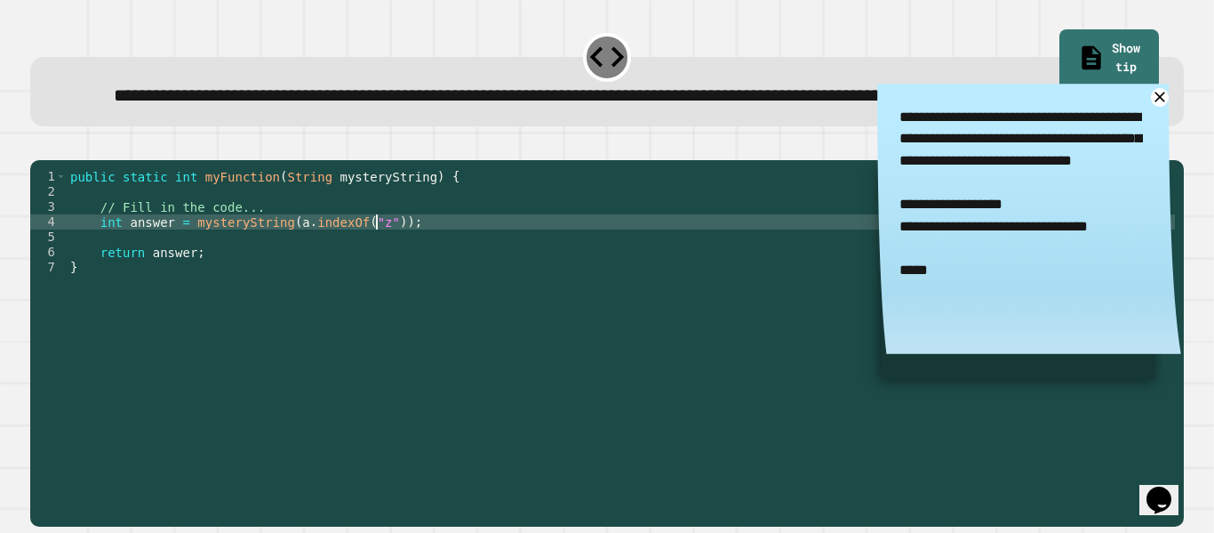
scroll to position [0, 39]
type textarea "**********"
click at [39, 146] on icon "button" at bounding box center [39, 146] width 0 height 0
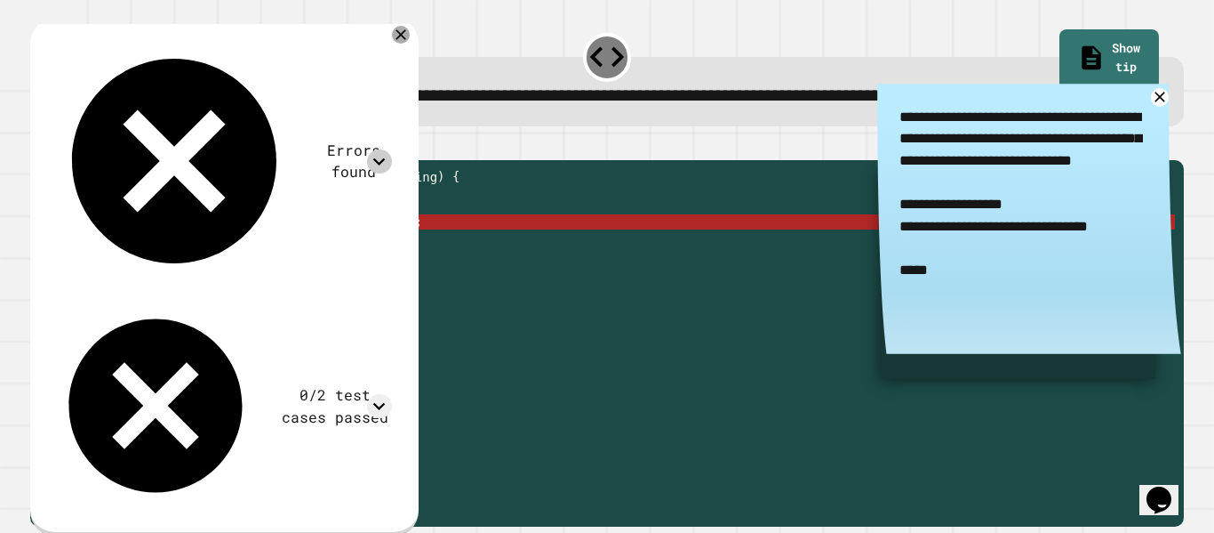
click at [388, 149] on icon at bounding box center [379, 161] width 24 height 24
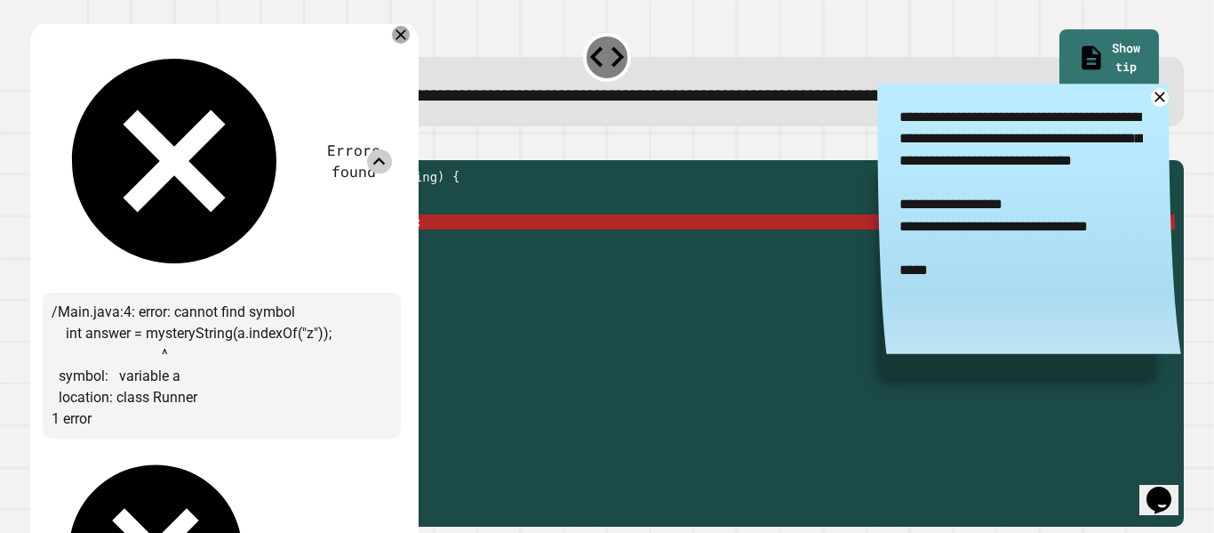
click at [389, 149] on icon at bounding box center [379, 161] width 24 height 24
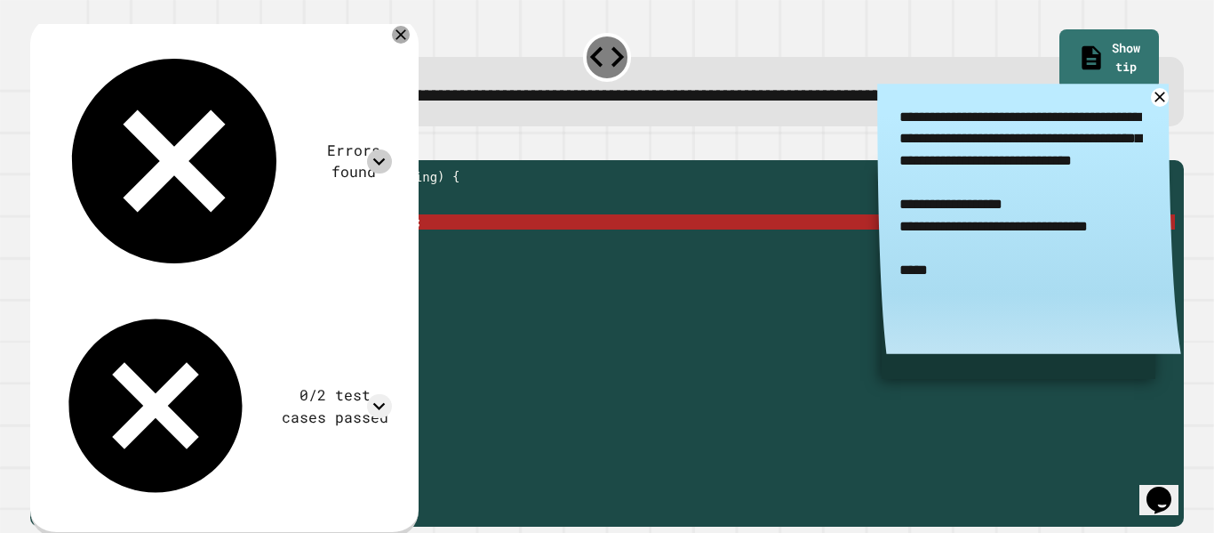
click at [248, 280] on div "public static int myFunction ( String mysteryString ) { // Fill in the code... …" at bounding box center [621, 320] width 1109 height 302
